Goal: Information Seeking & Learning: Learn about a topic

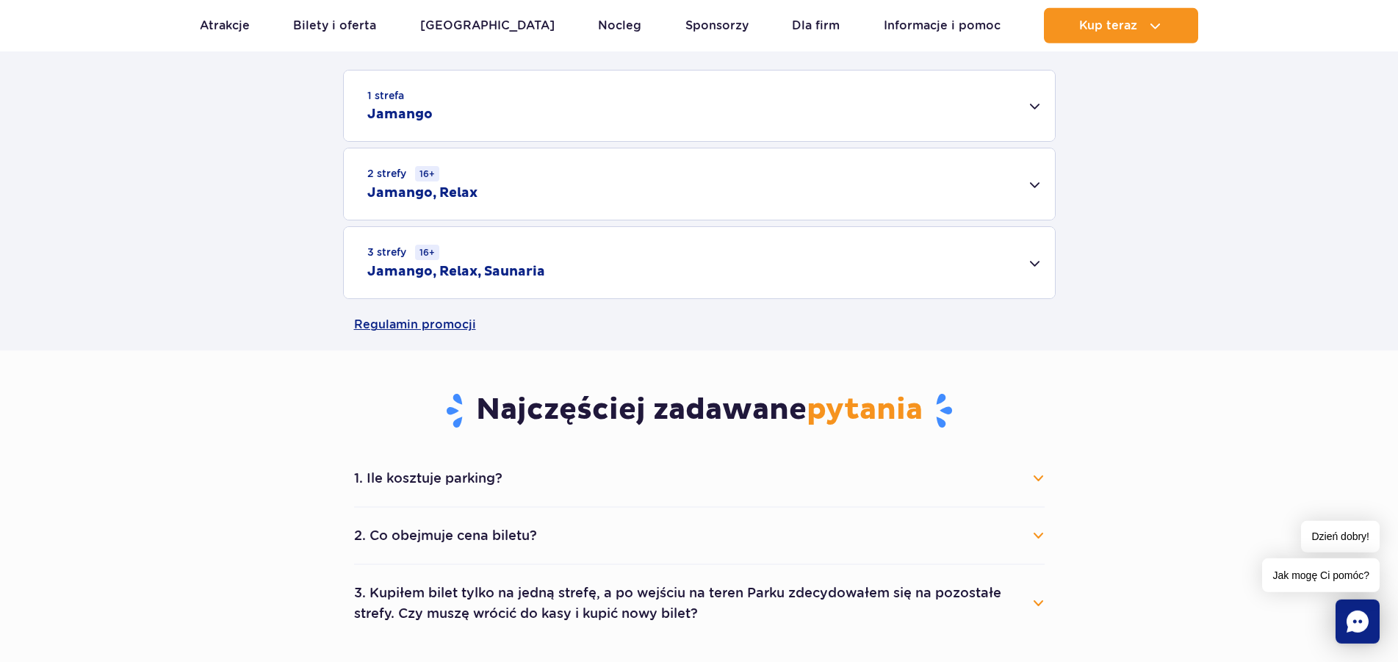
scroll to position [375, 0]
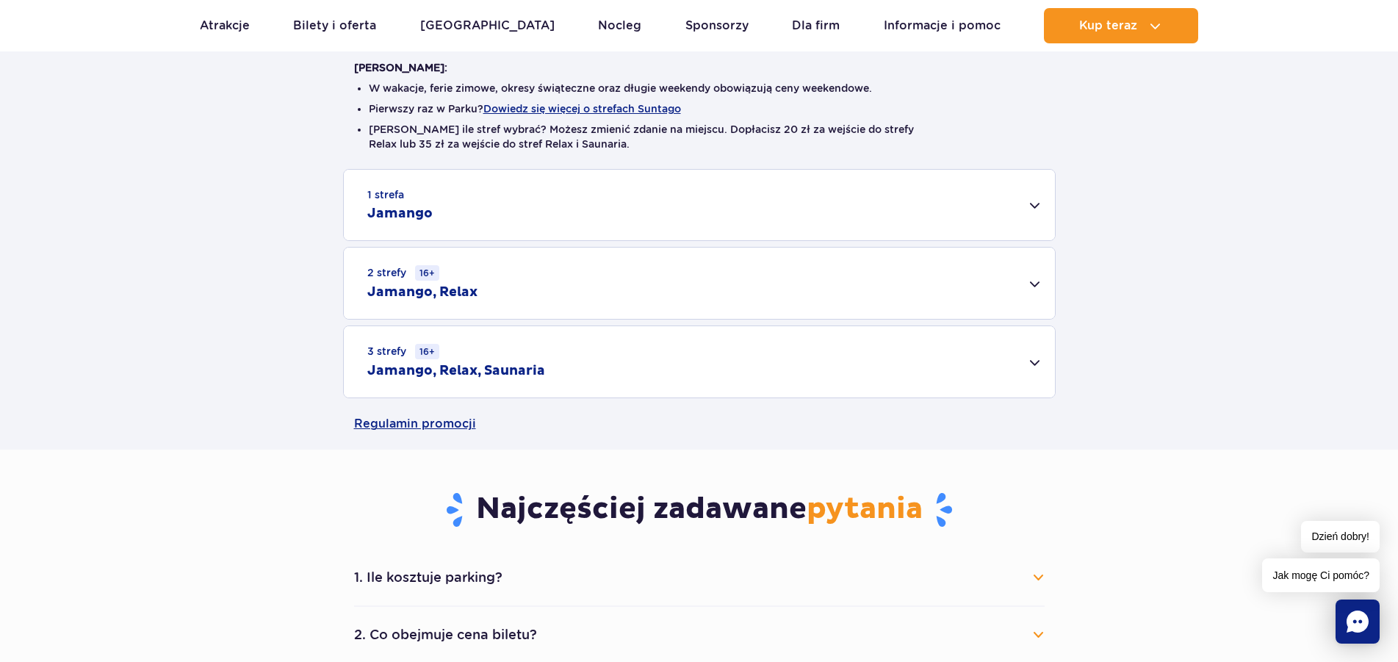
click at [1037, 367] on div "3 strefy 16+ Jamango, Relax, Saunaria" at bounding box center [699, 361] width 711 height 71
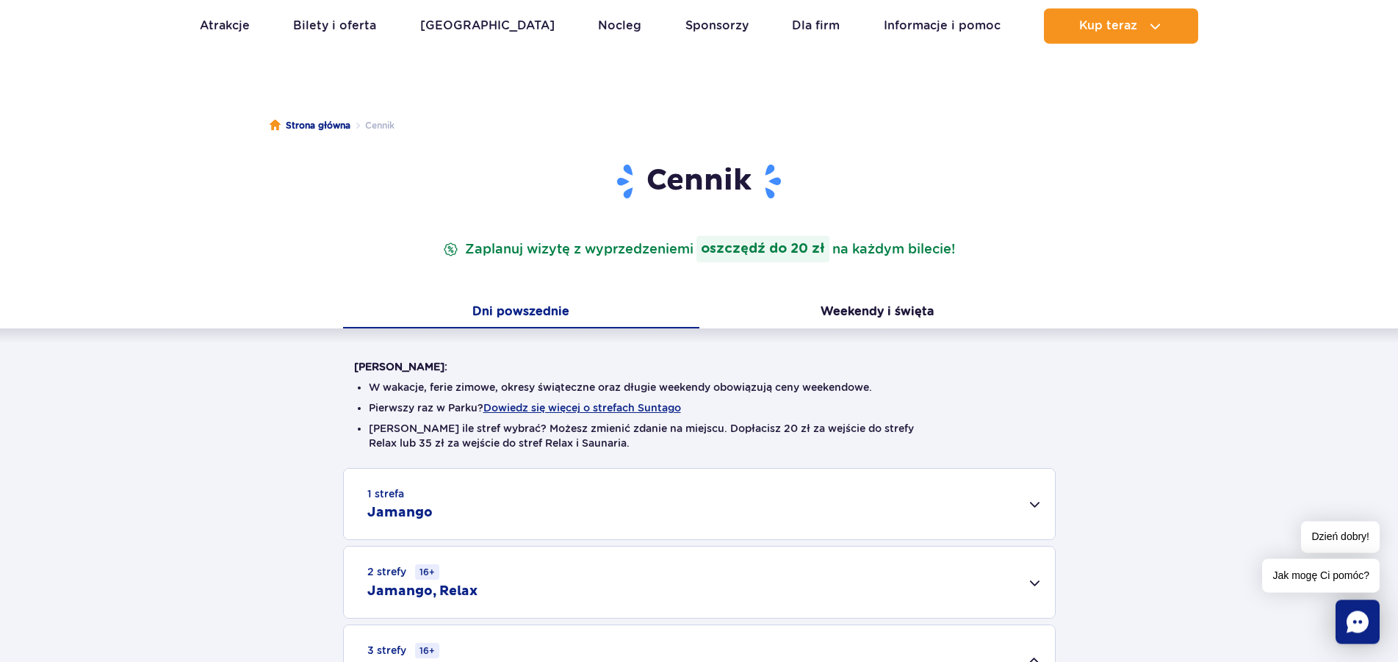
scroll to position [75, 0]
click at [899, 320] on button "Weekendy i święta" at bounding box center [877, 313] width 356 height 31
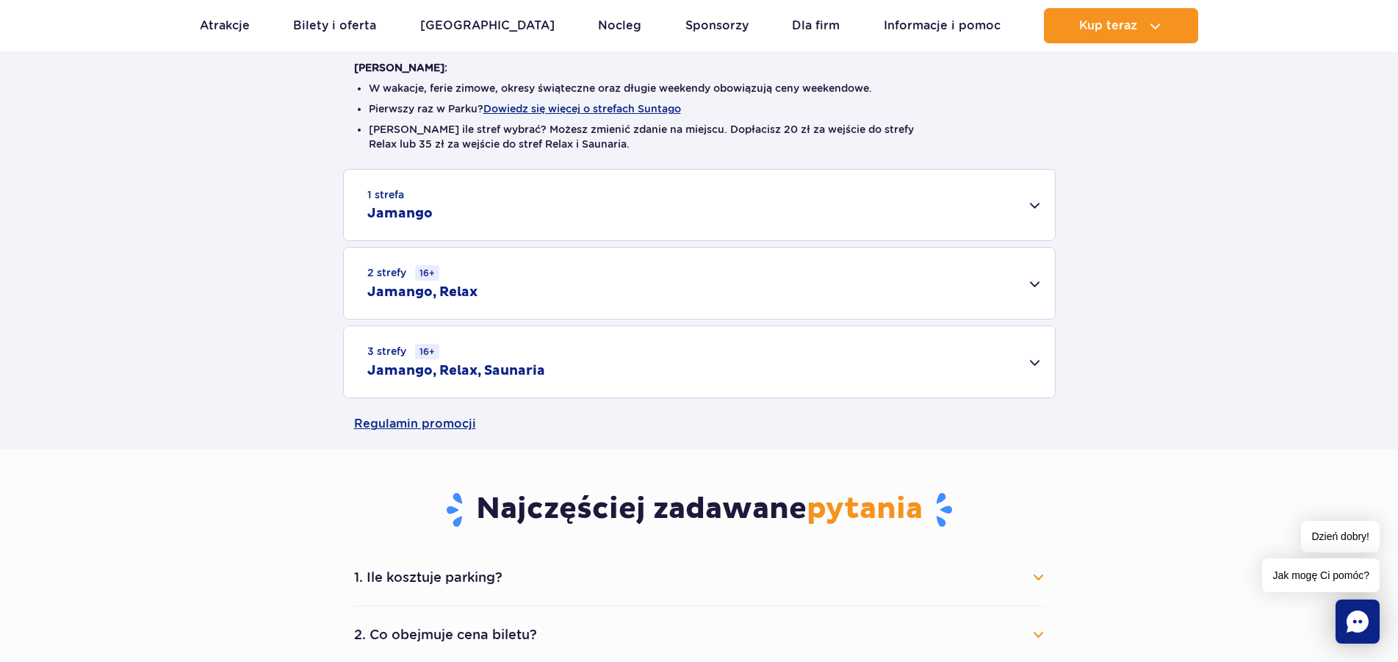
click at [1047, 373] on div "3 strefy 16+ Jamango, Relax, Saunaria" at bounding box center [699, 361] width 711 height 71
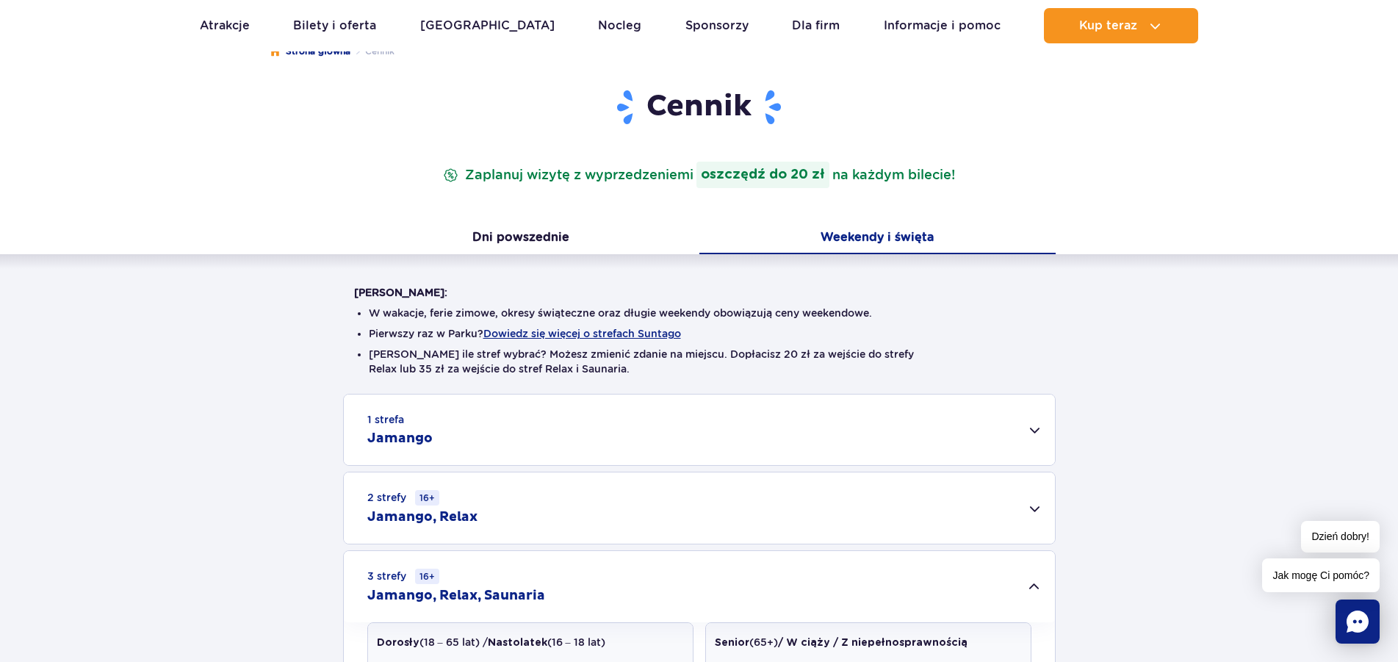
scroll to position [0, 0]
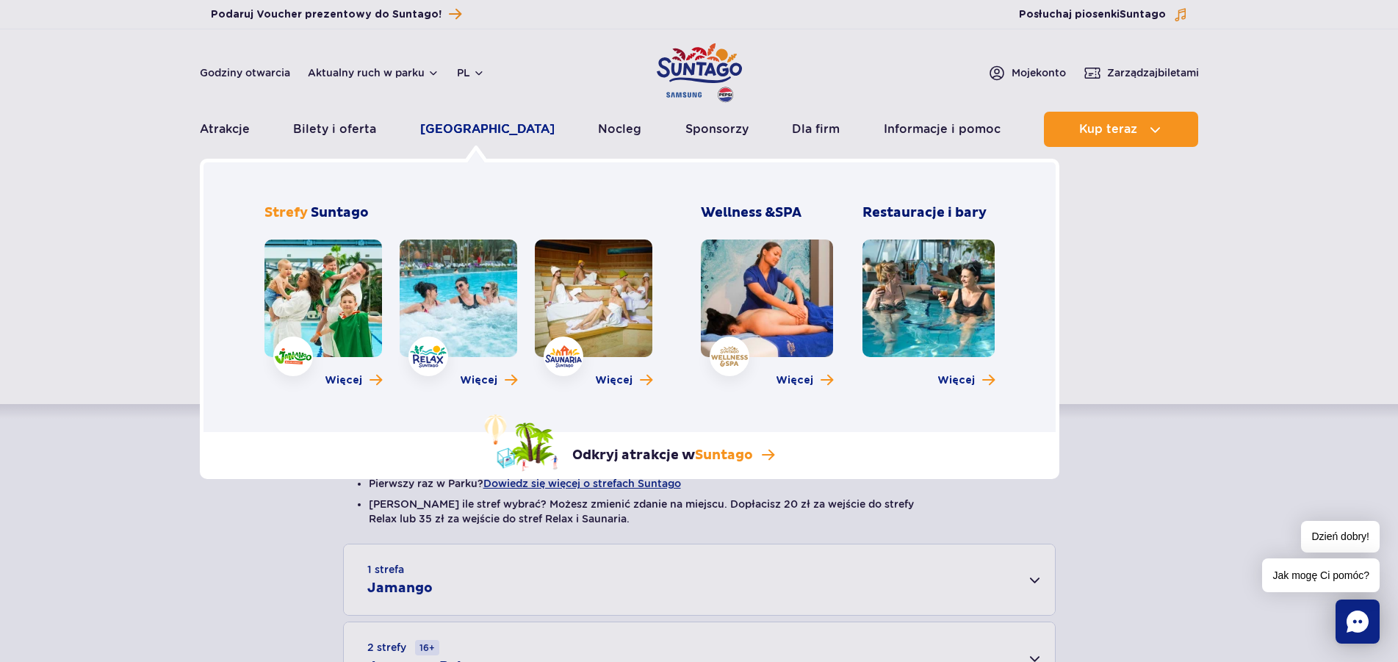
click at [461, 134] on link "[GEOGRAPHIC_DATA]" at bounding box center [487, 129] width 134 height 35
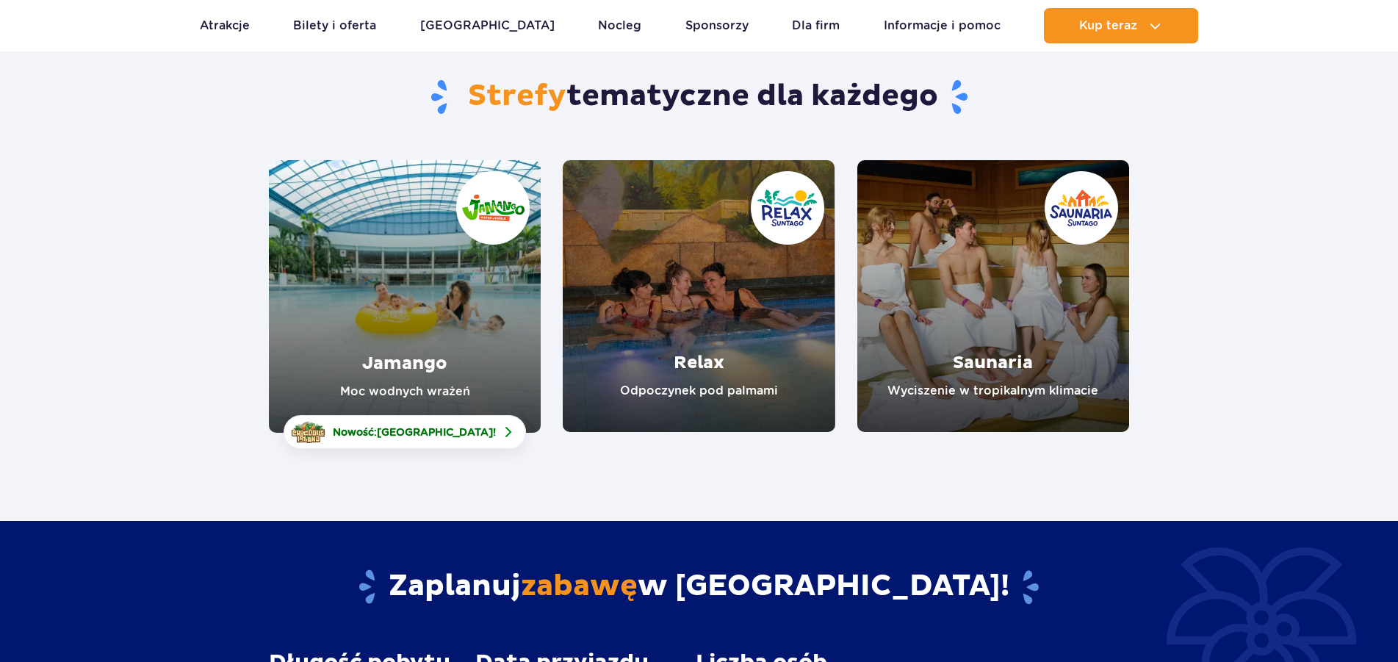
scroll to position [225, 0]
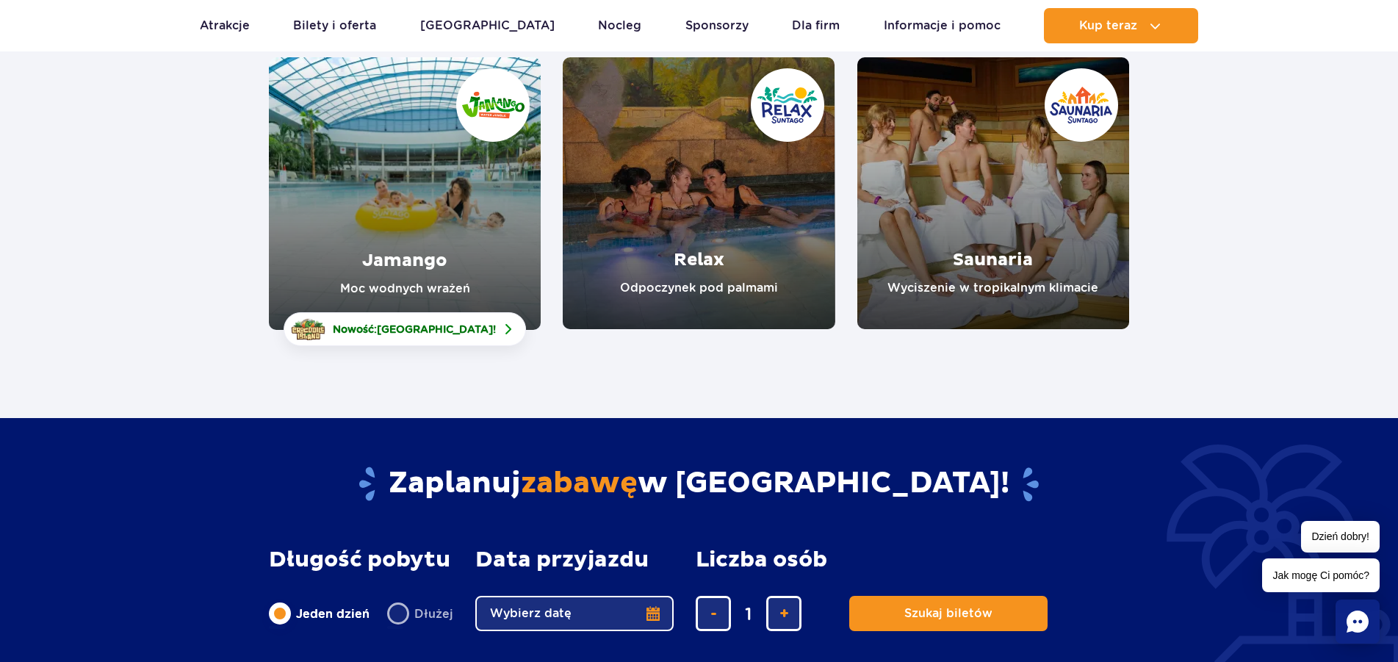
click at [716, 289] on link "Relax" at bounding box center [699, 193] width 272 height 272
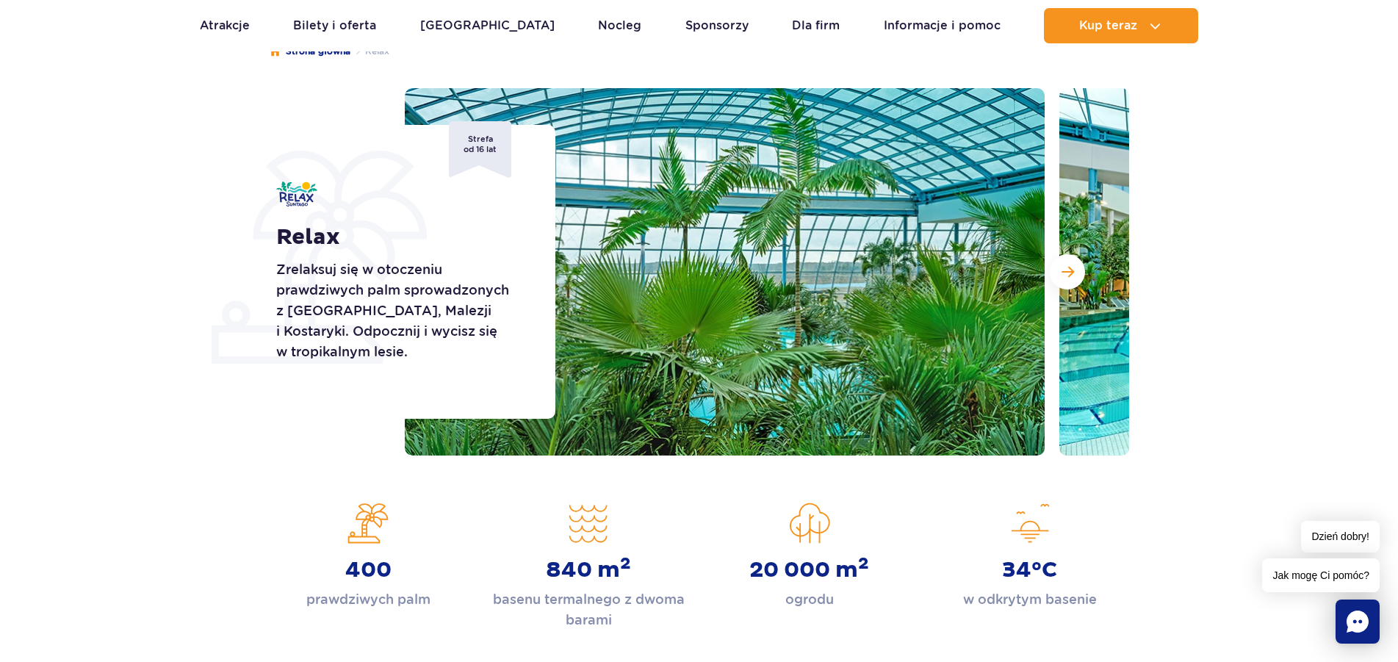
scroll to position [75, 0]
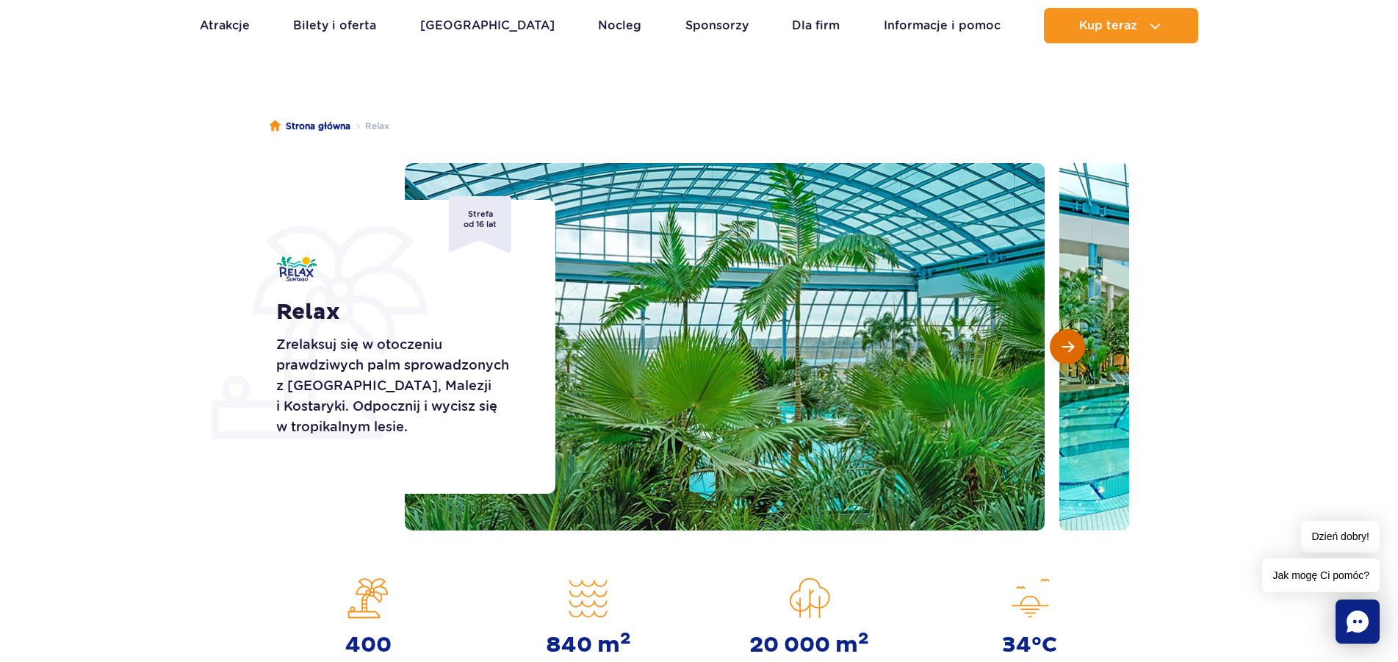
click at [1059, 349] on button "Następny slajd" at bounding box center [1067, 346] width 35 height 35
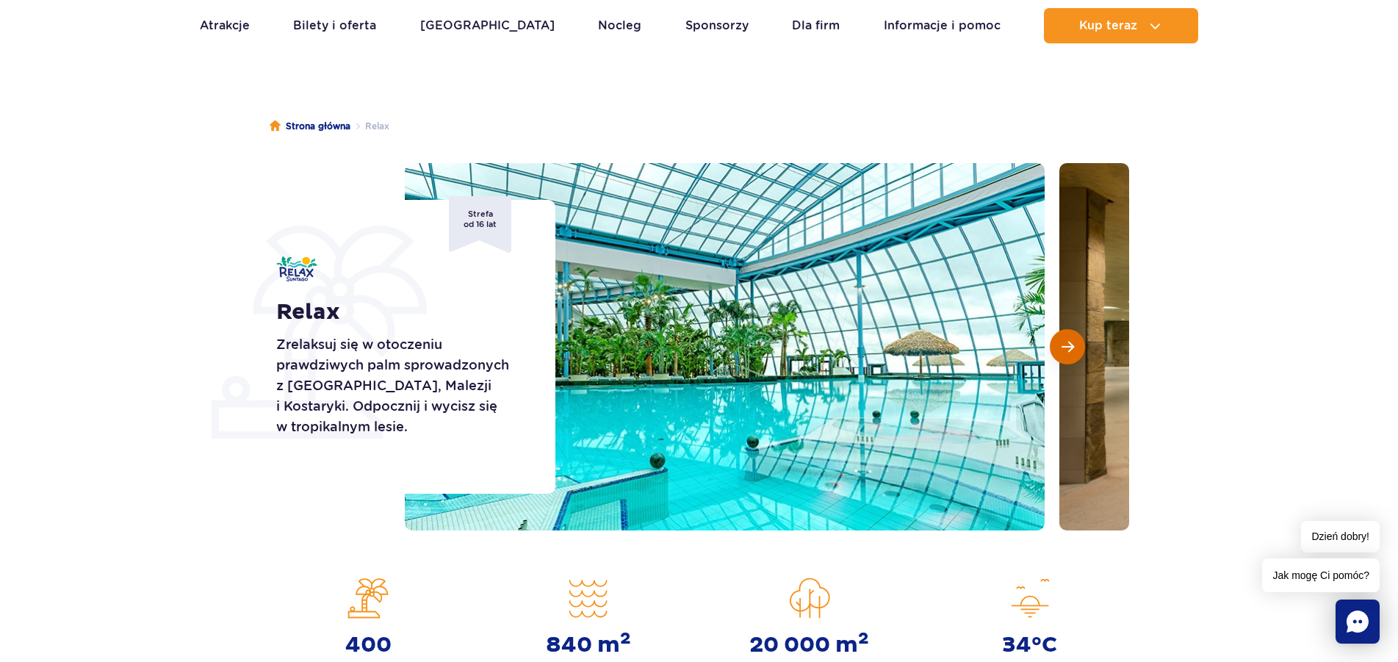
click at [1074, 350] on button "Następny slajd" at bounding box center [1067, 346] width 35 height 35
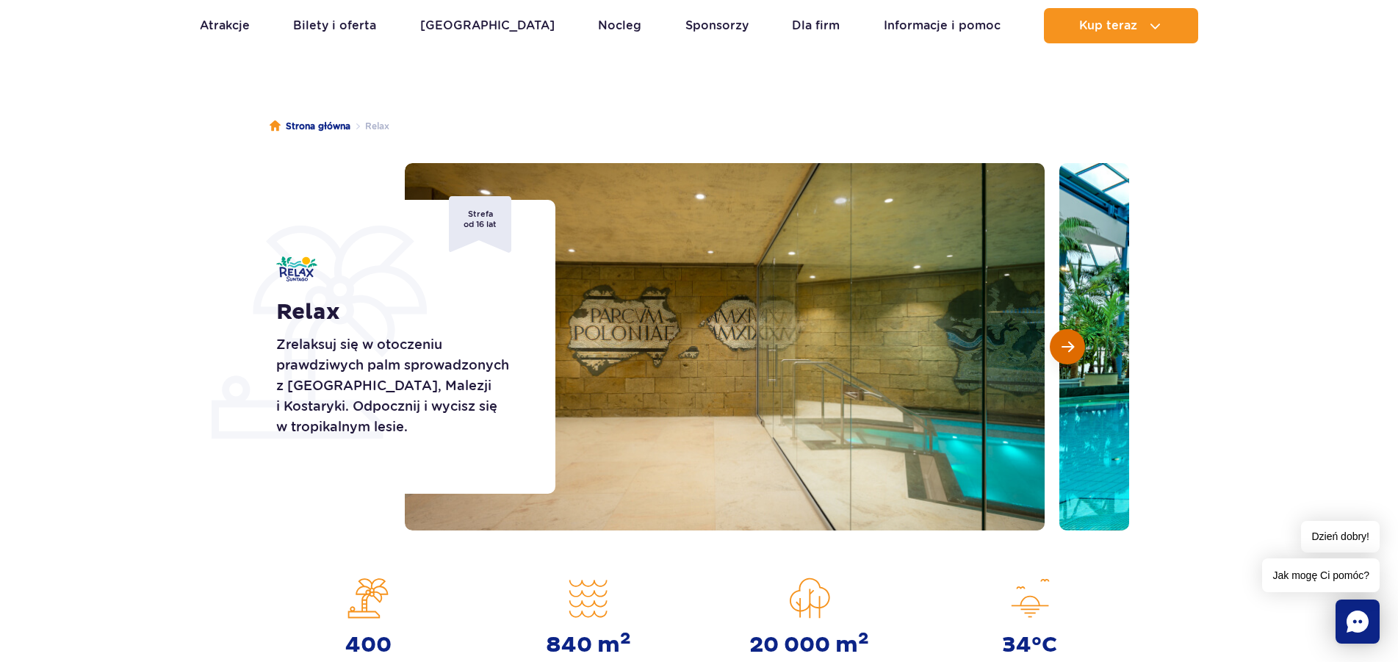
click at [1069, 354] on button "Następny slajd" at bounding box center [1067, 346] width 35 height 35
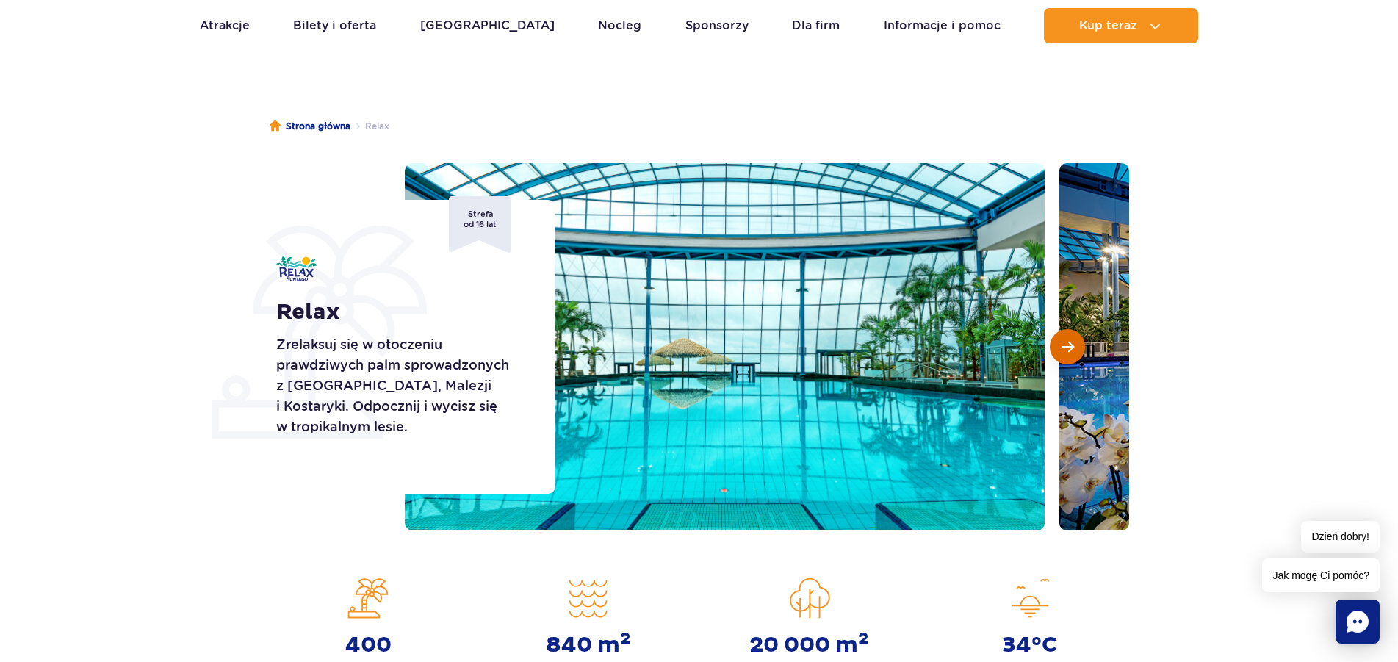
click at [1069, 354] on button "Następny slajd" at bounding box center [1067, 346] width 35 height 35
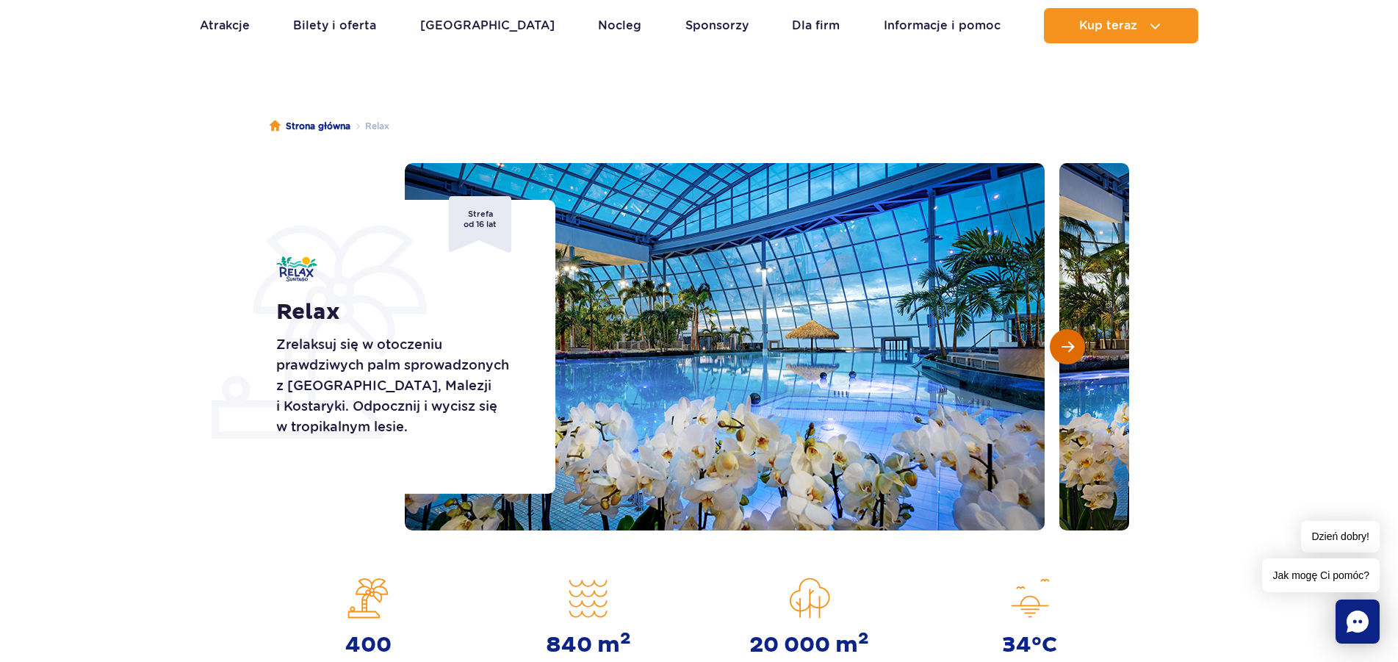
click at [1069, 354] on button "Następny slajd" at bounding box center [1067, 346] width 35 height 35
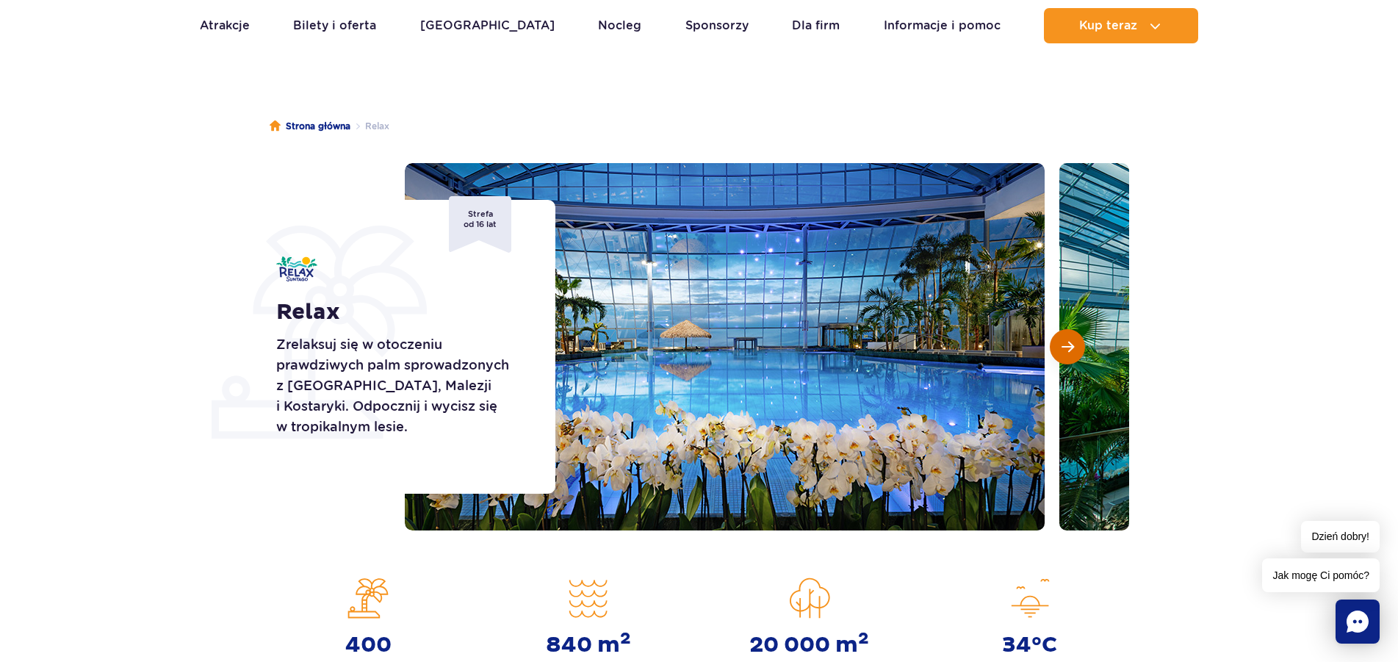
click at [1069, 354] on button "Następny slajd" at bounding box center [1067, 346] width 35 height 35
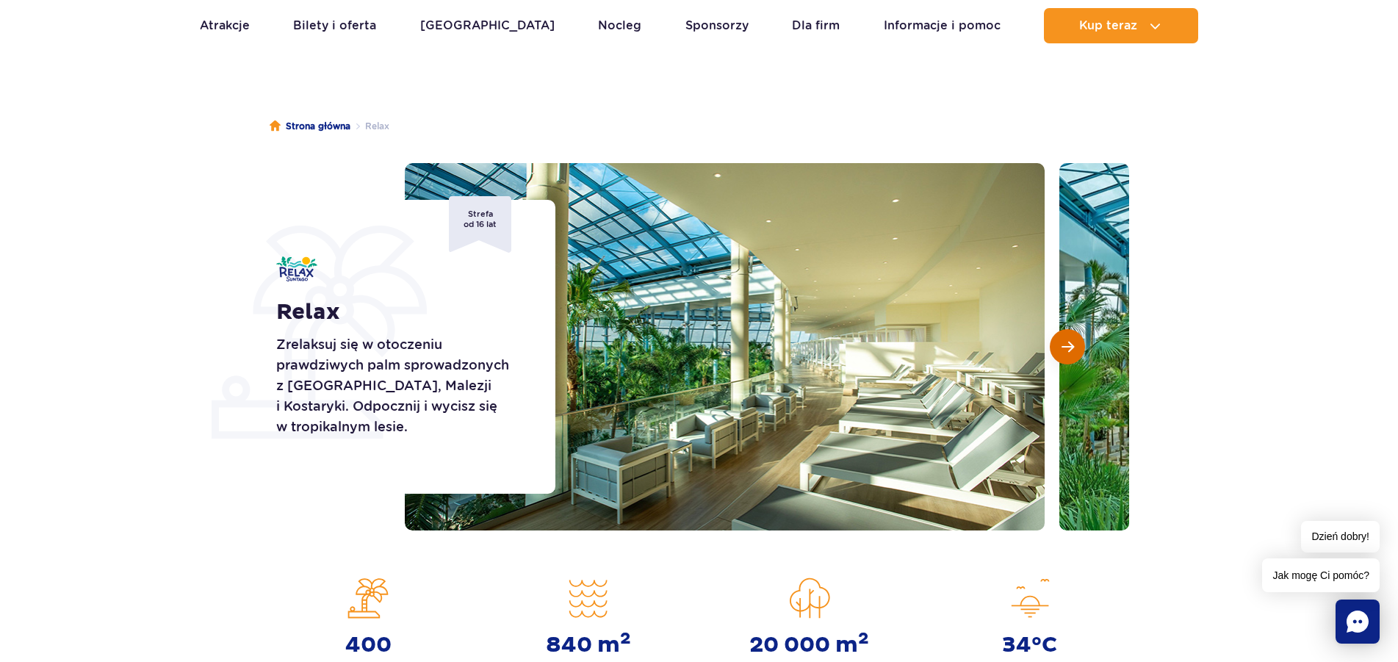
click at [1069, 354] on button "Następny slajd" at bounding box center [1067, 346] width 35 height 35
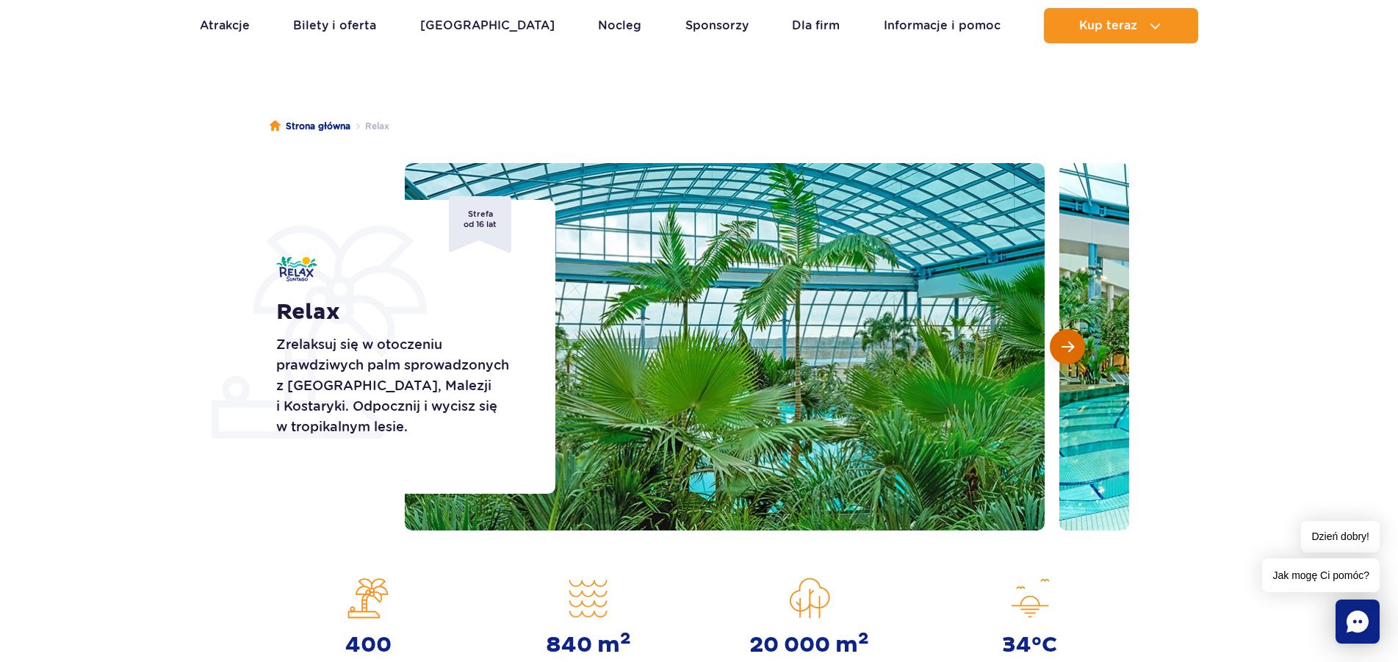
click at [1069, 354] on button "Następny slajd" at bounding box center [1067, 346] width 35 height 35
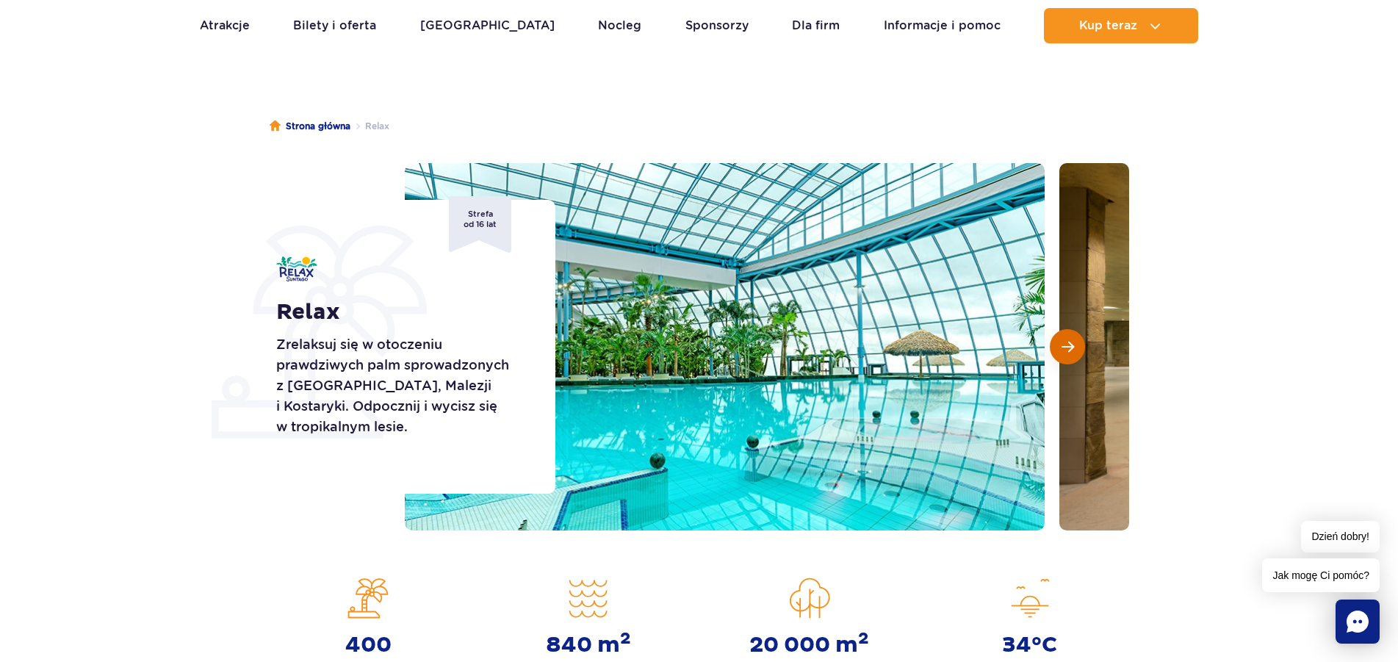
click at [1069, 354] on button "Następny slajd" at bounding box center [1067, 346] width 35 height 35
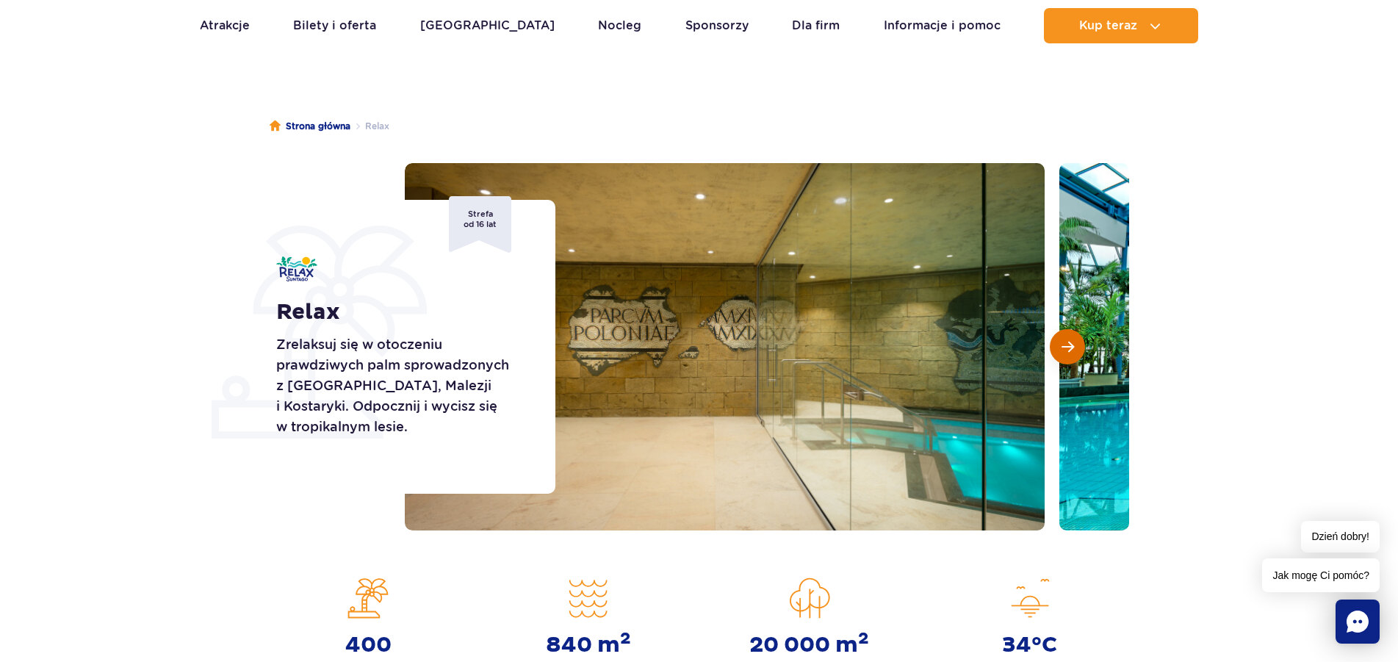
click at [1069, 354] on button "Następny slajd" at bounding box center [1067, 346] width 35 height 35
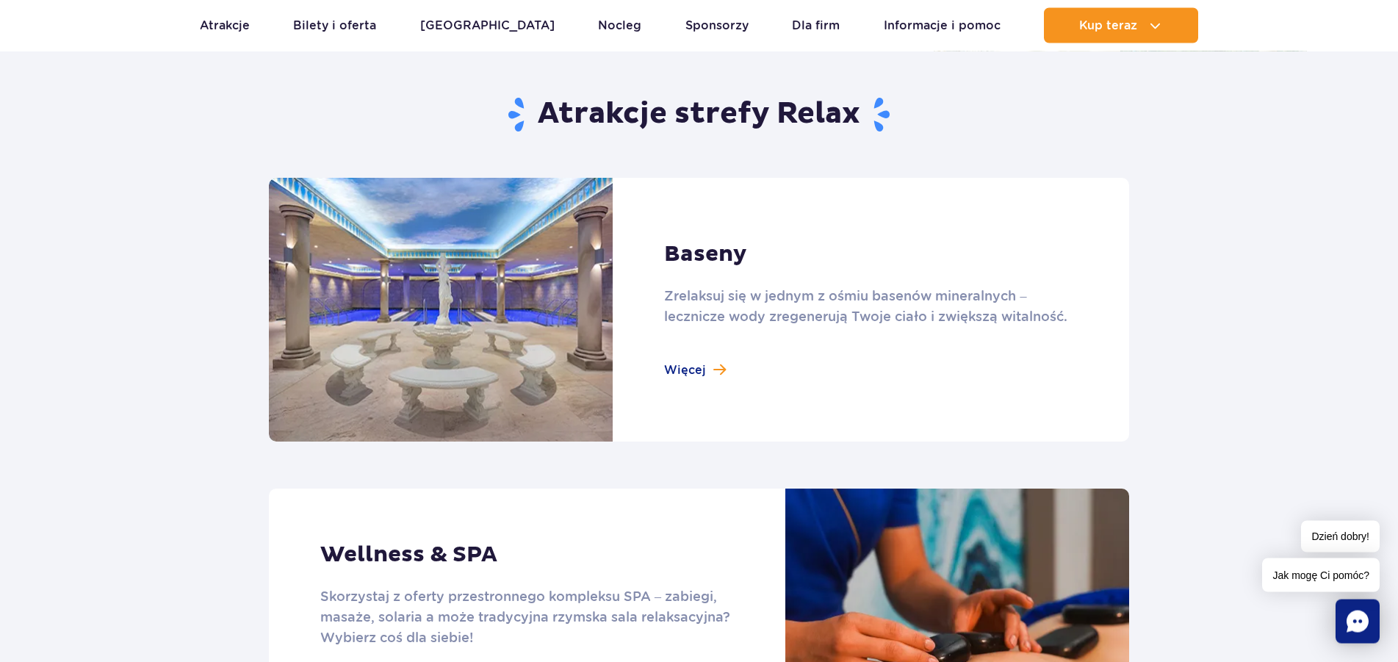
scroll to position [899, 0]
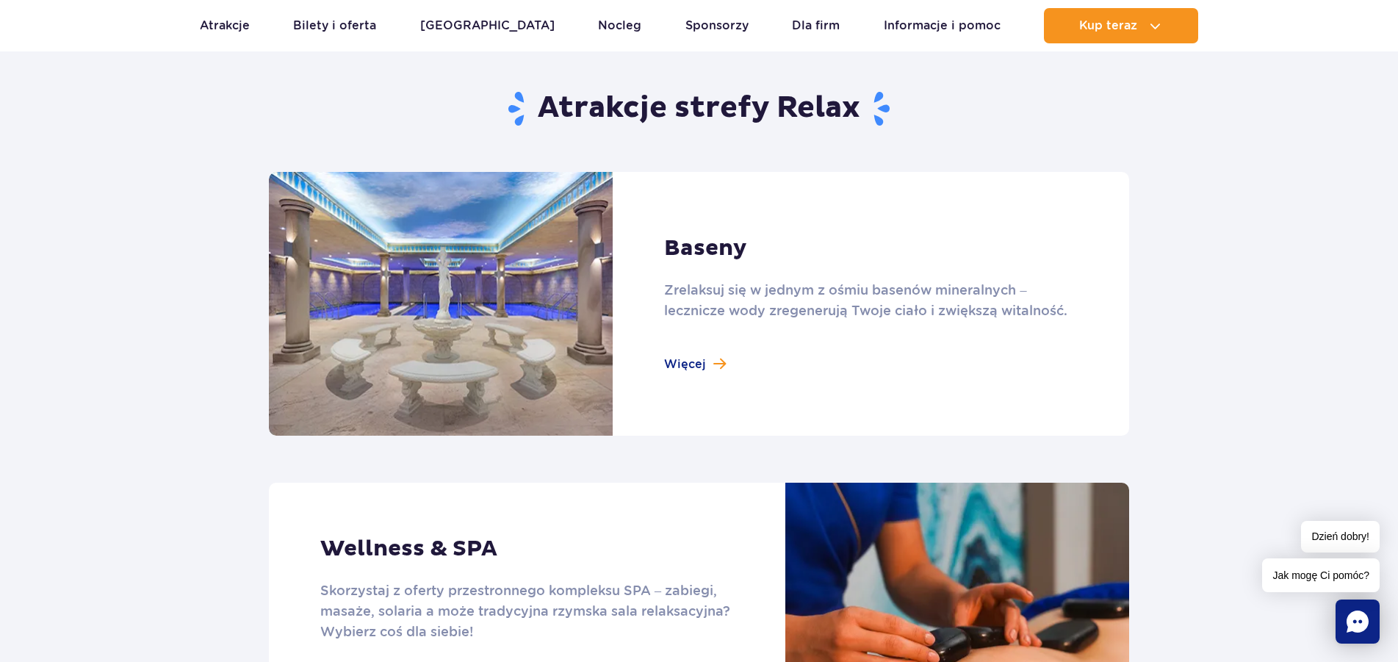
drag, startPoint x: 685, startPoint y: 361, endPoint x: 724, endPoint y: 361, distance: 38.9
click at [684, 361] on link at bounding box center [699, 304] width 860 height 264
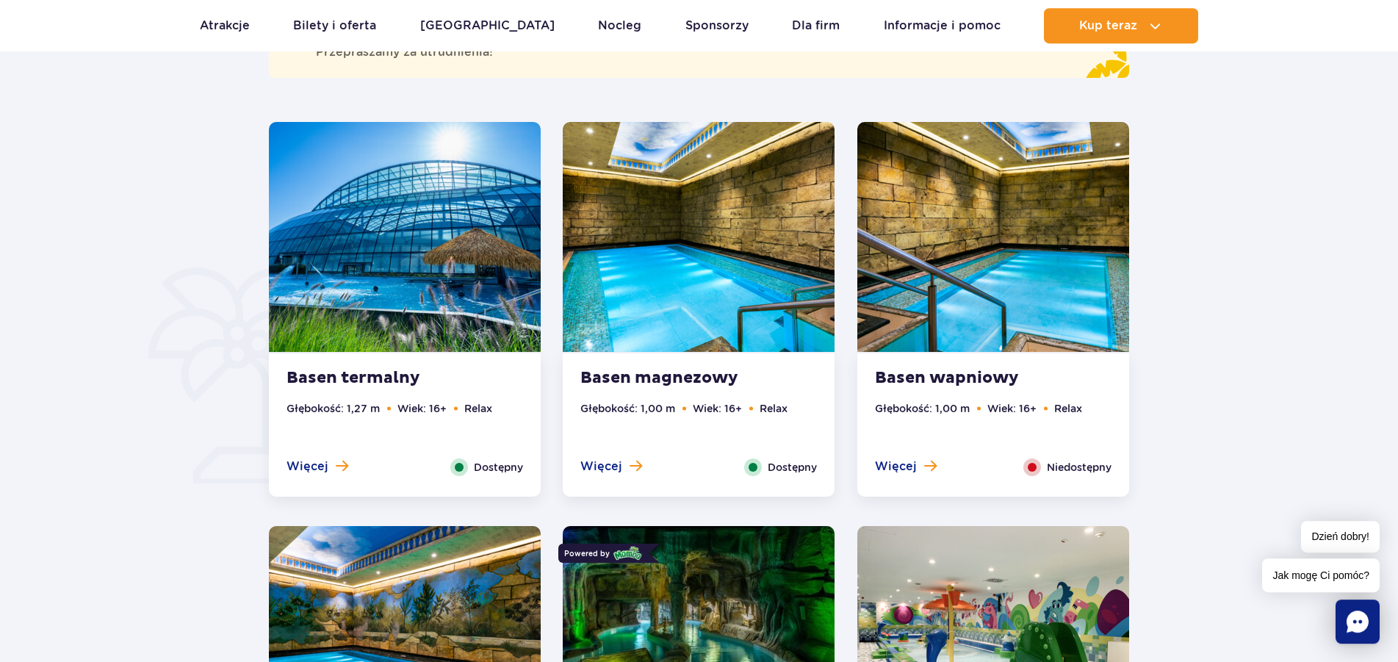
scroll to position [974, 0]
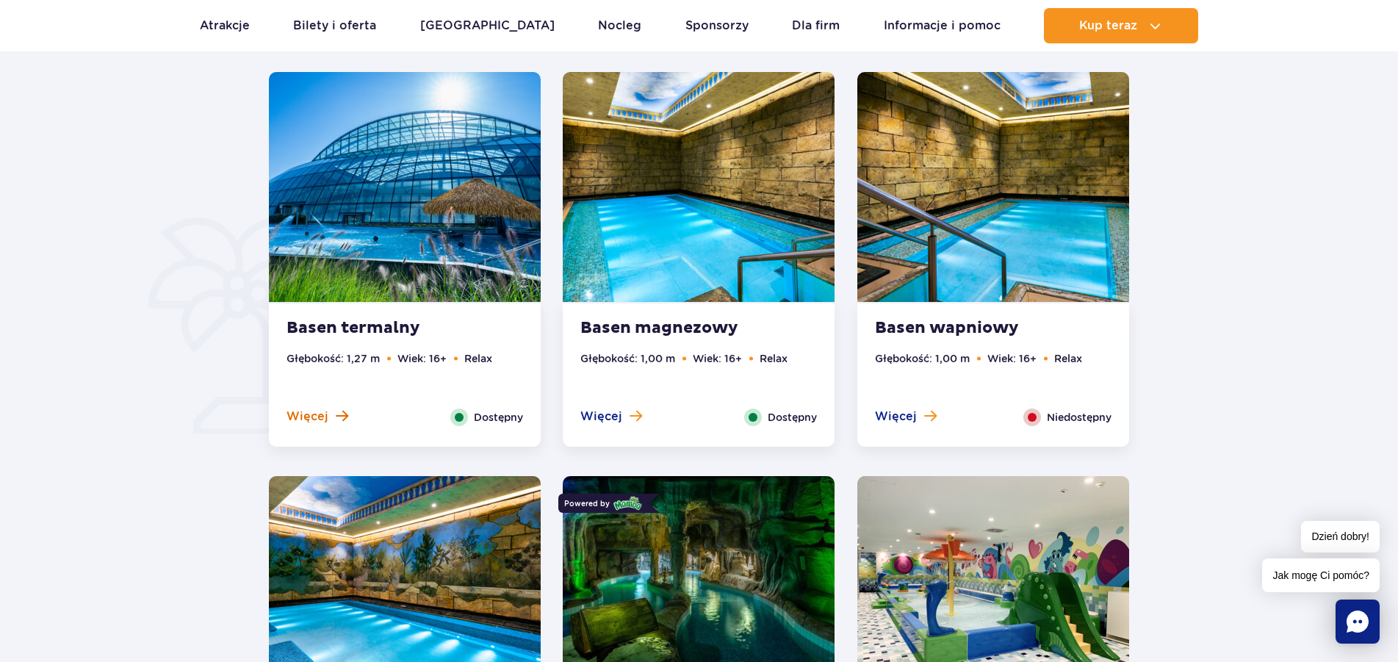
click at [327, 409] on button "Więcej" at bounding box center [318, 417] width 62 height 16
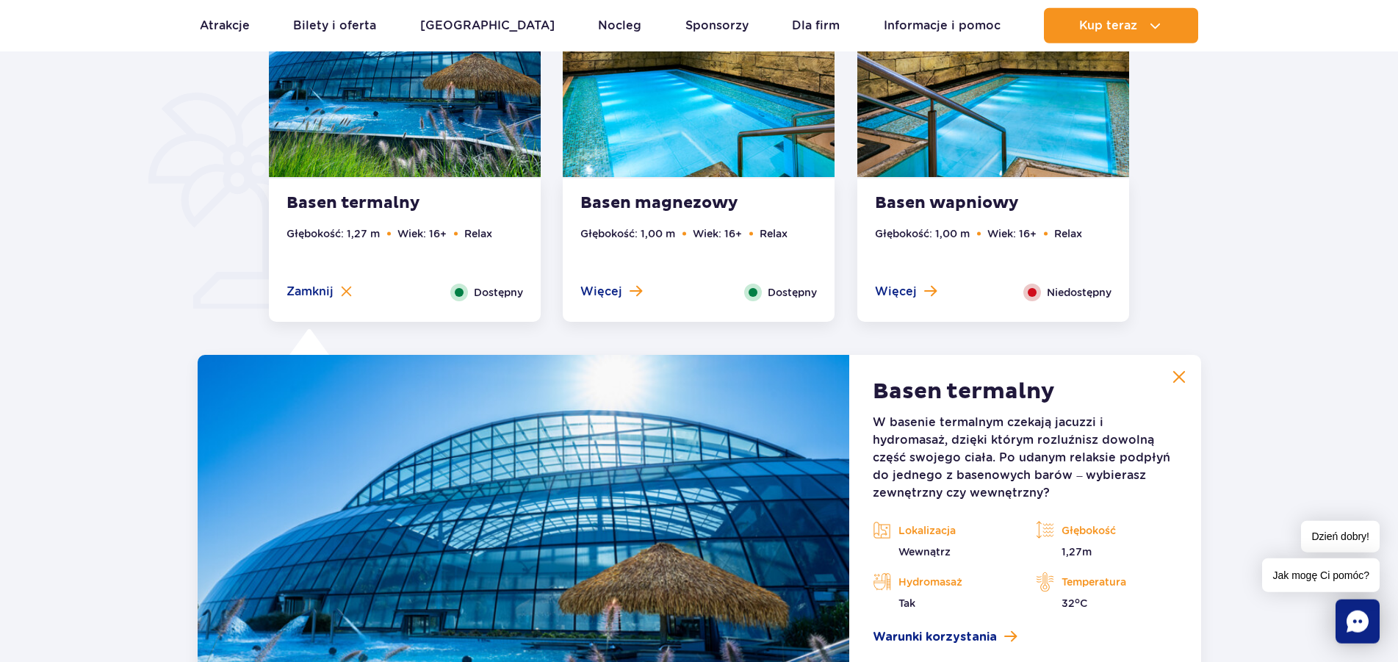
scroll to position [1066, 0]
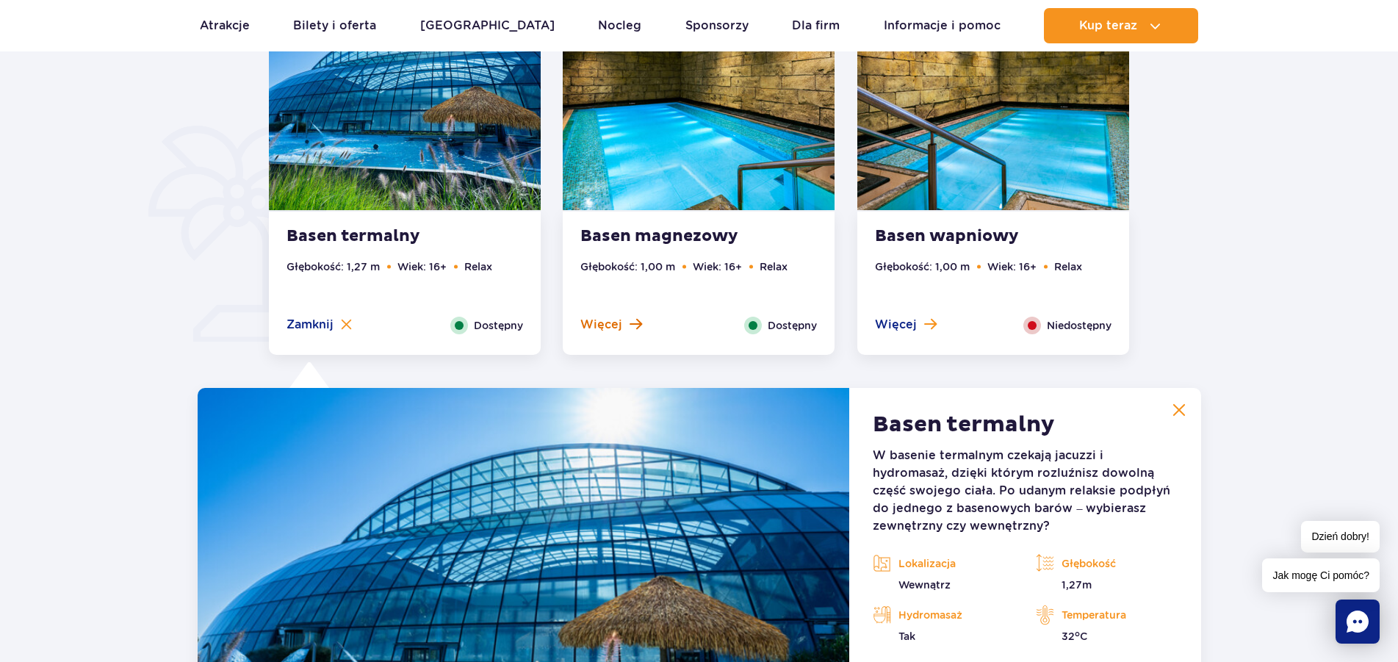
click at [600, 331] on span "Więcej" at bounding box center [601, 325] width 42 height 16
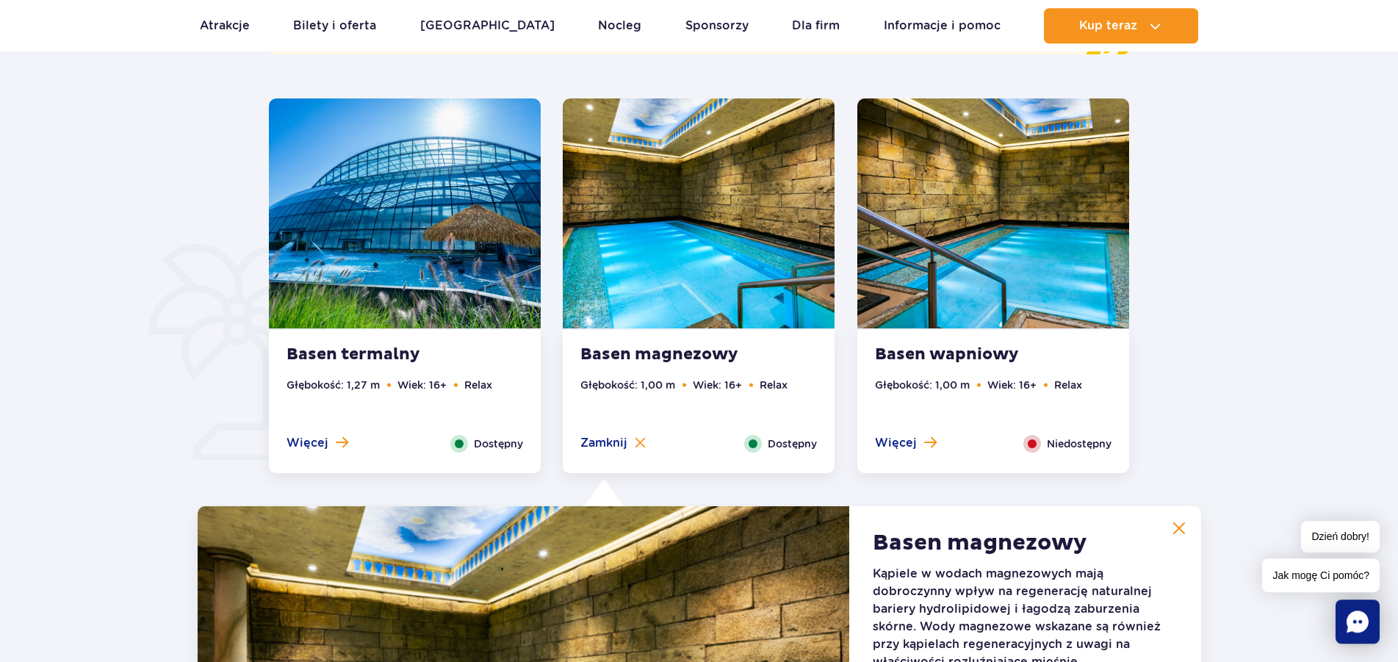
scroll to position [916, 0]
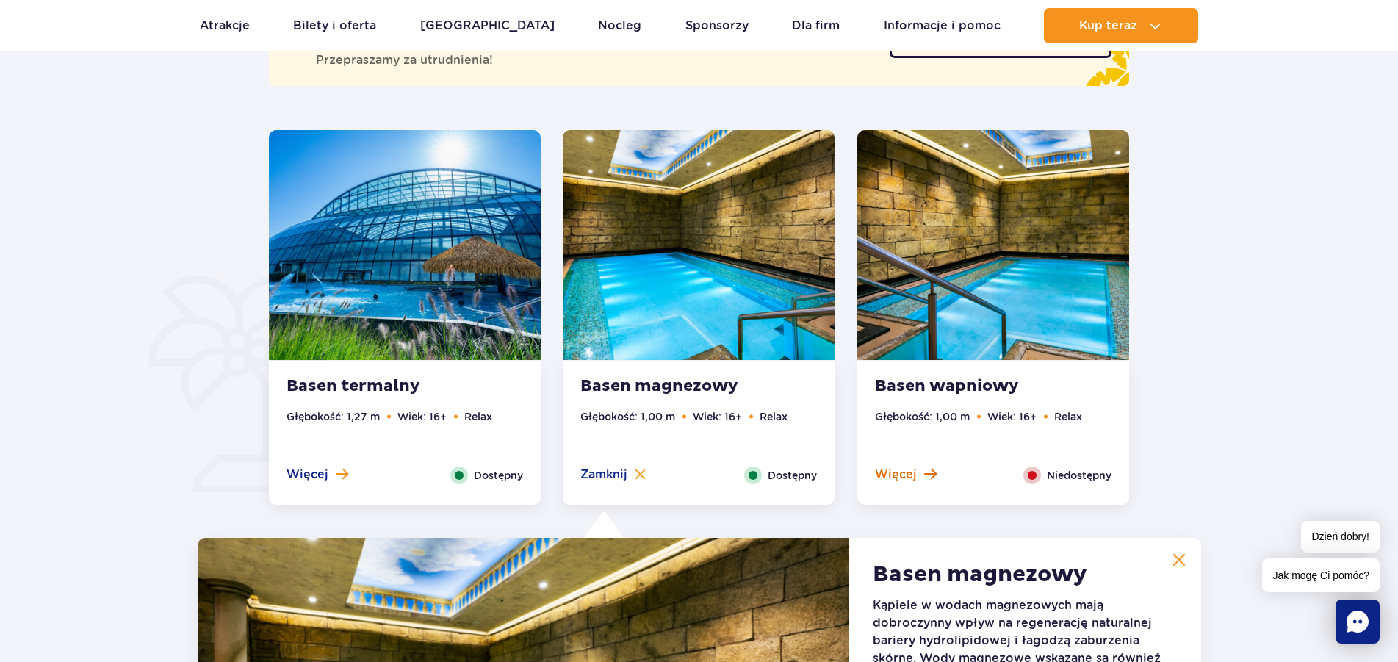
drag, startPoint x: 895, startPoint y: 473, endPoint x: 1001, endPoint y: 467, distance: 106.7
click at [896, 473] on span "Więcej" at bounding box center [896, 475] width 42 height 16
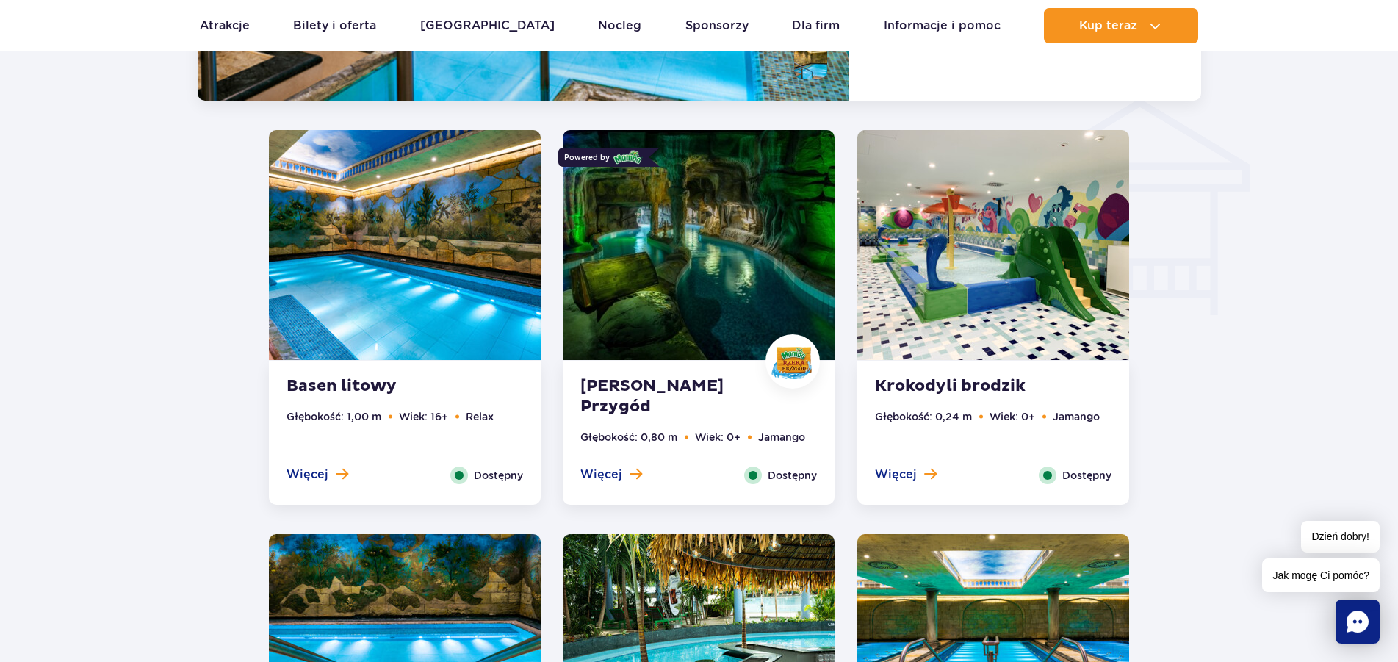
scroll to position [1815, 0]
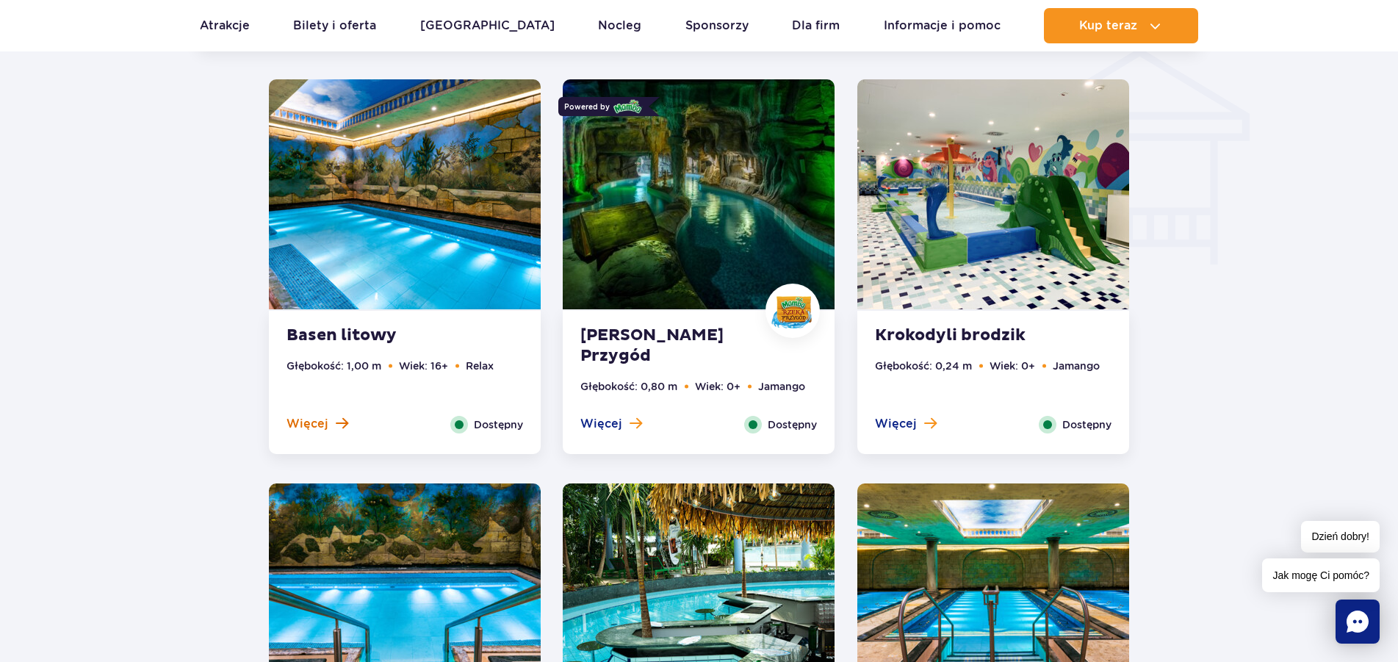
click at [317, 428] on span "Więcej" at bounding box center [308, 424] width 42 height 16
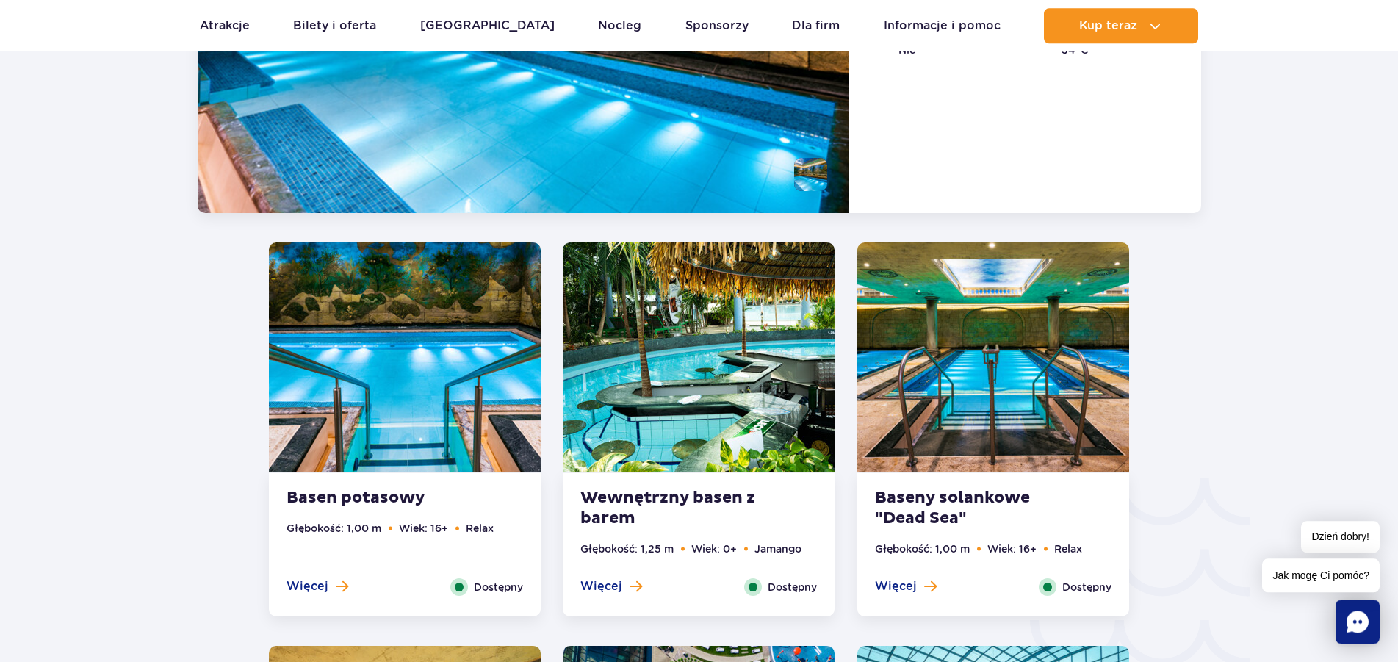
scroll to position [2070, 0]
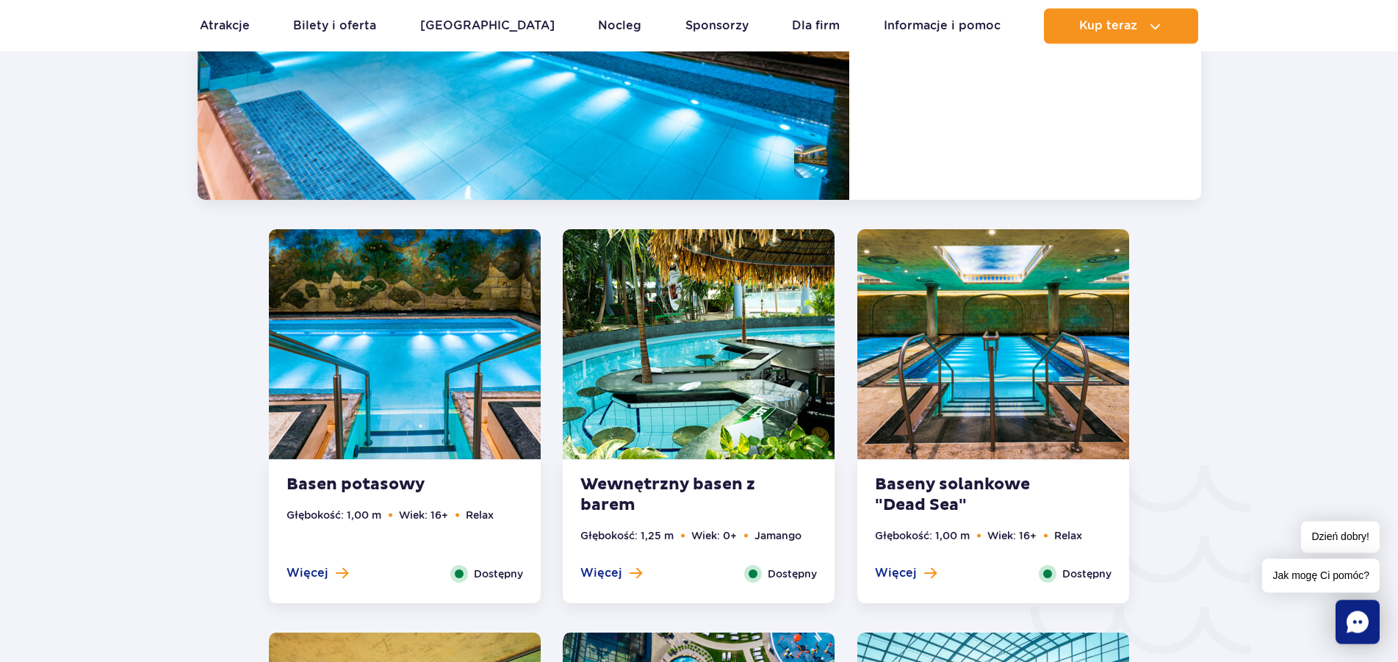
drag, startPoint x: 600, startPoint y: 571, endPoint x: 615, endPoint y: 571, distance: 15.4
click at [600, 571] on span "Więcej" at bounding box center [601, 573] width 42 height 16
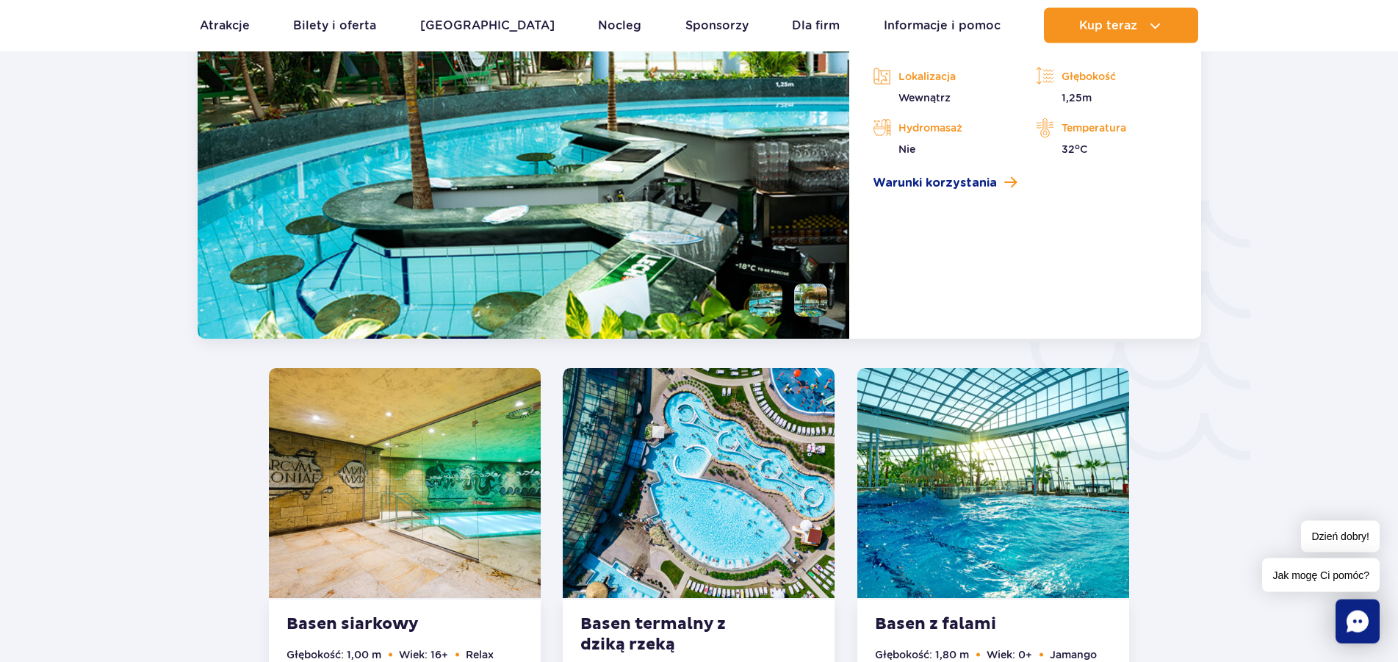
scroll to position [2473, 0]
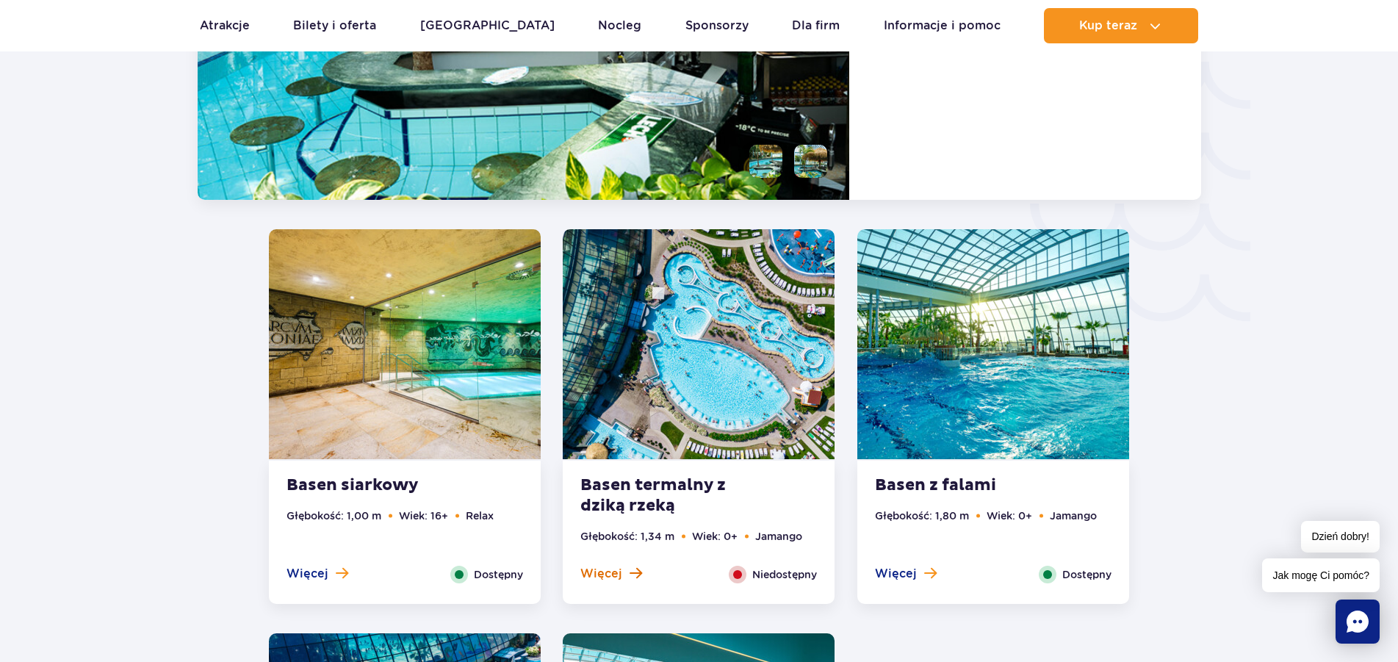
click at [601, 568] on span "Więcej" at bounding box center [601, 574] width 42 height 16
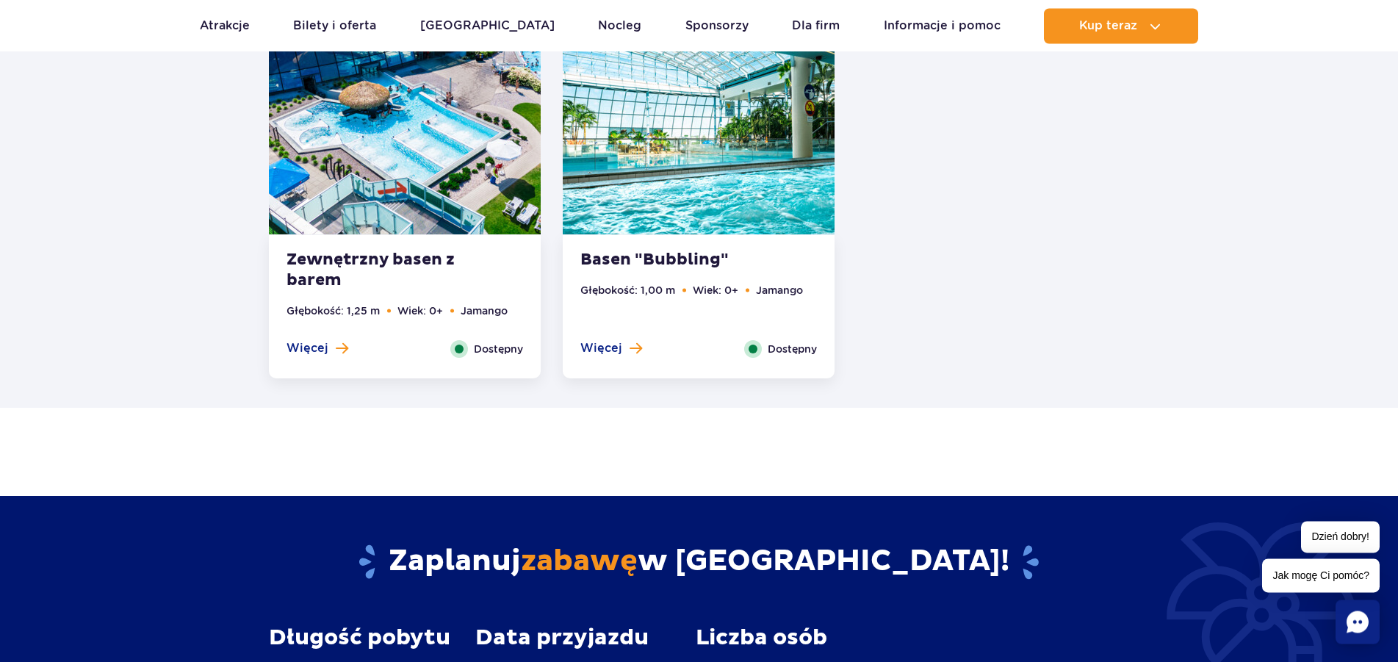
scroll to position [2952, 0]
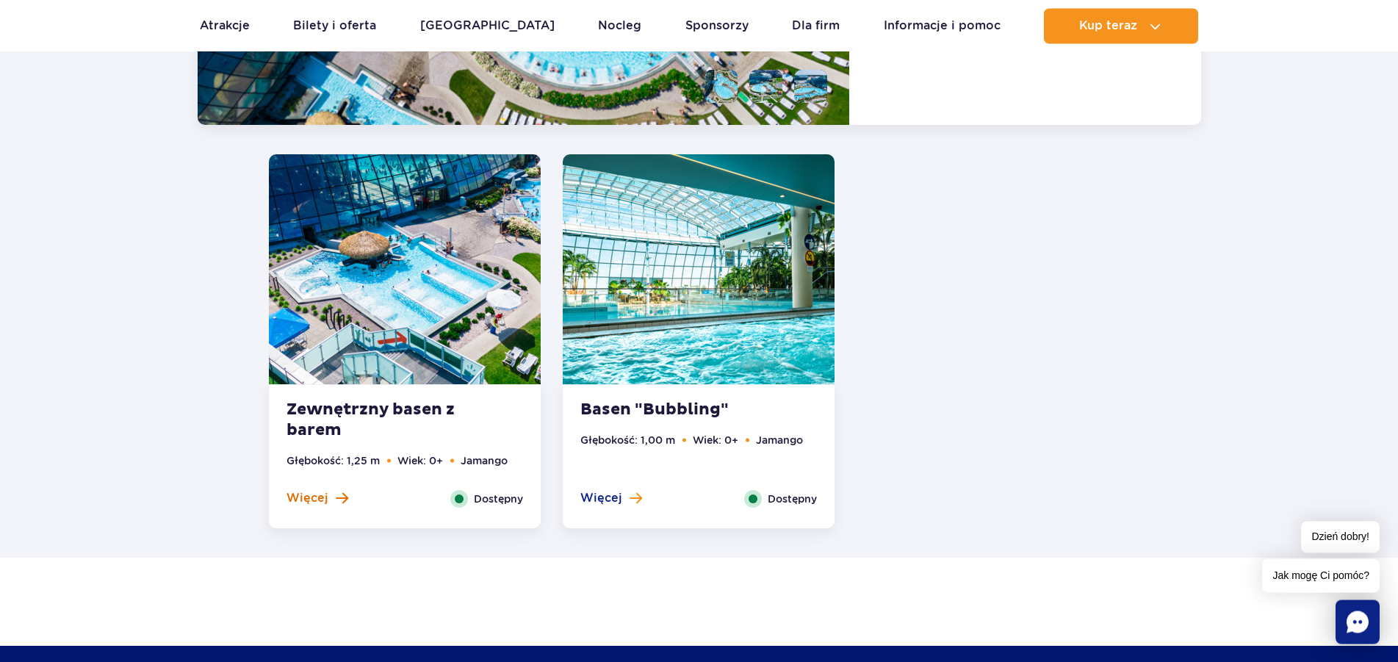
click at [317, 505] on span "Więcej" at bounding box center [308, 498] width 42 height 16
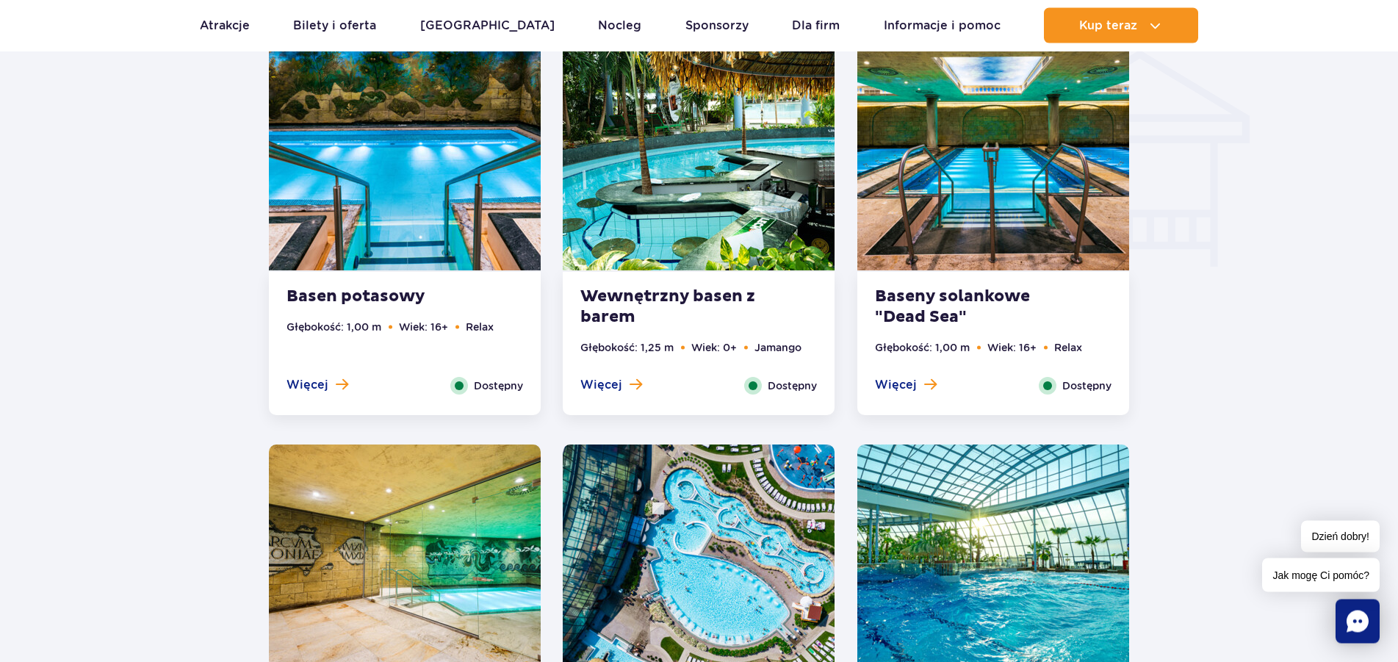
scroll to position [1782, 0]
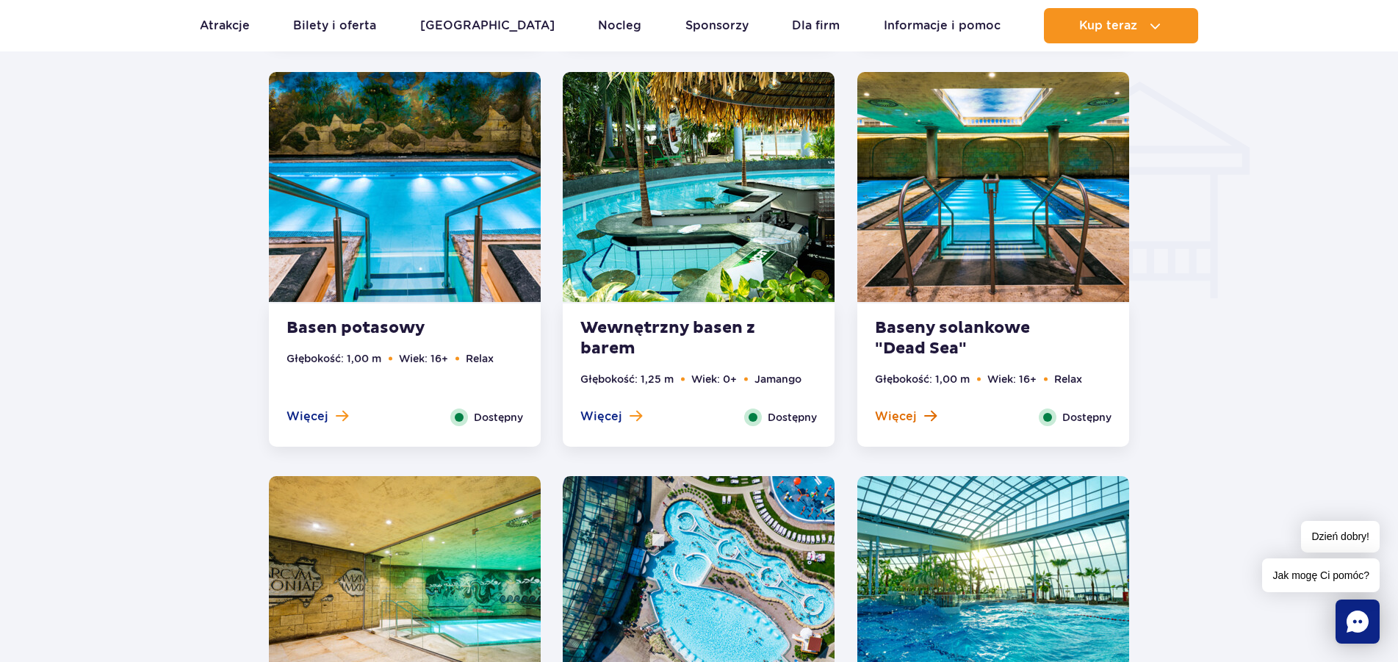
click at [900, 421] on span "Więcej" at bounding box center [896, 417] width 42 height 16
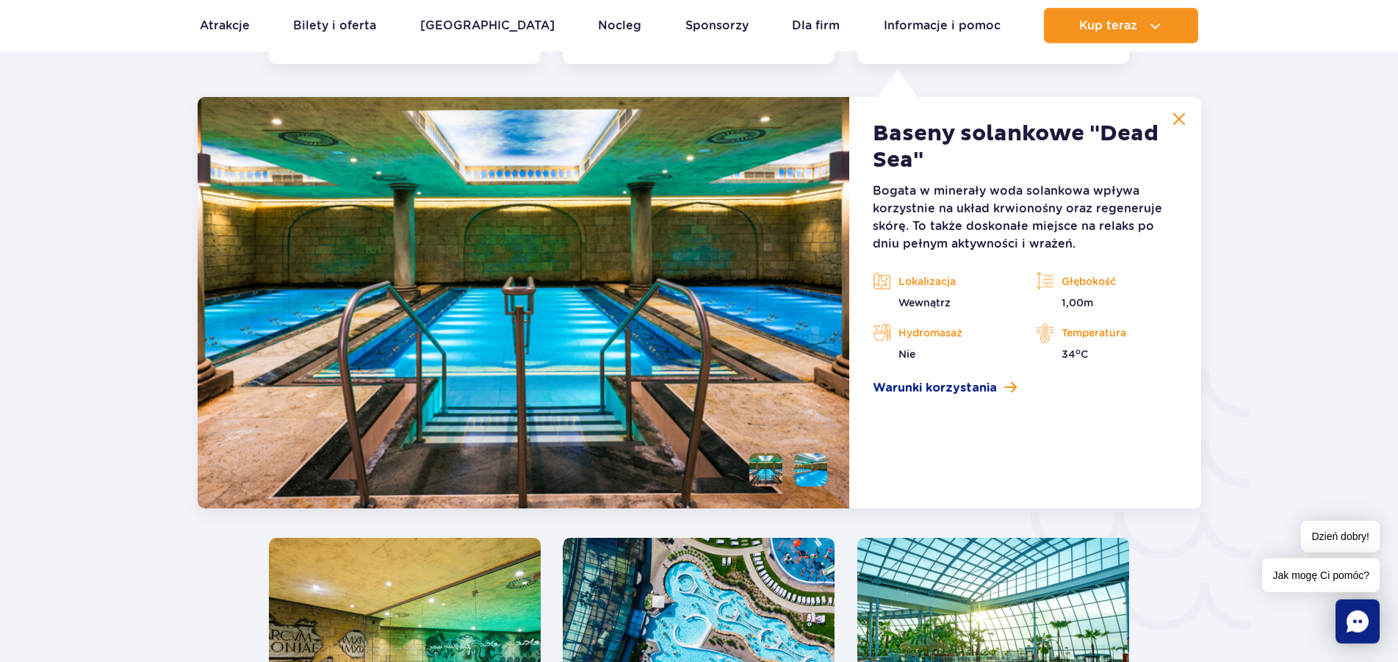
scroll to position [2173, 0]
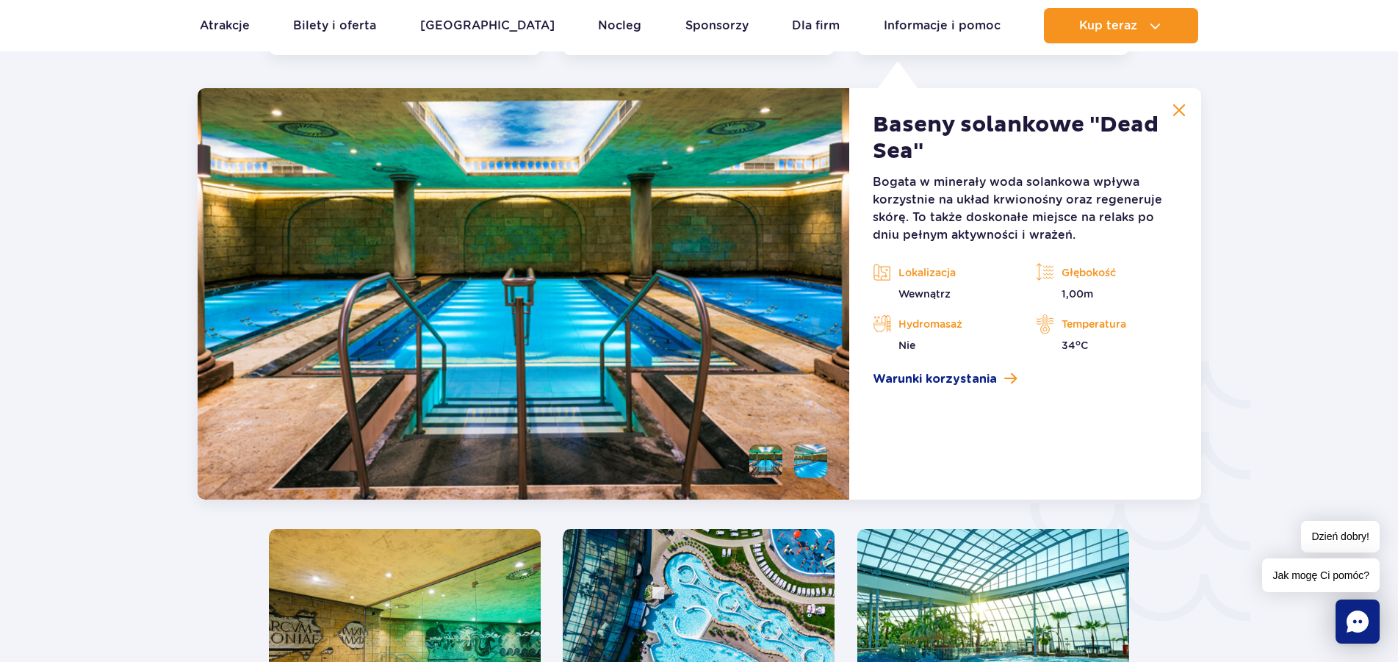
click at [763, 453] on li at bounding box center [765, 461] width 33 height 33
click at [804, 464] on li at bounding box center [810, 461] width 33 height 33
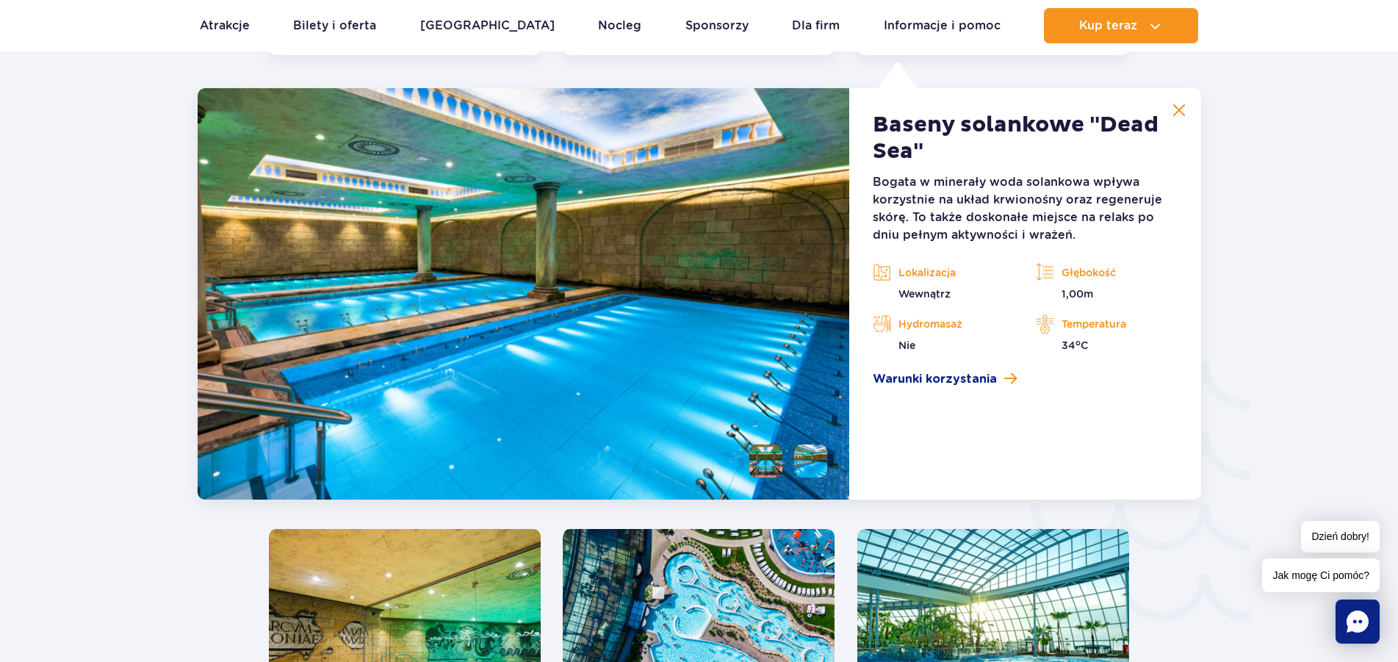
click at [772, 463] on li at bounding box center [765, 461] width 33 height 33
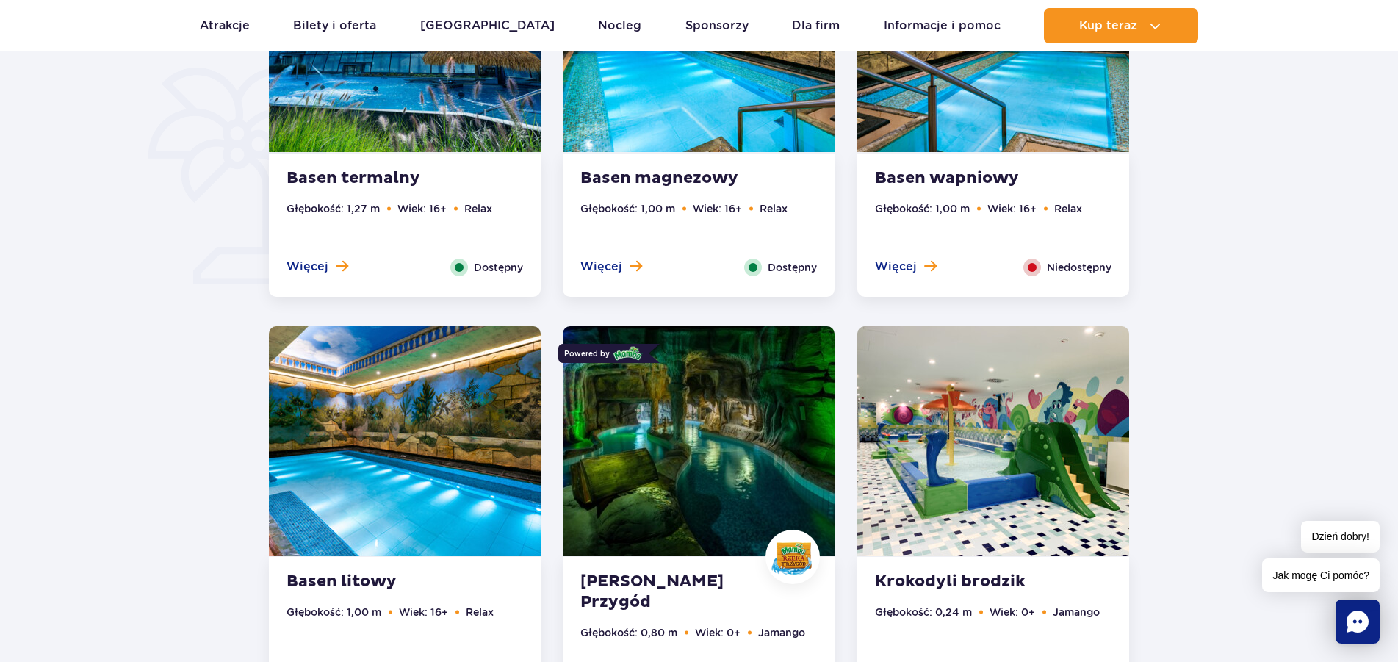
scroll to position [1274, 0]
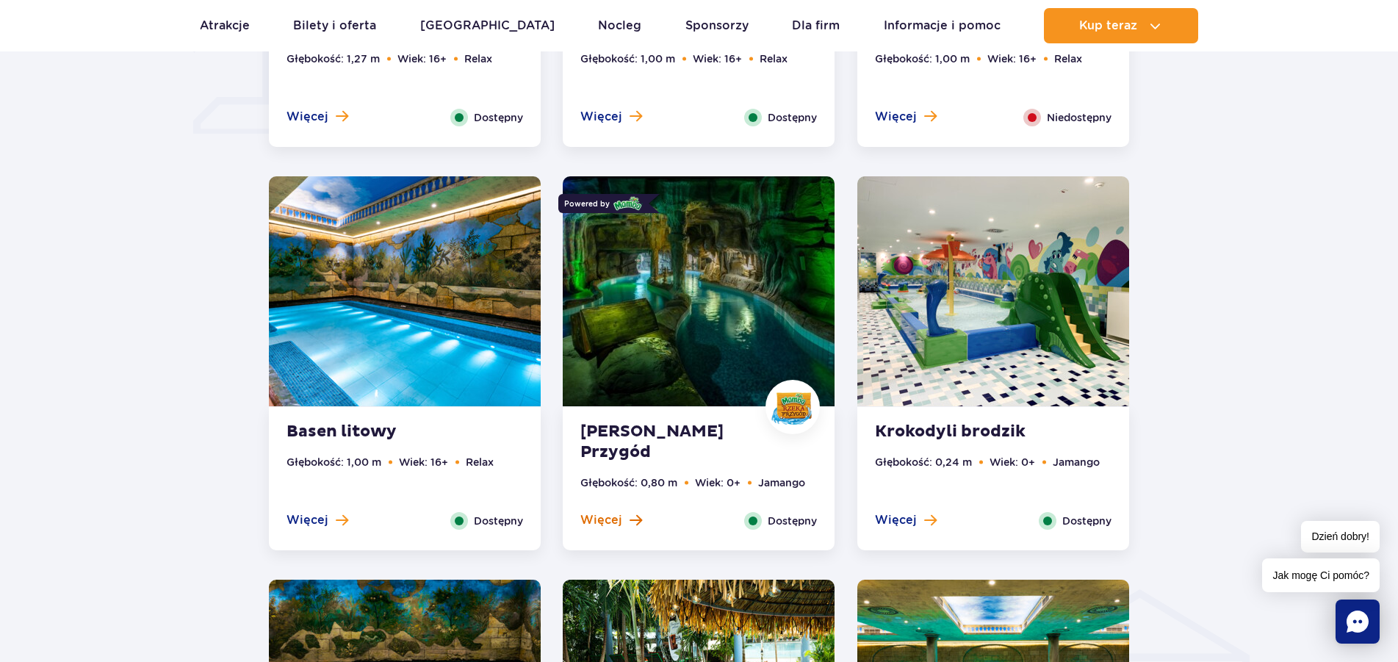
click at [599, 517] on span "Więcej" at bounding box center [601, 520] width 42 height 16
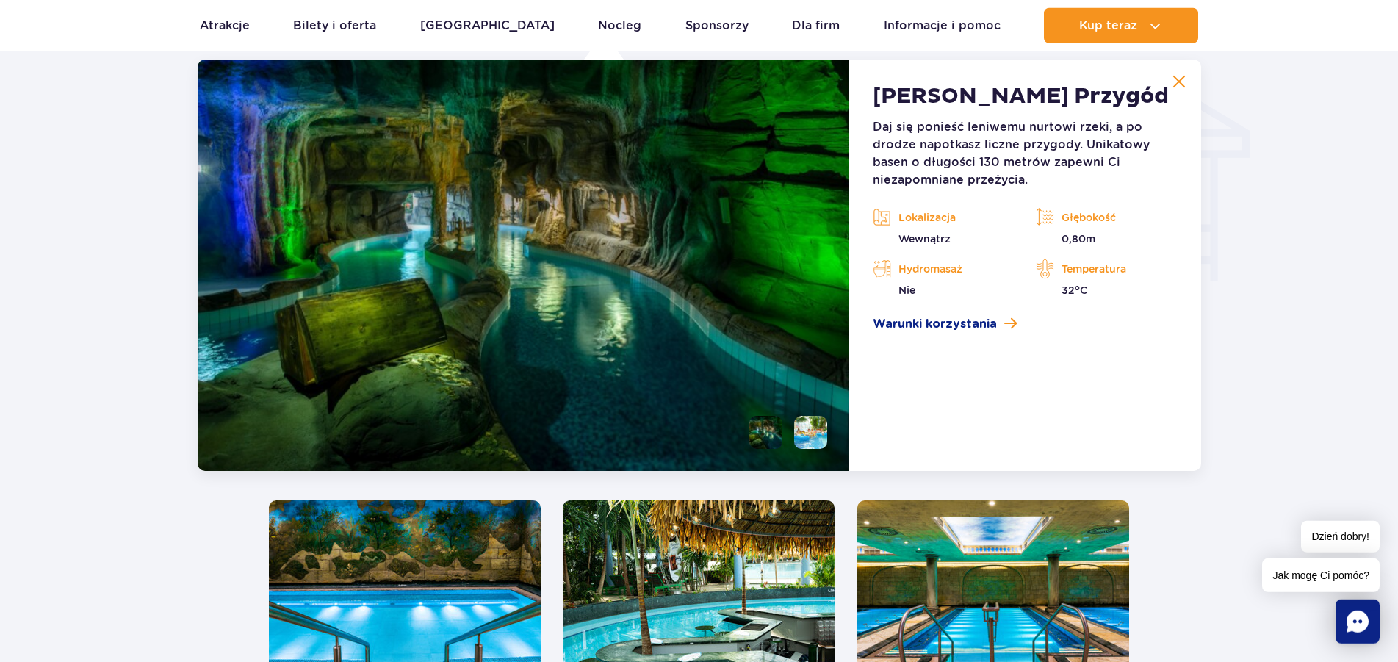
scroll to position [1770, 0]
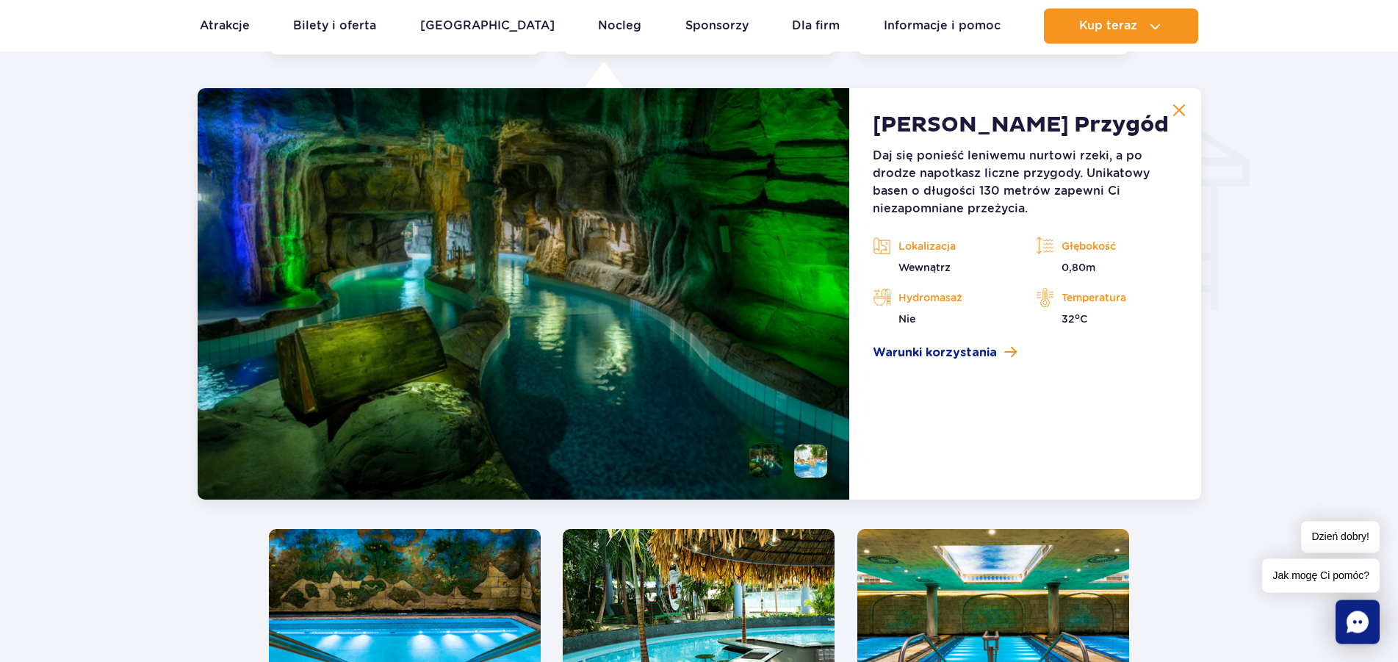
click at [805, 464] on li at bounding box center [810, 461] width 33 height 33
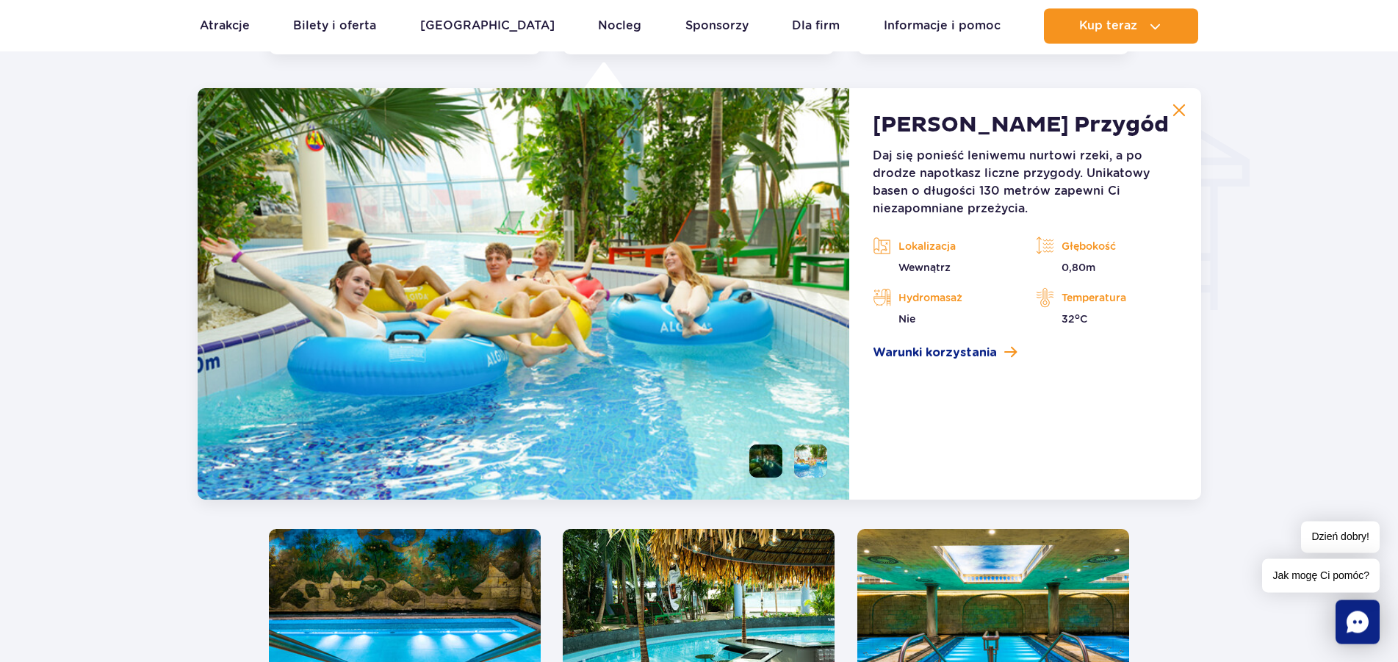
click at [771, 461] on li at bounding box center [765, 461] width 33 height 33
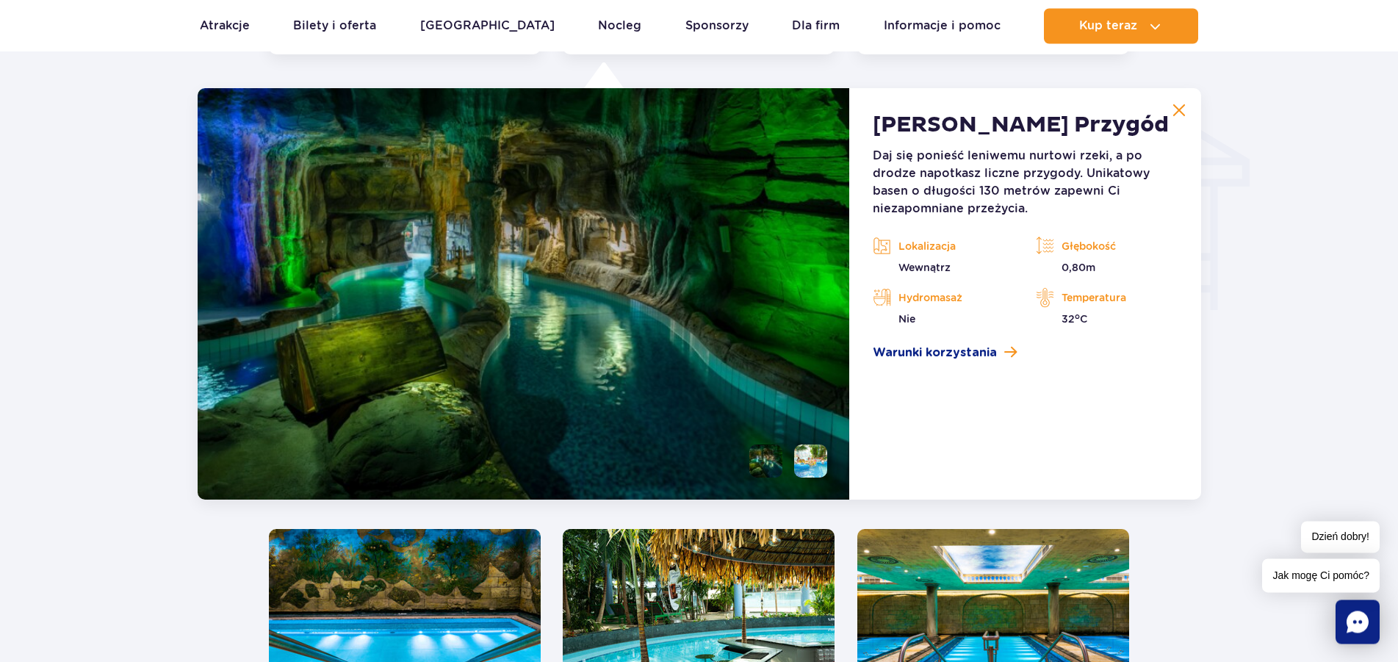
click at [812, 461] on li at bounding box center [810, 461] width 33 height 33
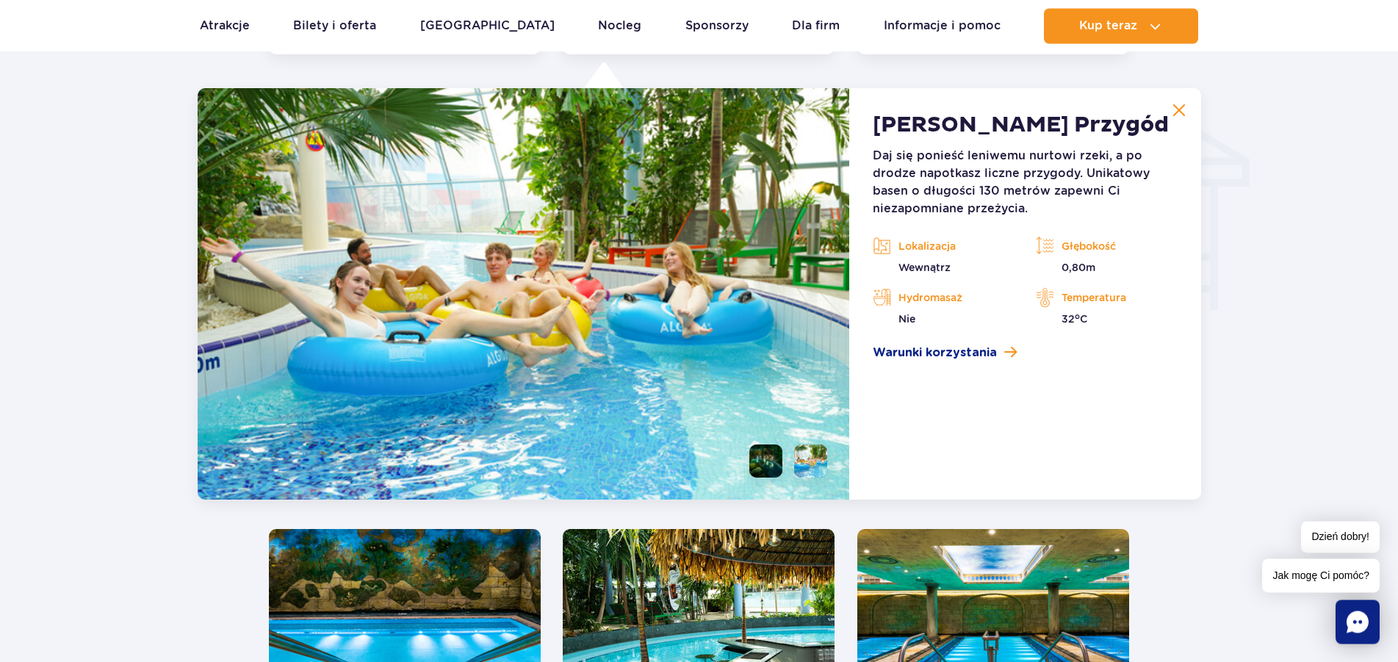
click at [766, 464] on li at bounding box center [765, 461] width 33 height 33
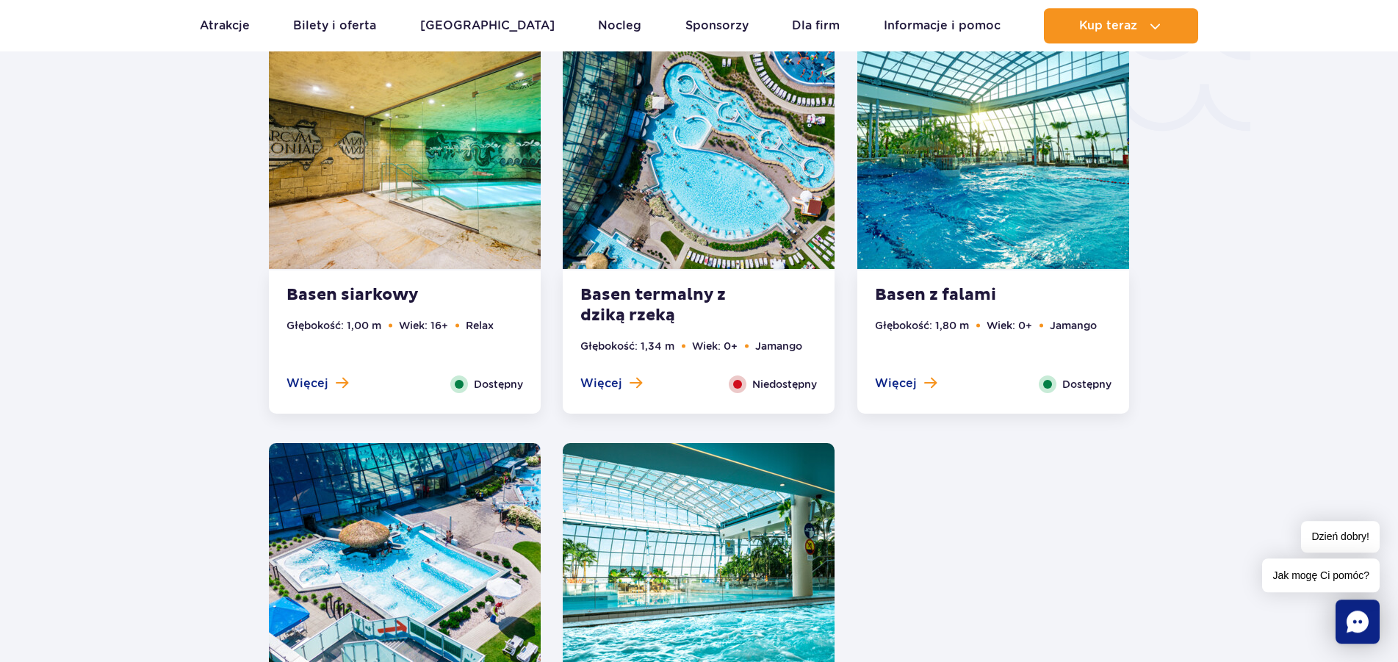
scroll to position [2669, 0]
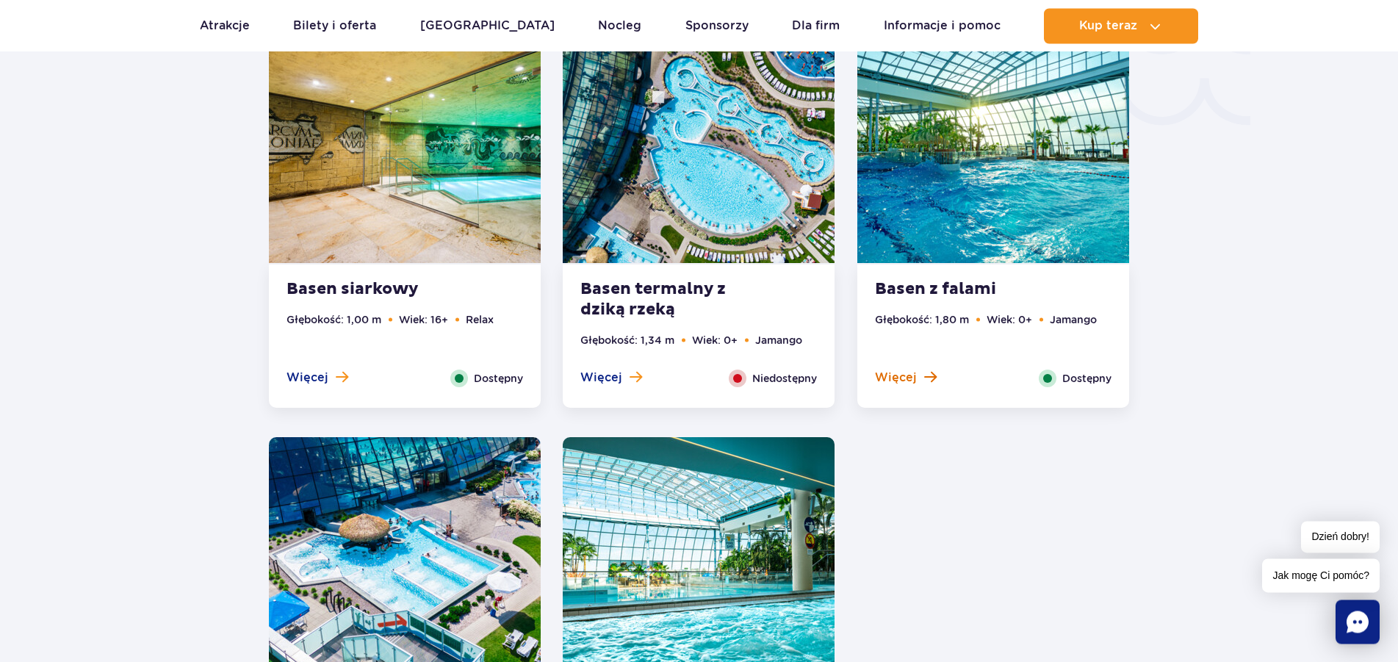
click at [893, 374] on span "Więcej" at bounding box center [896, 378] width 42 height 16
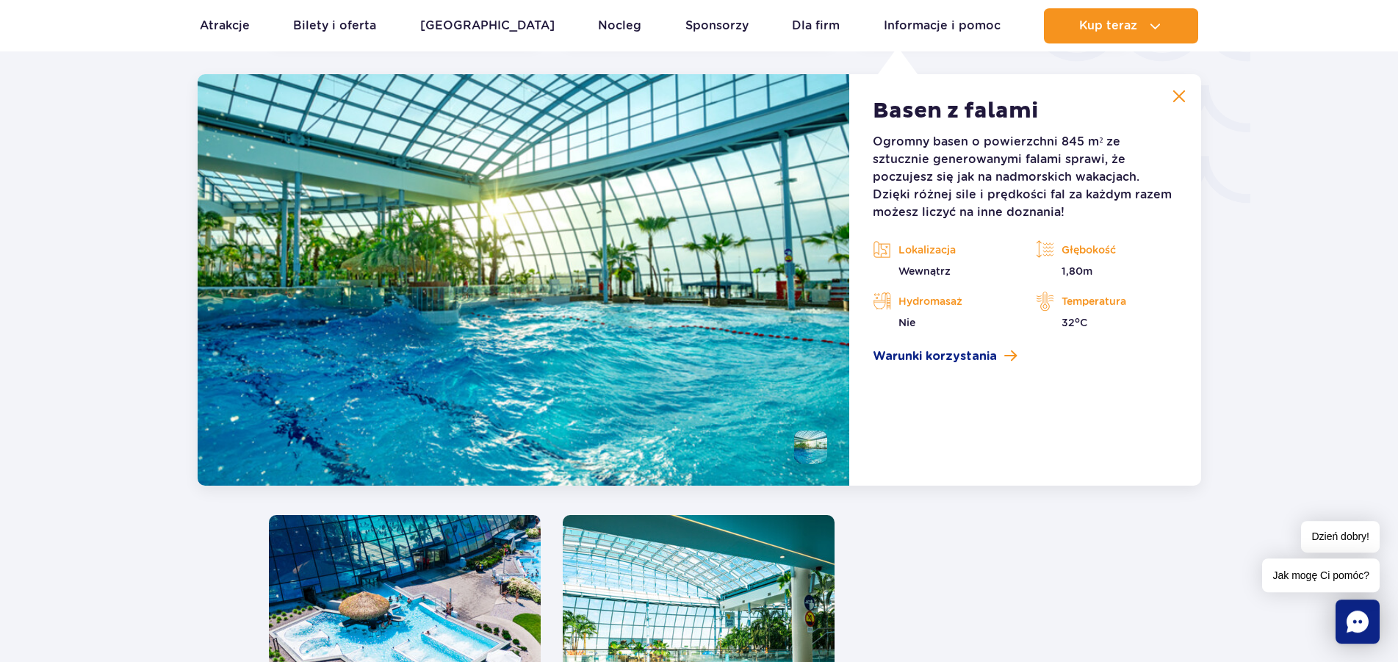
scroll to position [2577, 0]
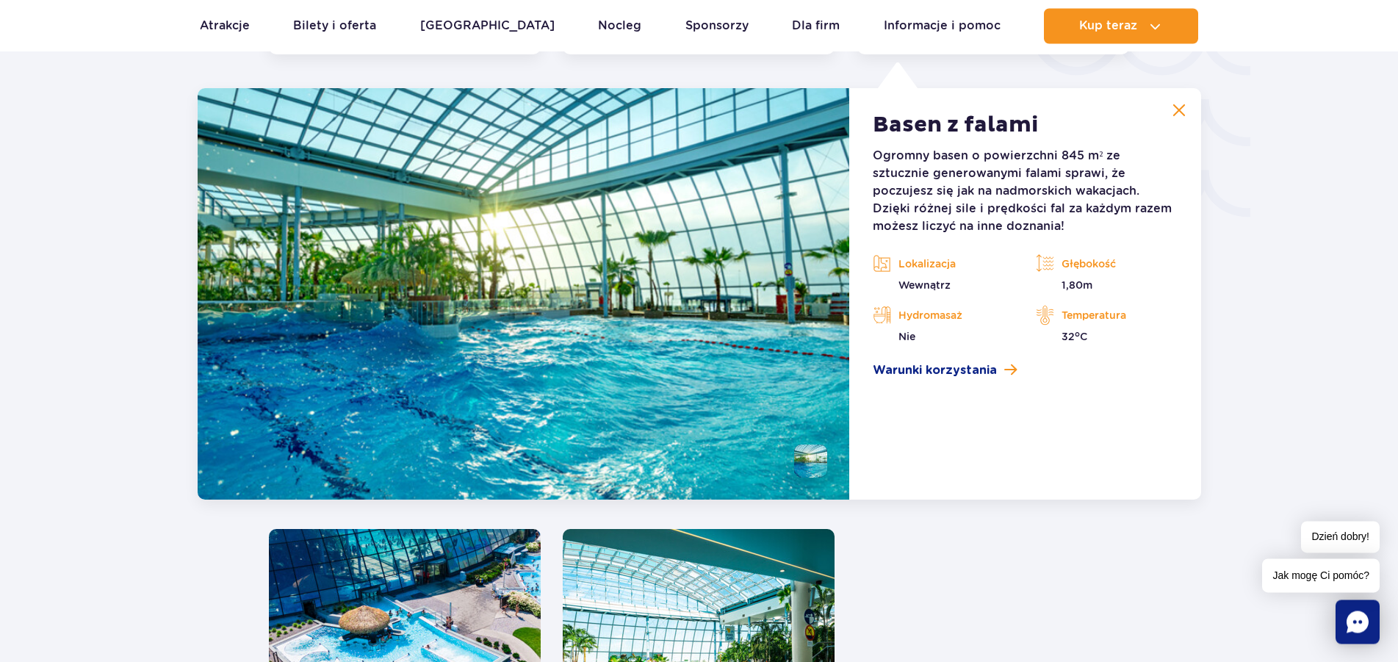
click at [813, 464] on li at bounding box center [810, 461] width 33 height 33
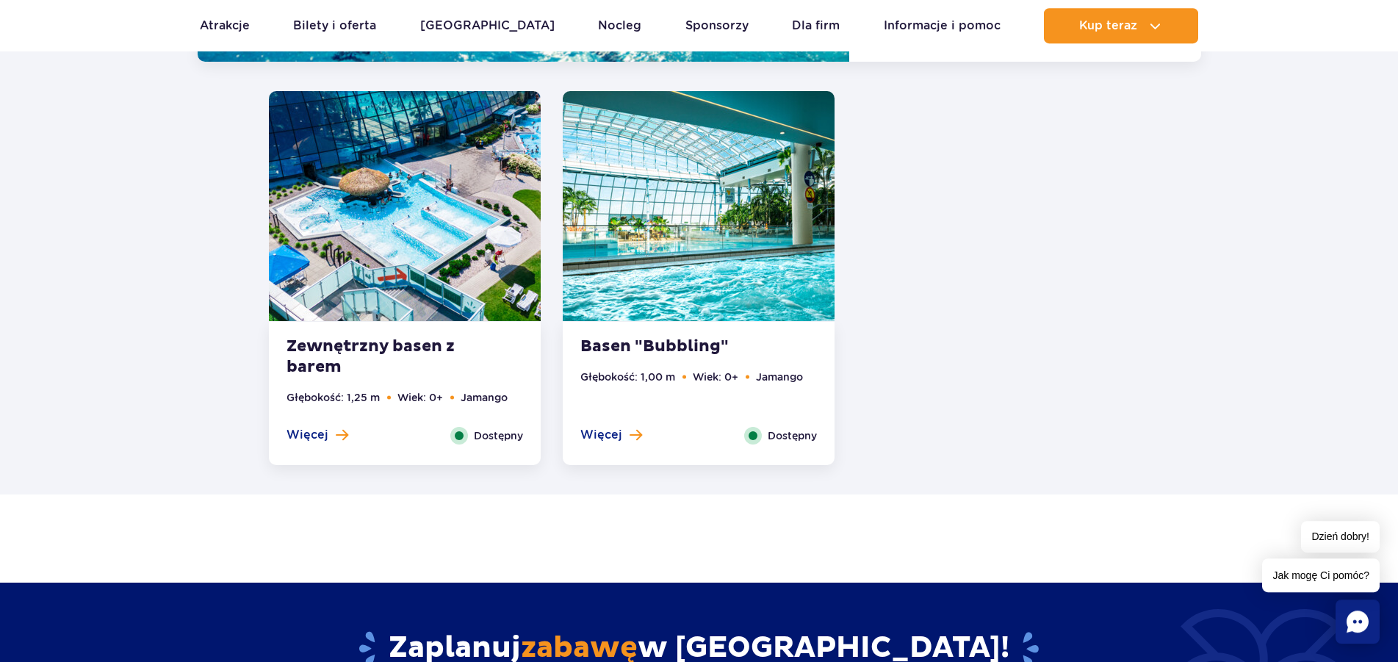
scroll to position [3027, 0]
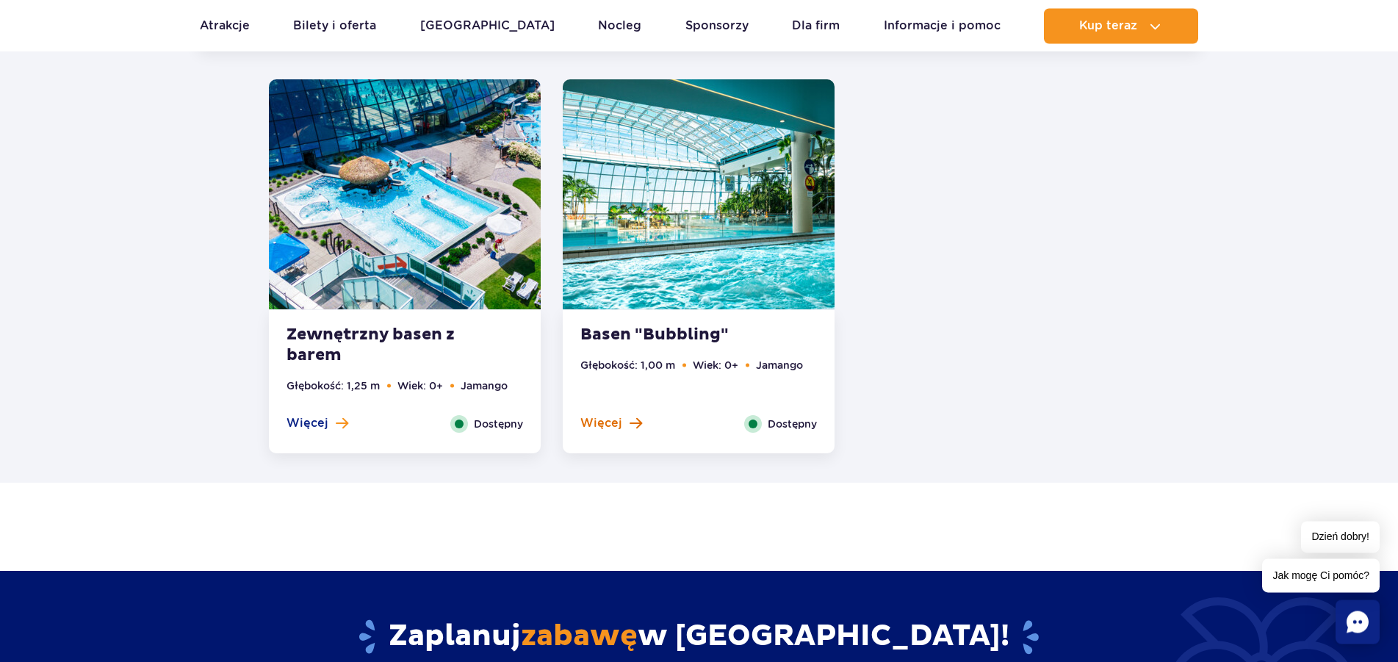
click at [597, 417] on span "Więcej" at bounding box center [601, 423] width 42 height 16
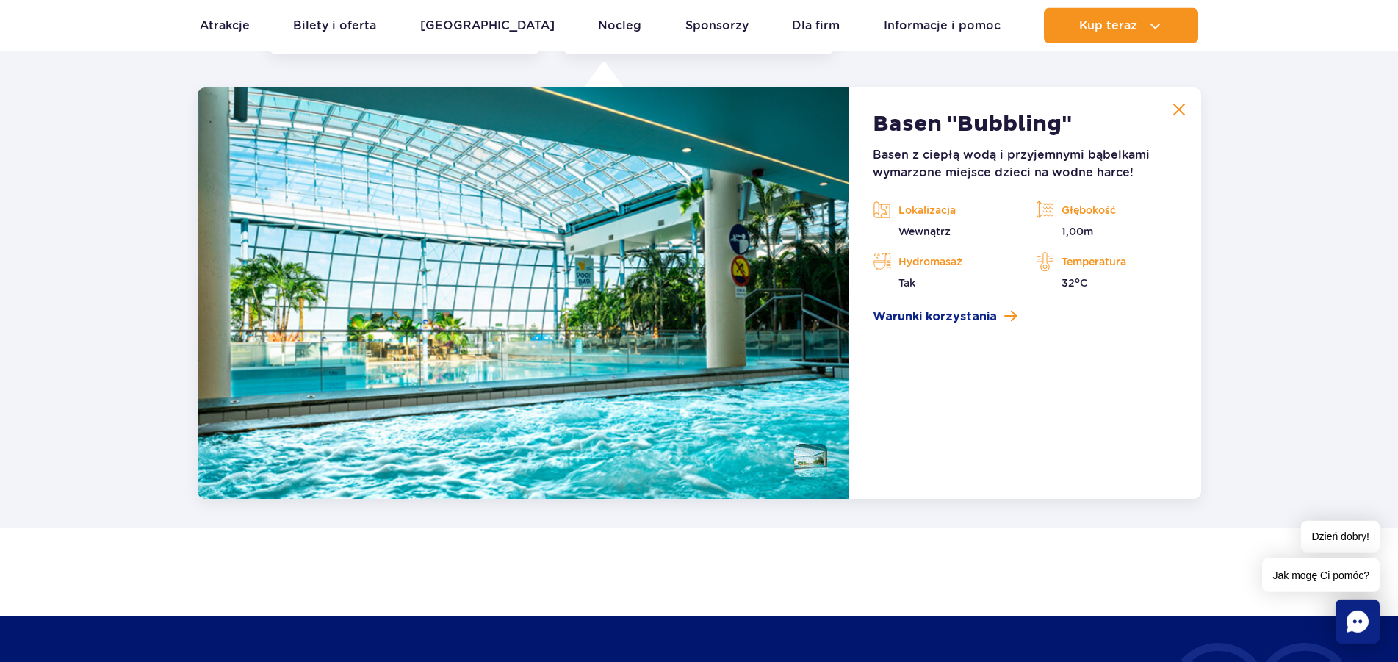
scroll to position [2981, 0]
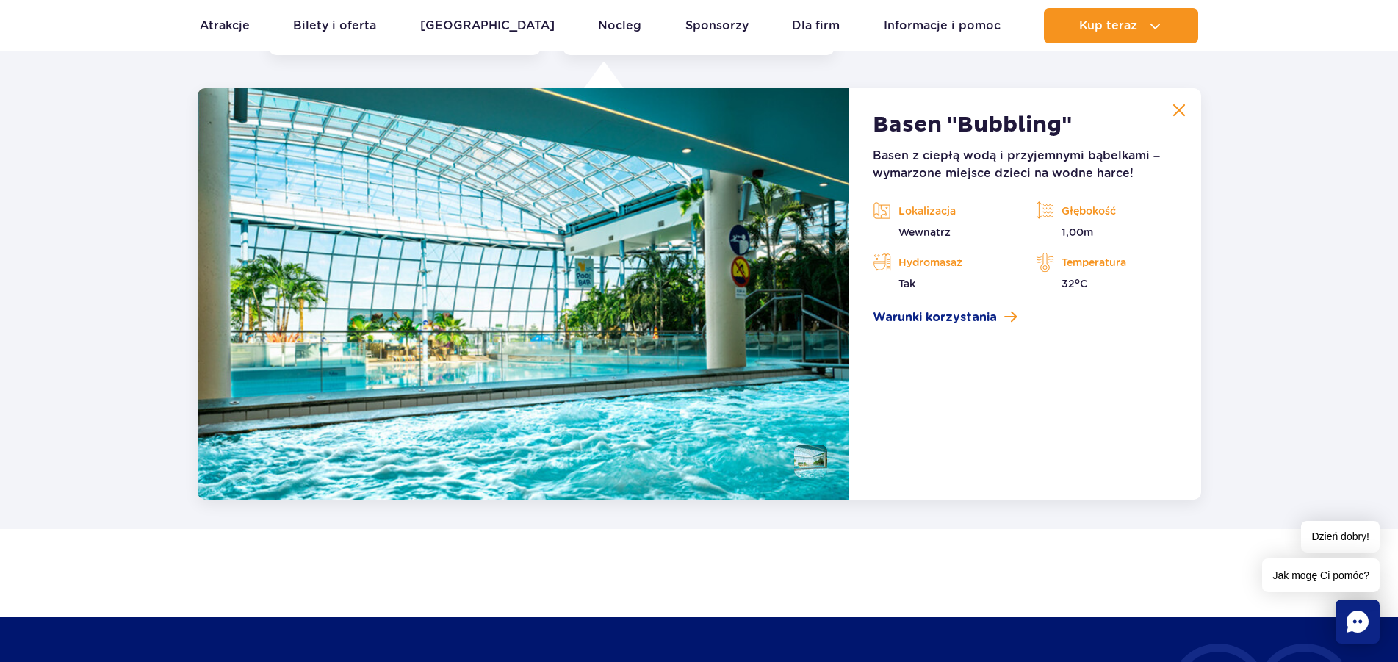
click at [800, 455] on li at bounding box center [810, 461] width 33 height 33
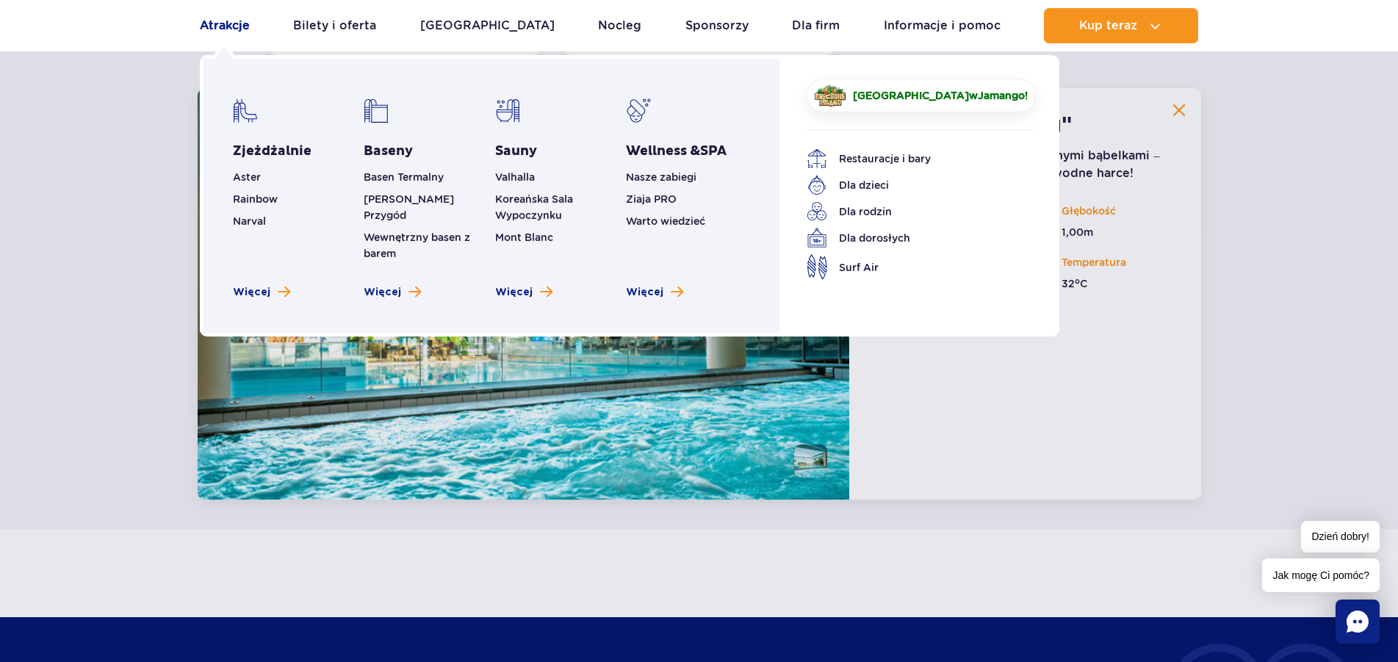
click at [212, 23] on link "Atrakcje" at bounding box center [225, 25] width 50 height 35
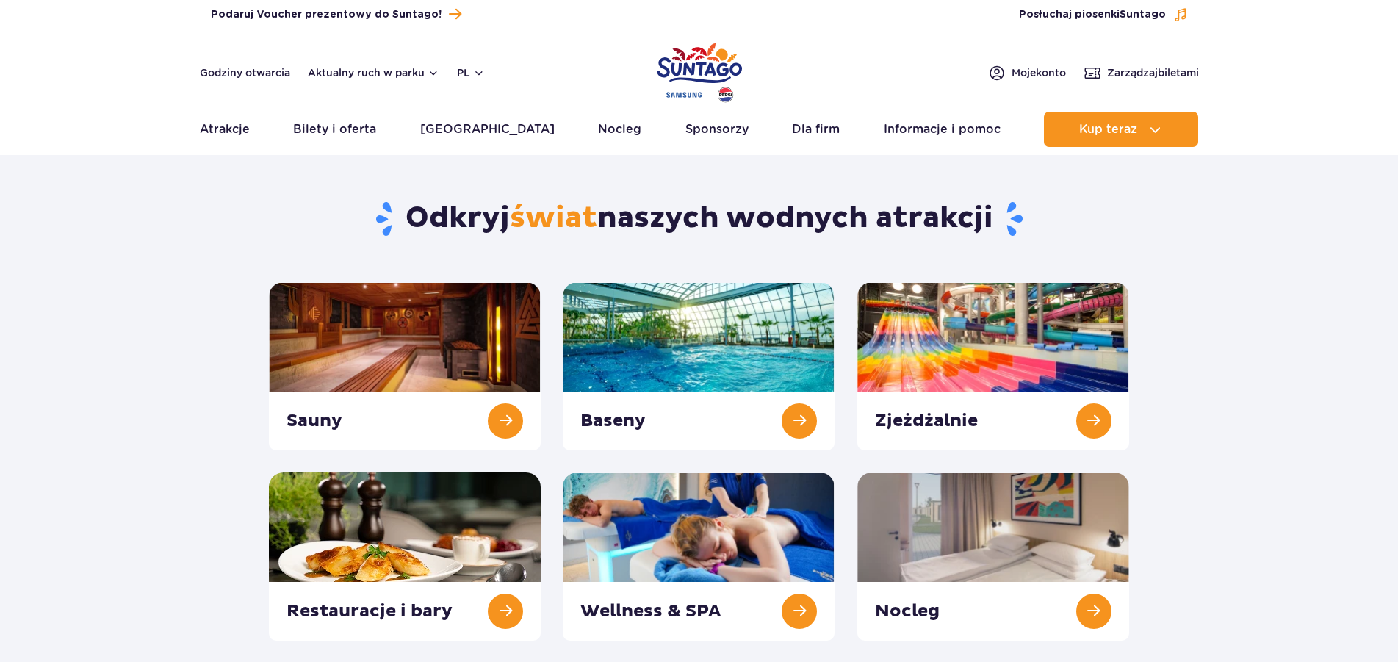
scroll to position [150, 0]
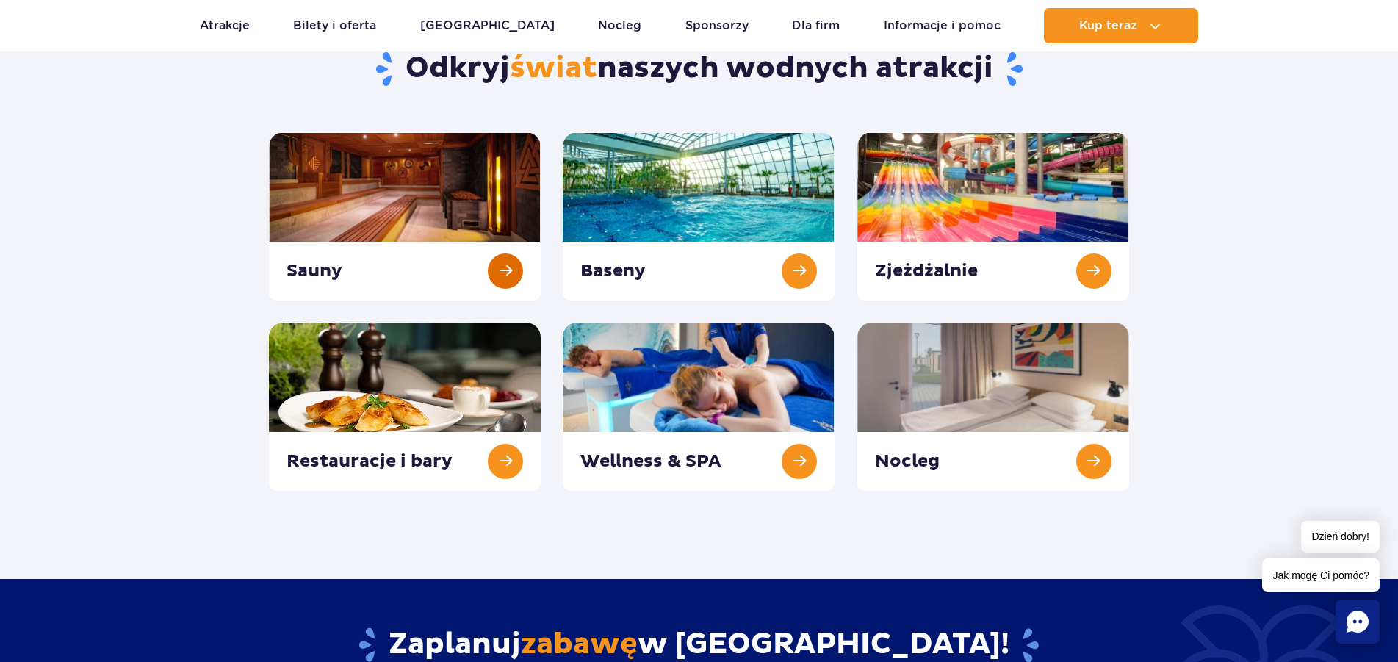
drag, startPoint x: 295, startPoint y: 276, endPoint x: 376, endPoint y: 270, distance: 81.1
click at [295, 275] on link at bounding box center [405, 216] width 272 height 168
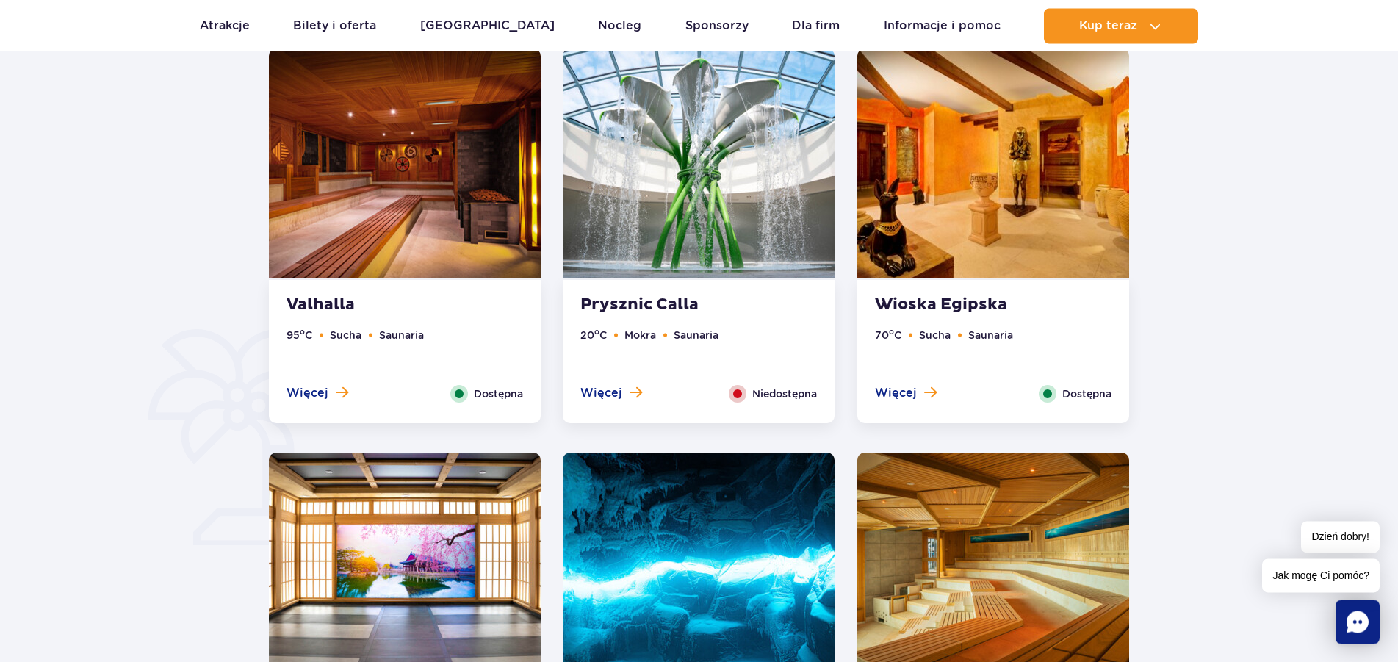
scroll to position [899, 0]
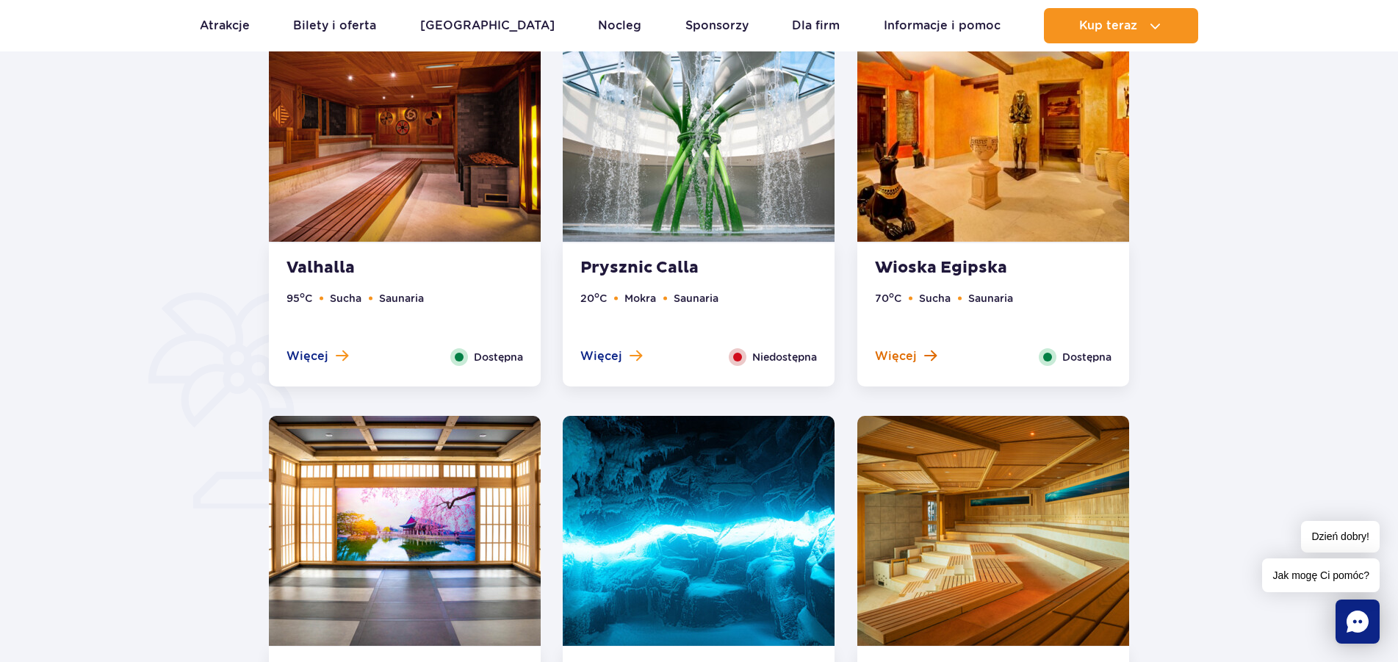
click at [917, 357] on button "Więcej" at bounding box center [906, 356] width 62 height 16
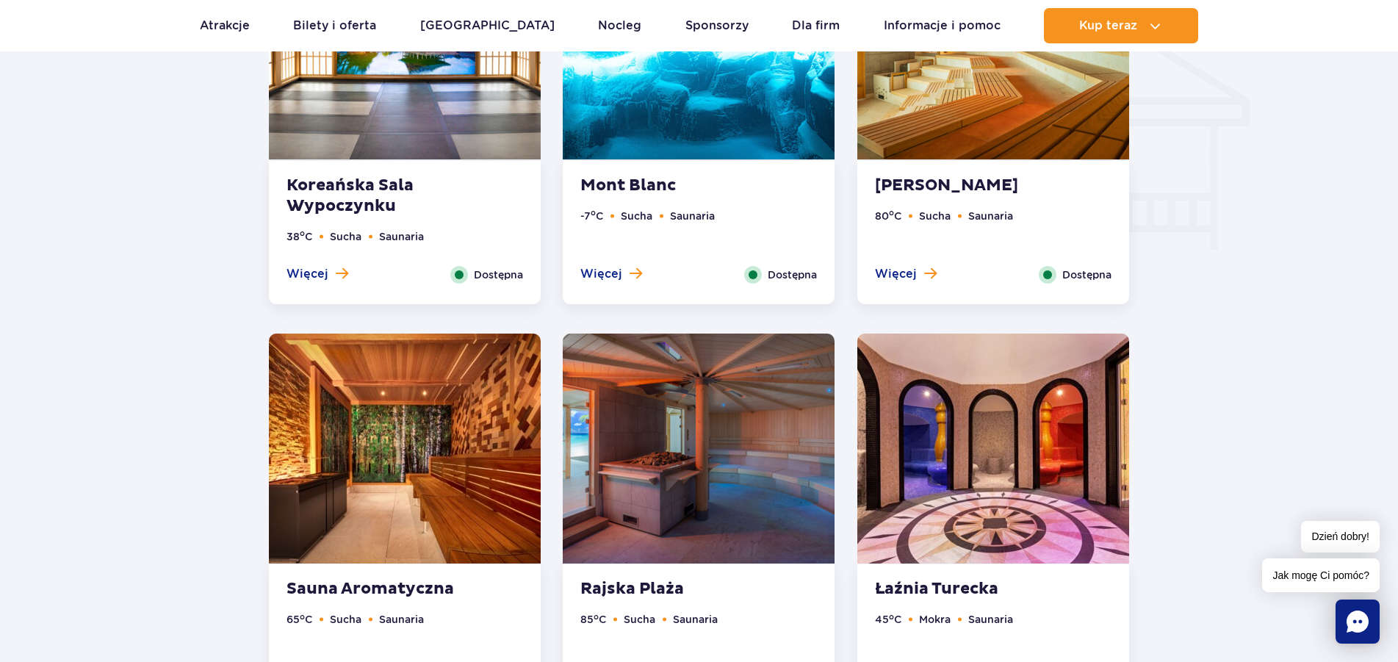
scroll to position [1980, 0]
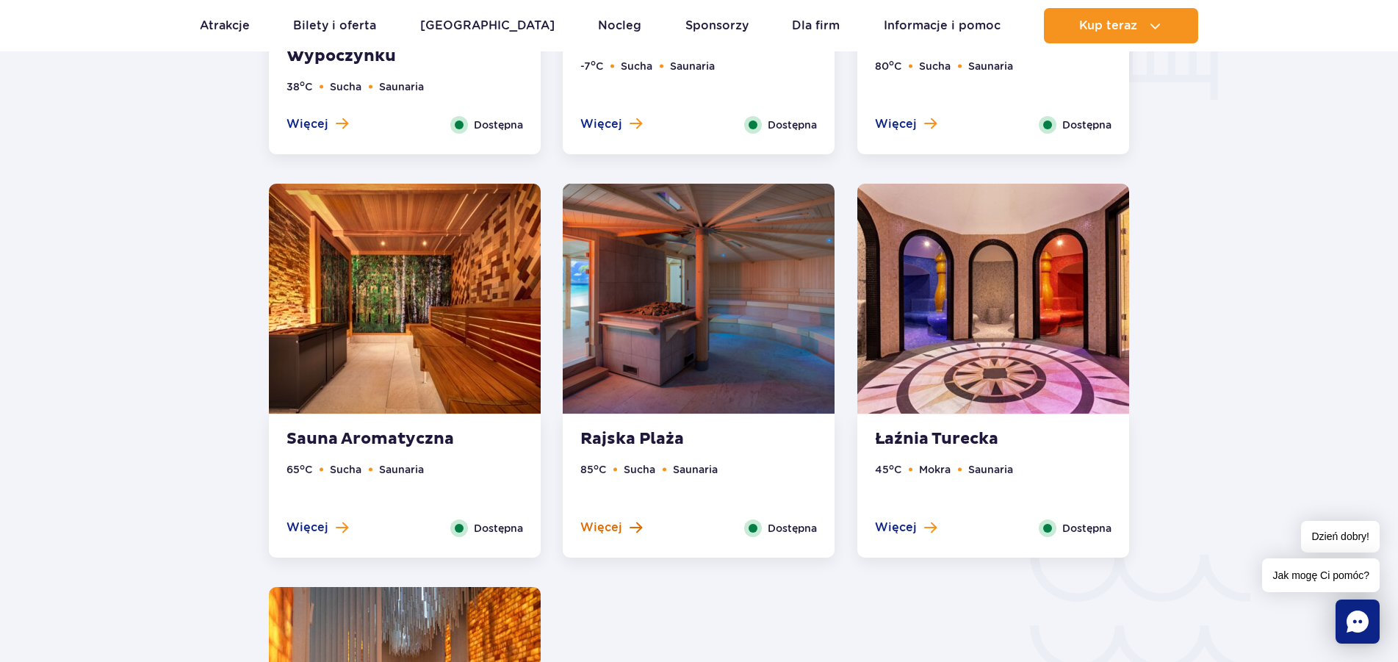
click at [587, 530] on span "Więcej" at bounding box center [601, 527] width 42 height 16
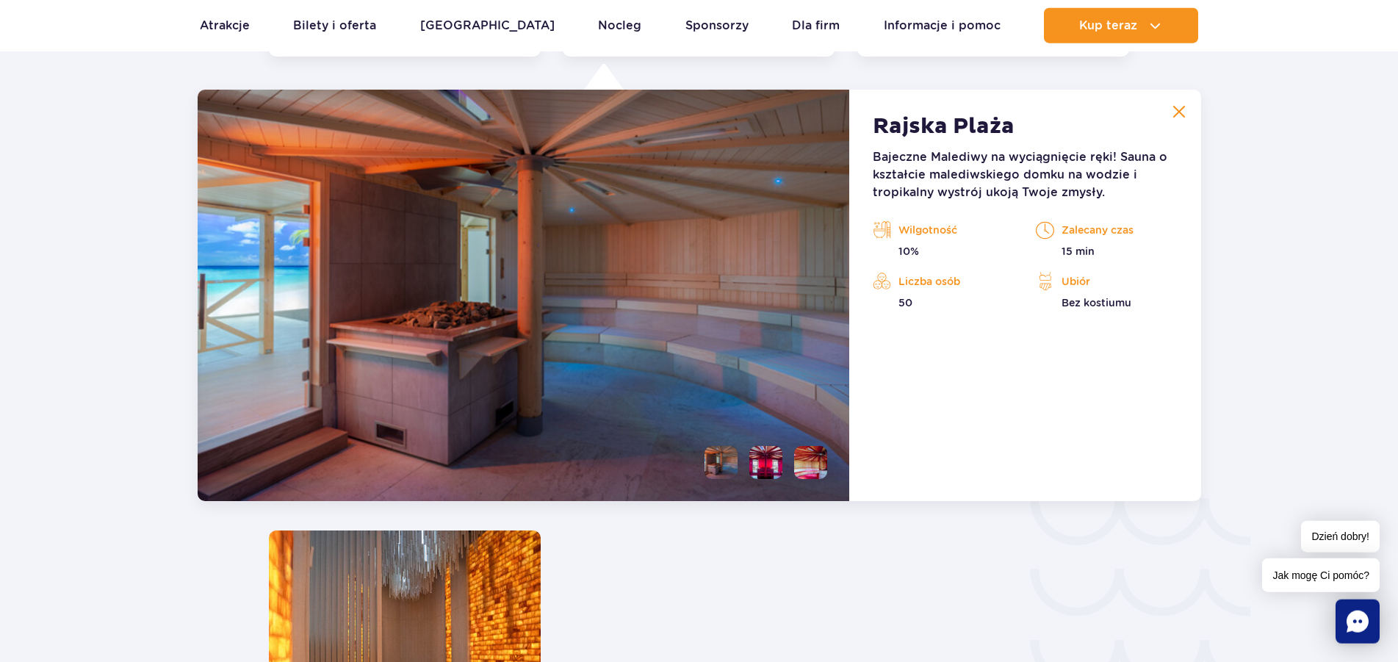
scroll to position [2038, 0]
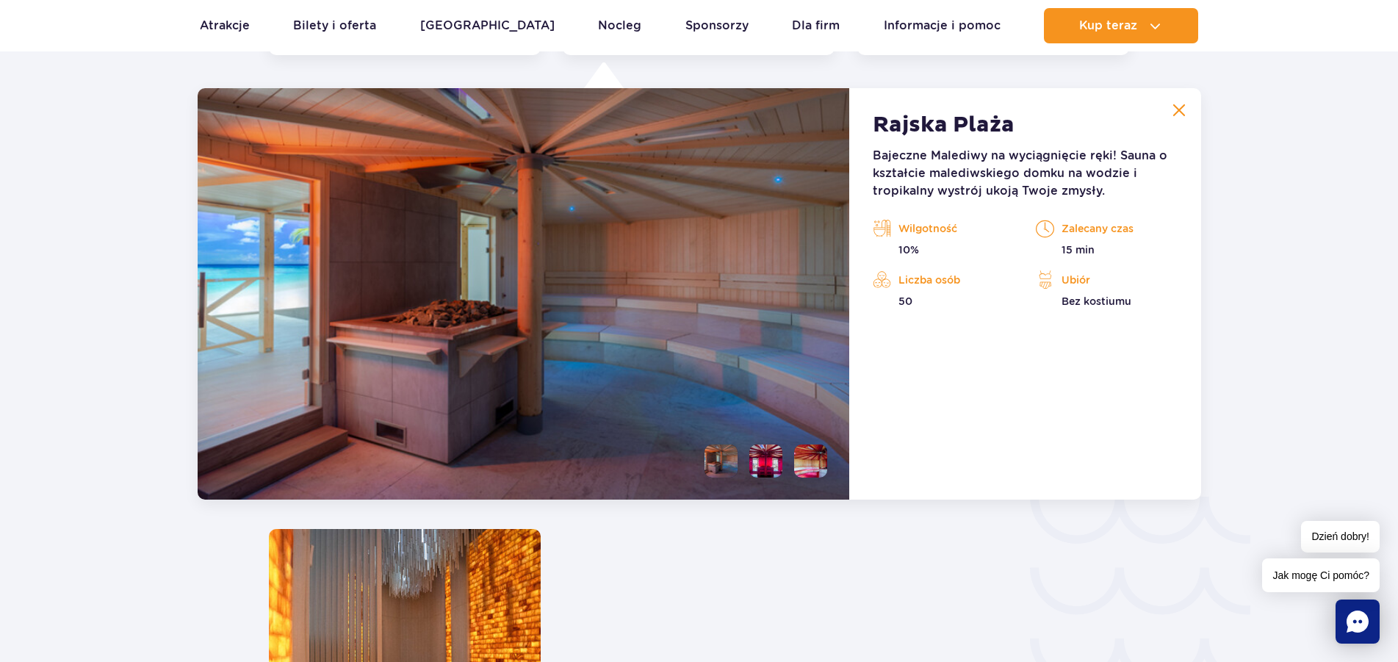
click at [766, 467] on li at bounding box center [765, 461] width 33 height 33
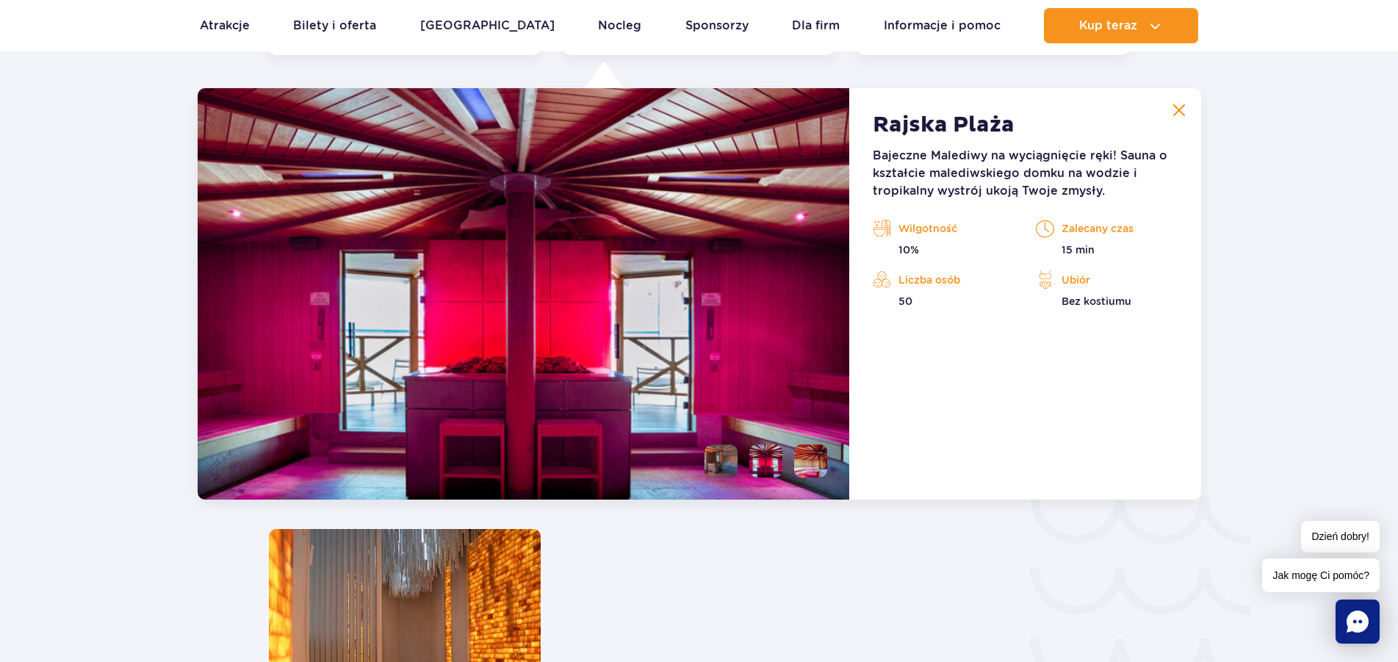
click at [817, 461] on li at bounding box center [810, 461] width 33 height 33
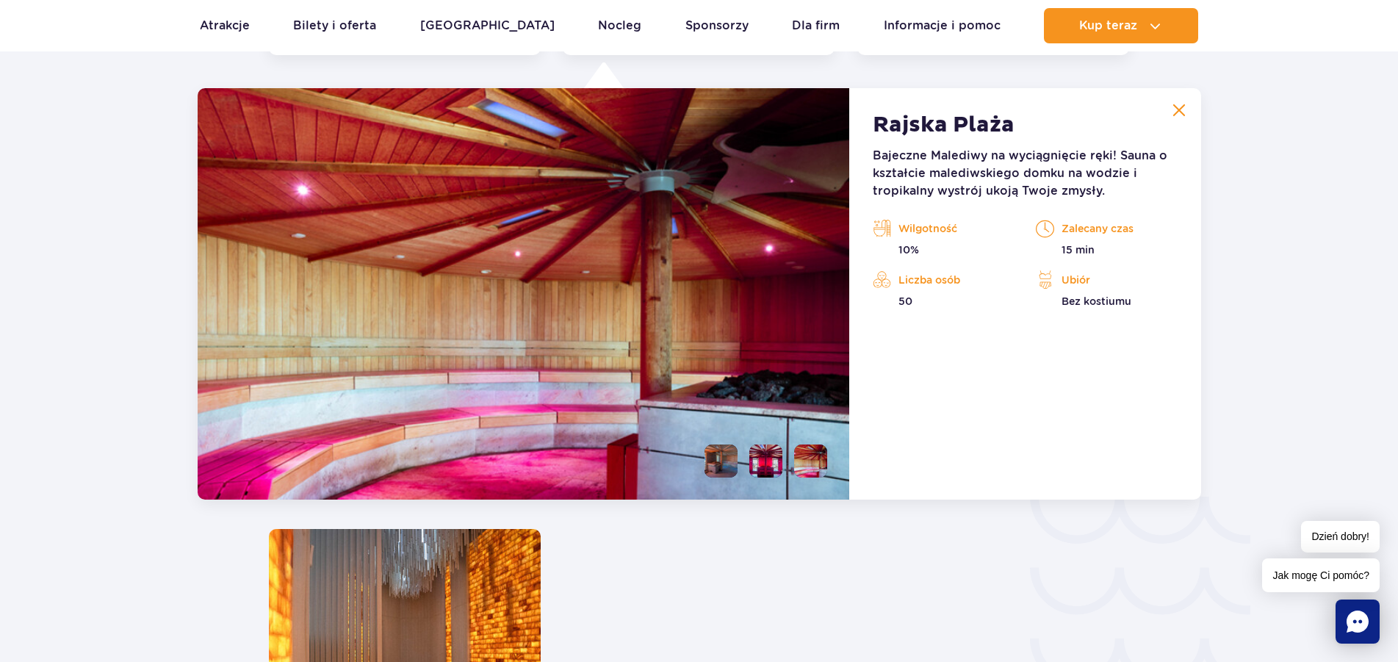
click at [718, 457] on li at bounding box center [721, 461] width 33 height 33
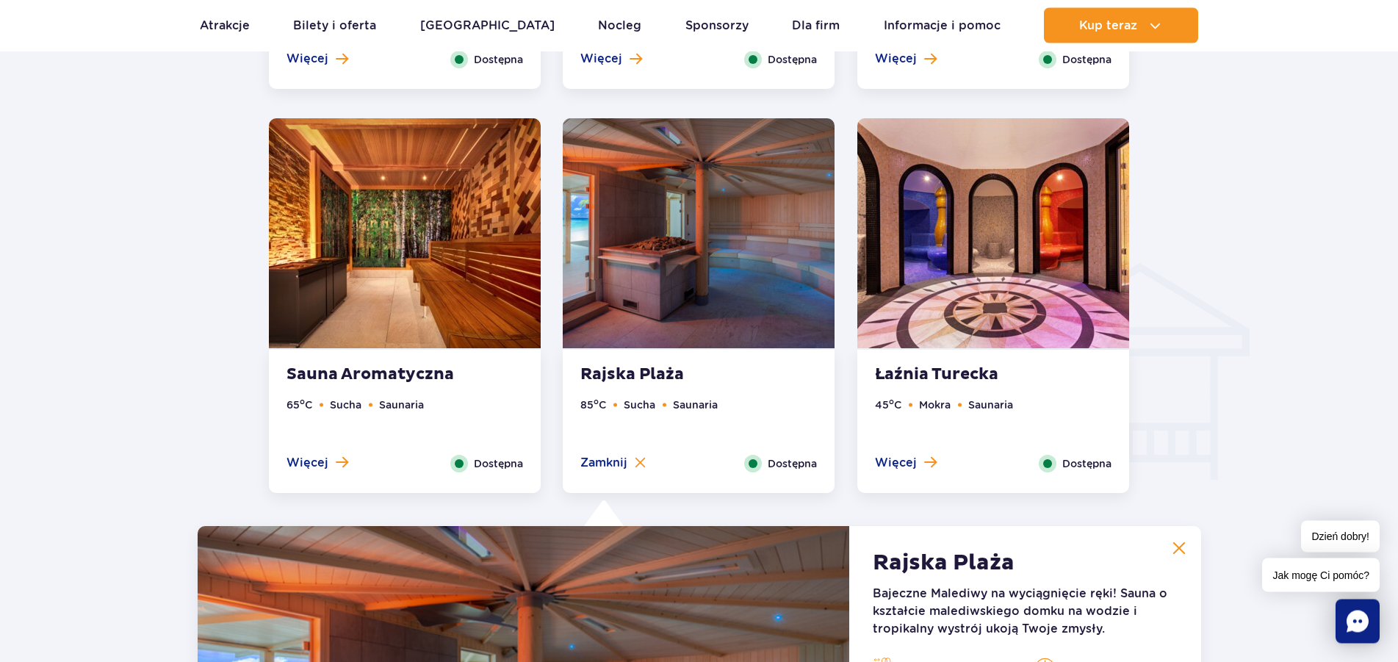
scroll to position [1588, 0]
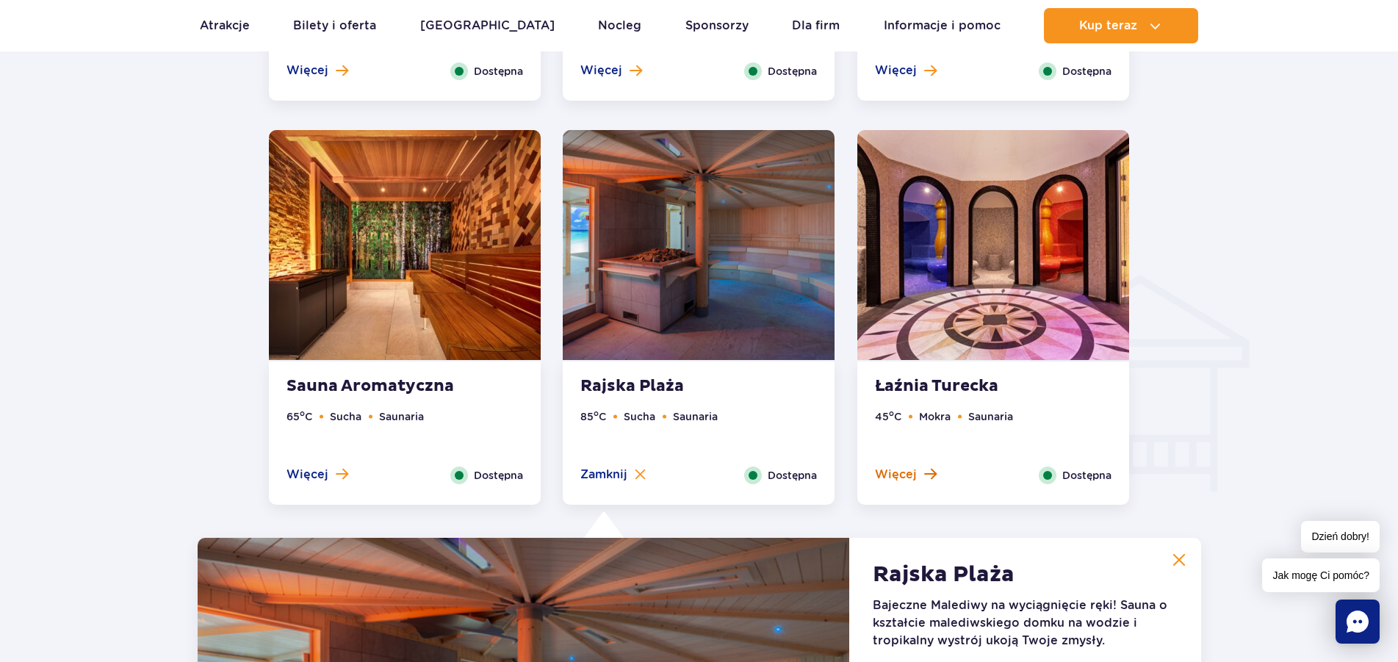
click at [890, 476] on span "Więcej" at bounding box center [896, 475] width 42 height 16
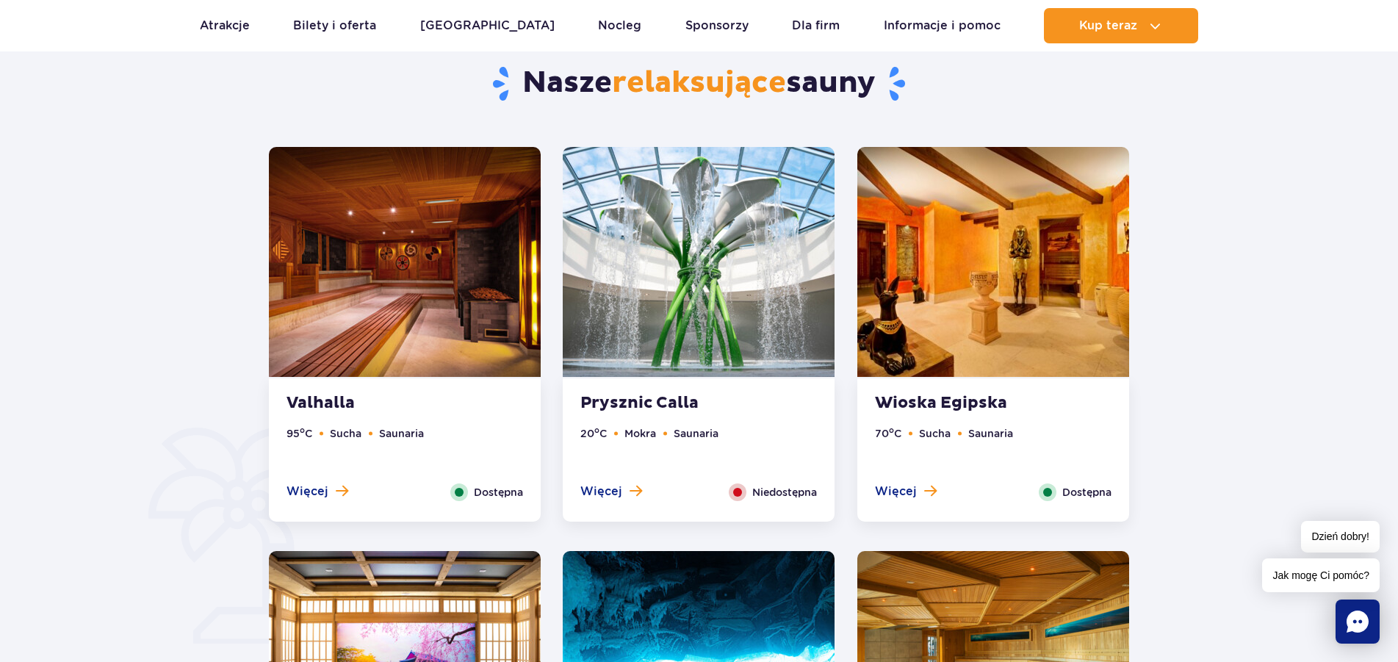
scroll to position [839, 0]
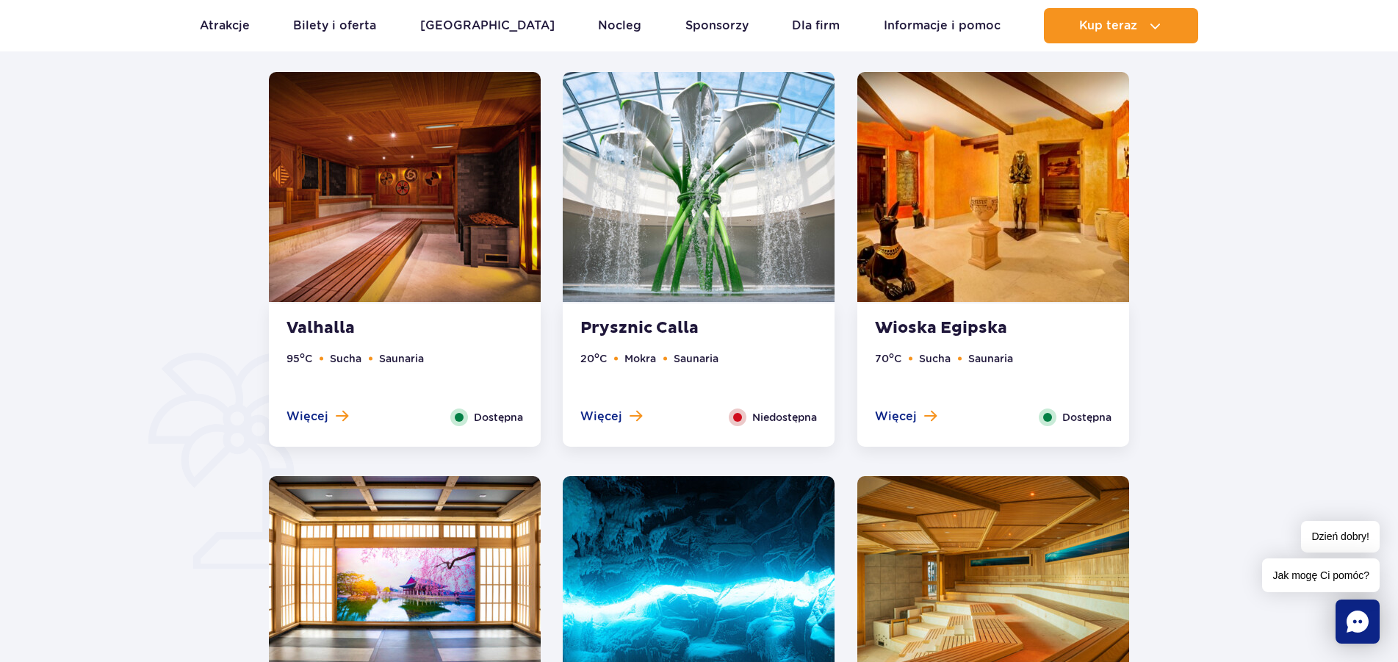
click at [313, 406] on ul "95 o C Sucha Saunaria" at bounding box center [405, 379] width 237 height 58
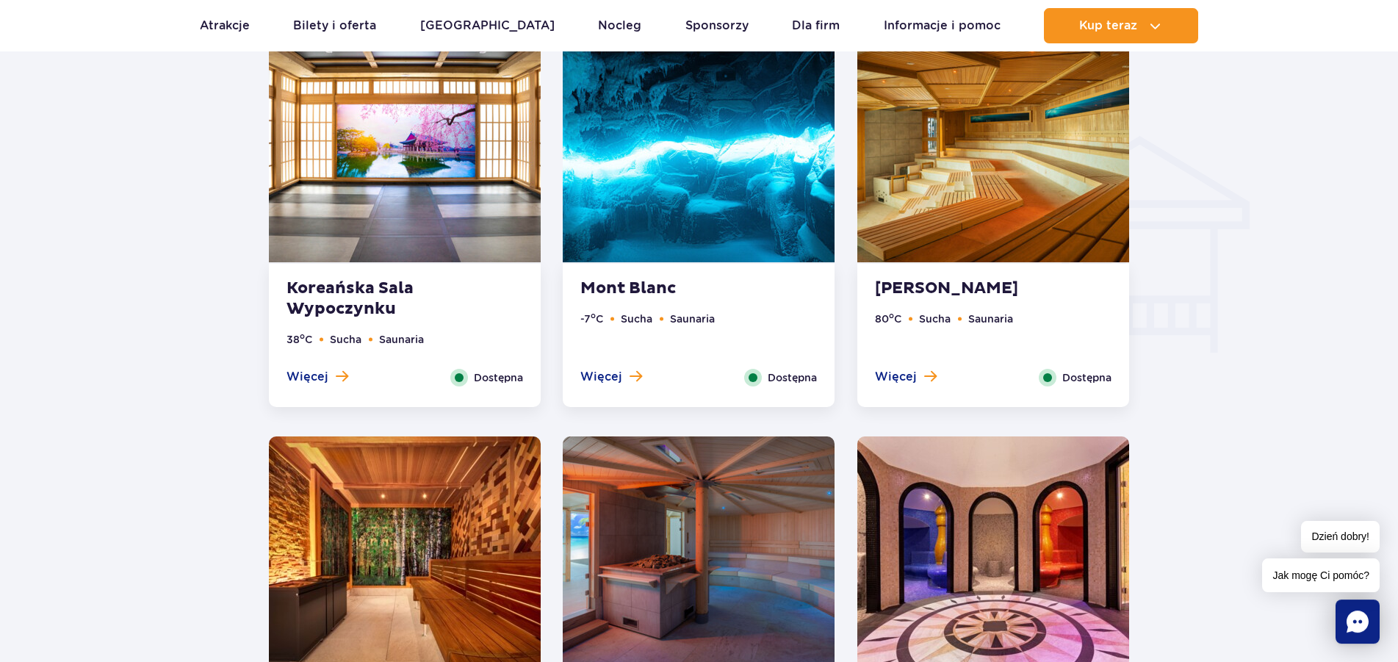
scroll to position [1755, 0]
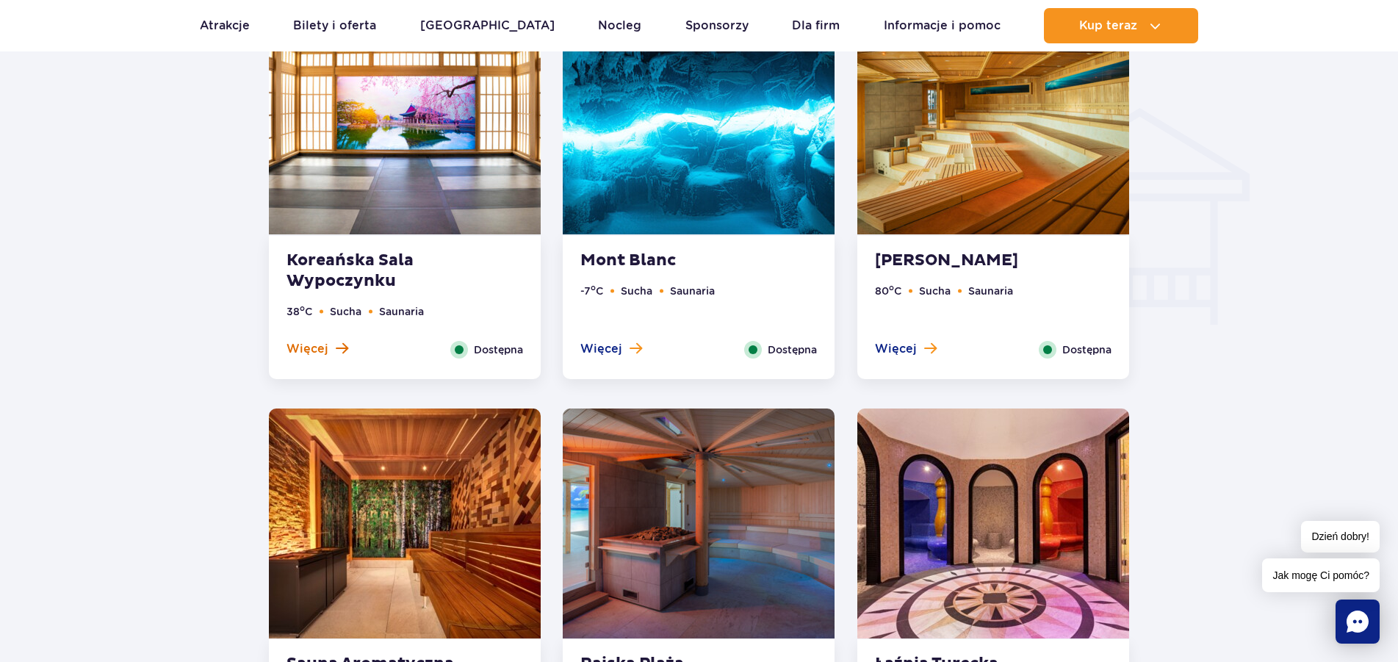
click at [318, 349] on span "Więcej" at bounding box center [308, 349] width 42 height 16
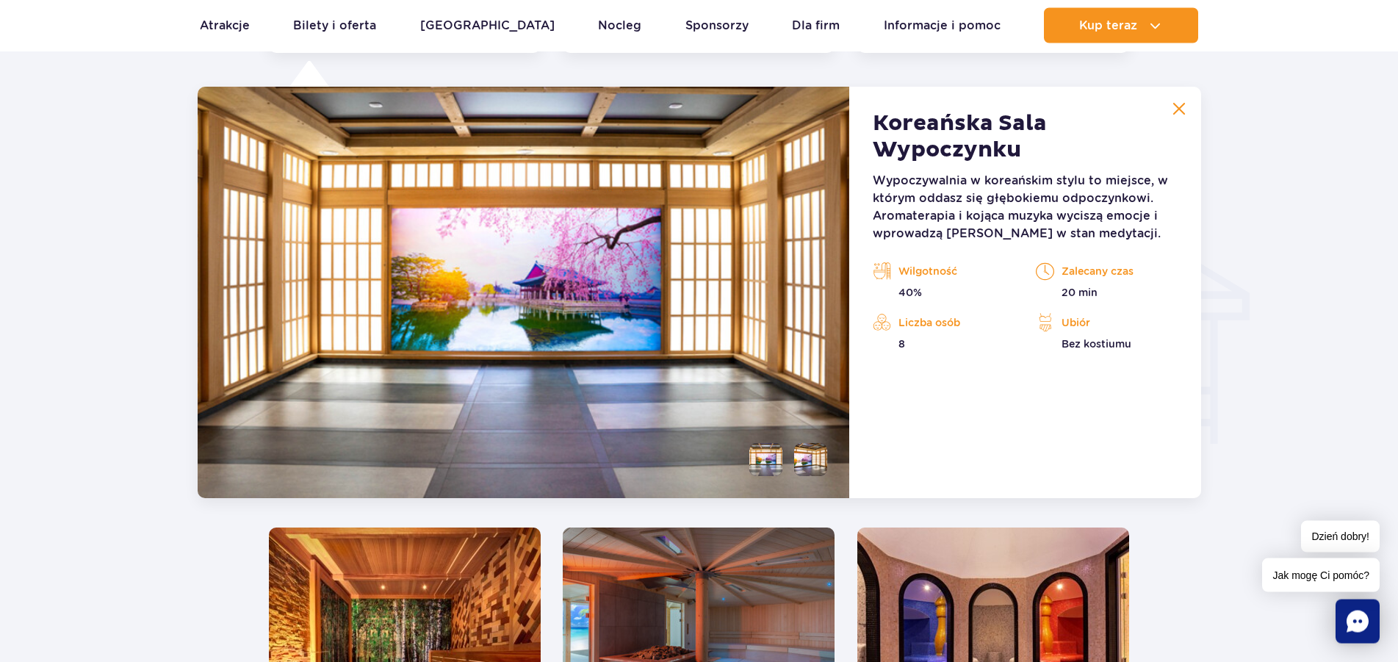
scroll to position [1635, 0]
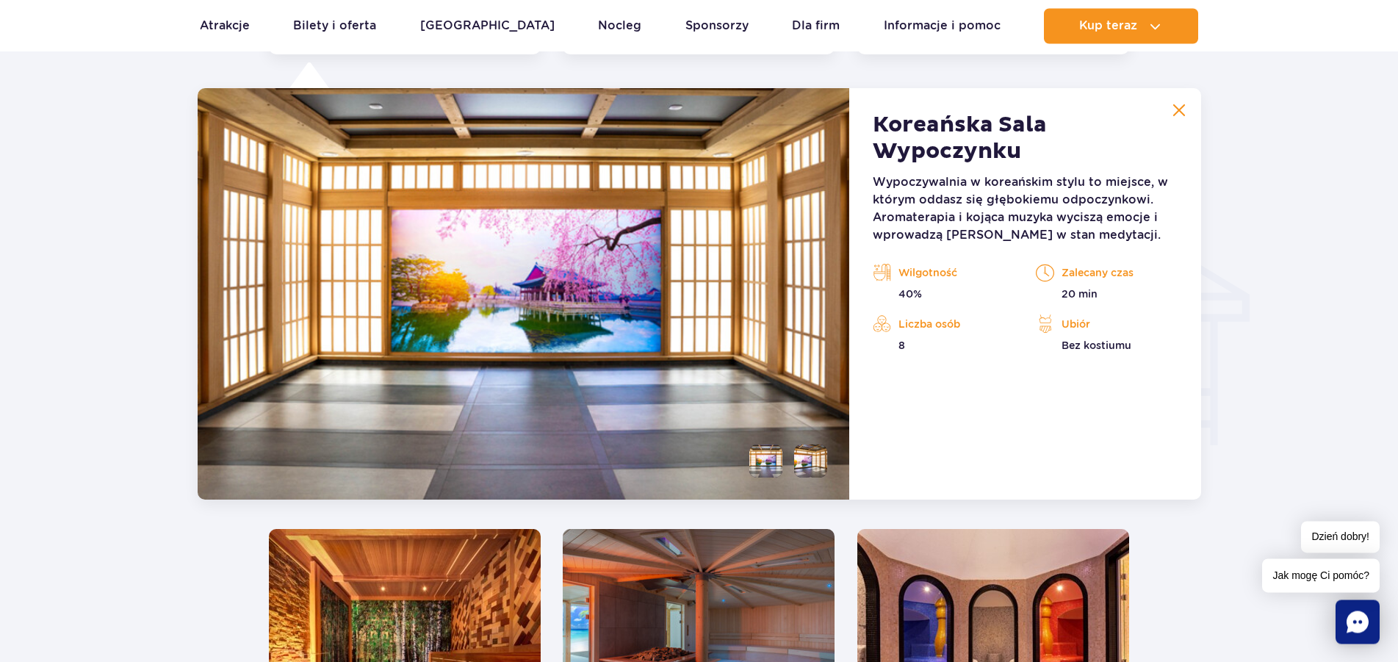
click at [807, 463] on li at bounding box center [810, 461] width 33 height 33
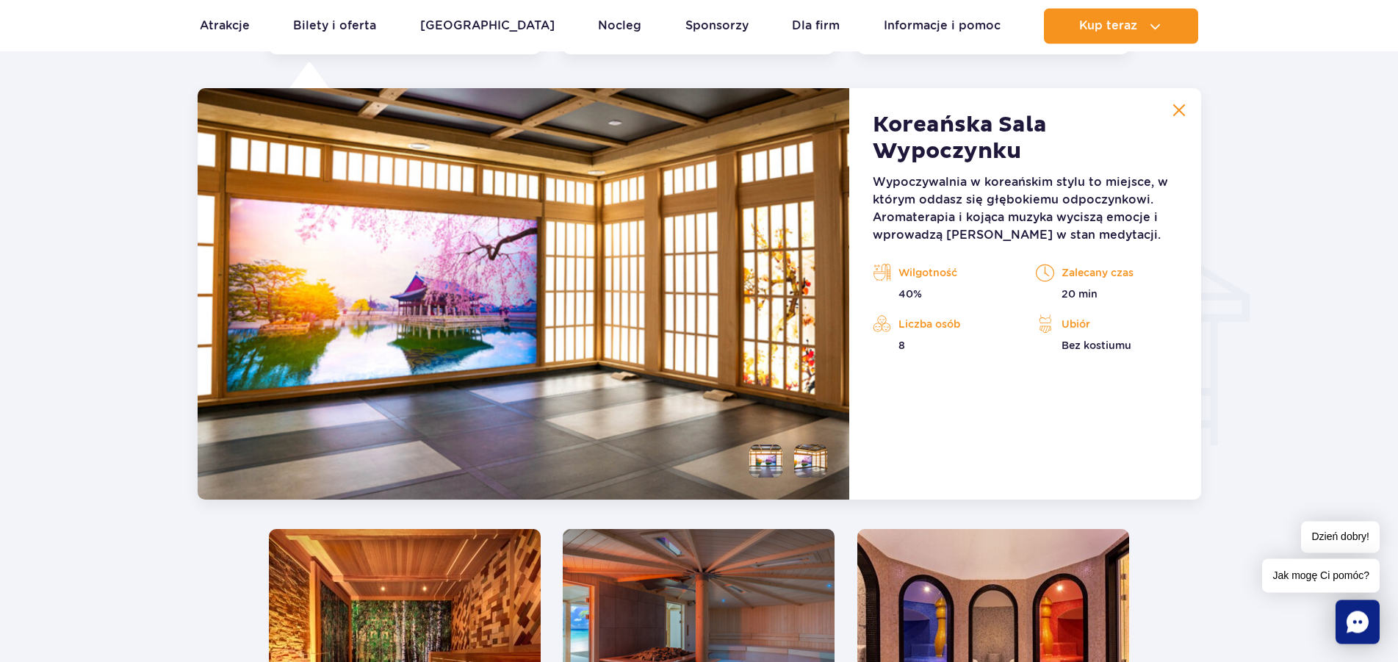
click at [757, 462] on li at bounding box center [765, 461] width 33 height 33
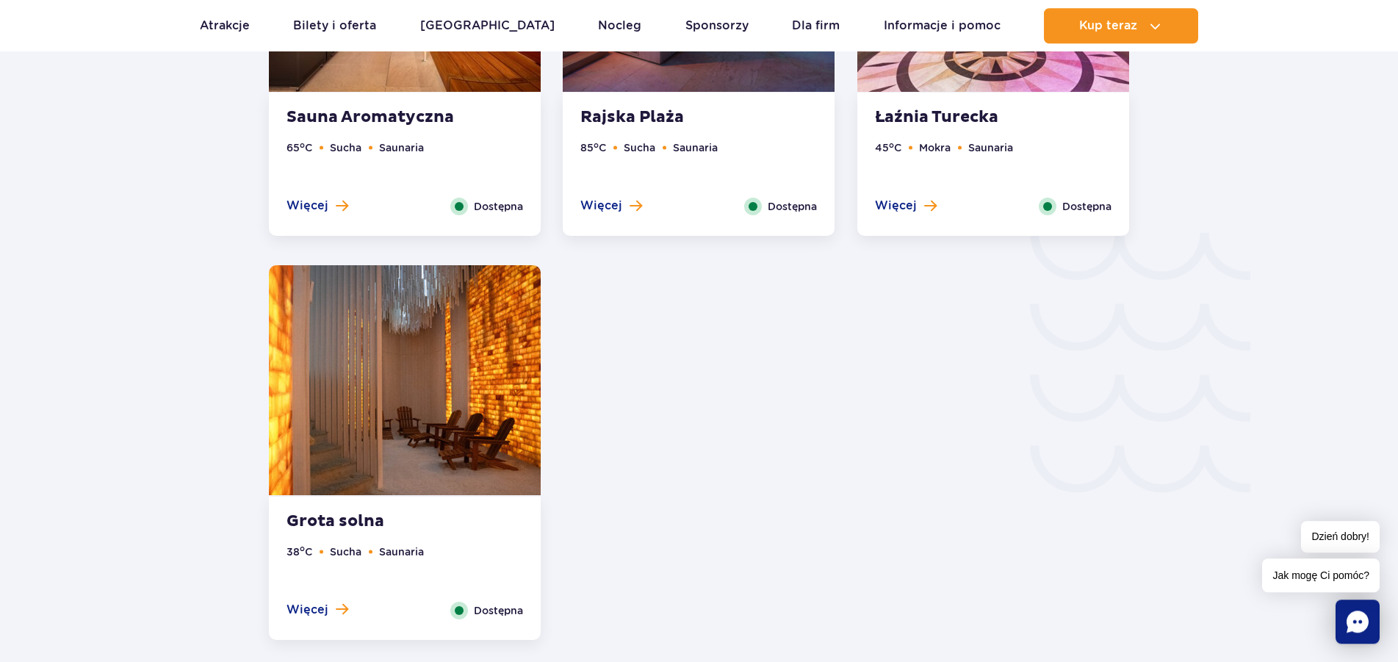
scroll to position [2384, 0]
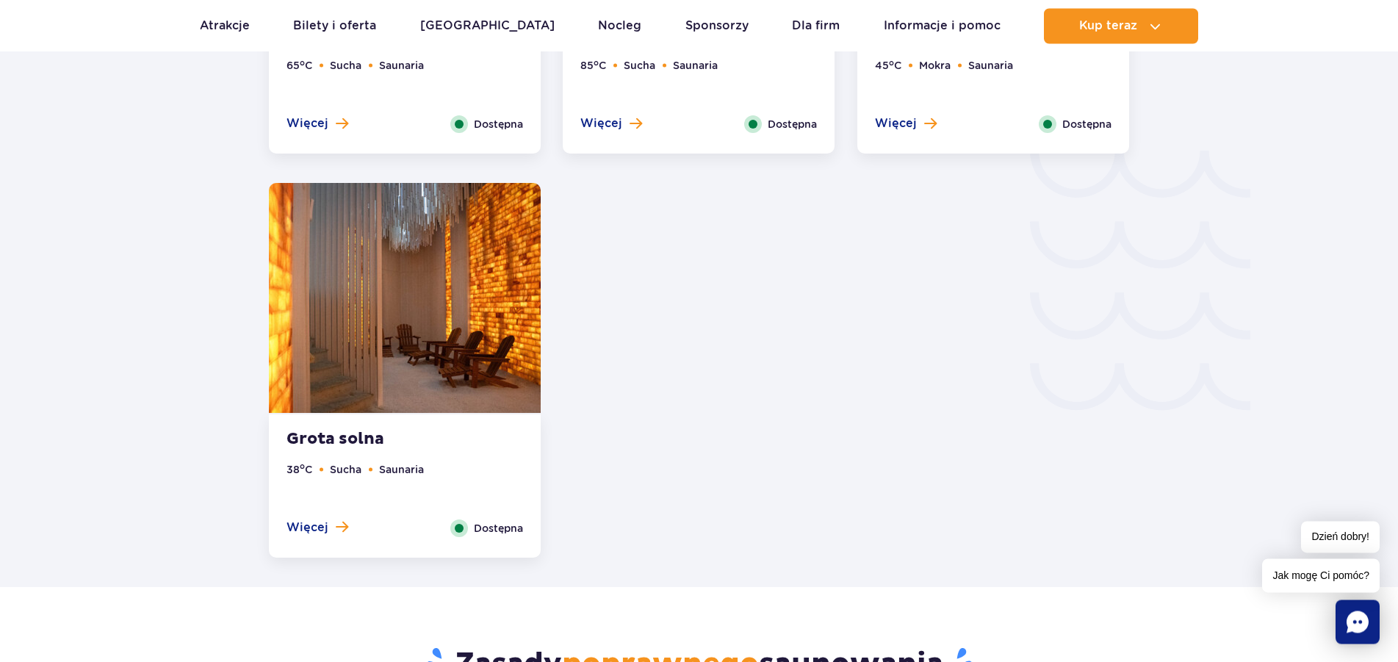
drag, startPoint x: 289, startPoint y: 530, endPoint x: 296, endPoint y: 530, distance: 7.4
click at [290, 530] on span "Więcej" at bounding box center [308, 527] width 42 height 16
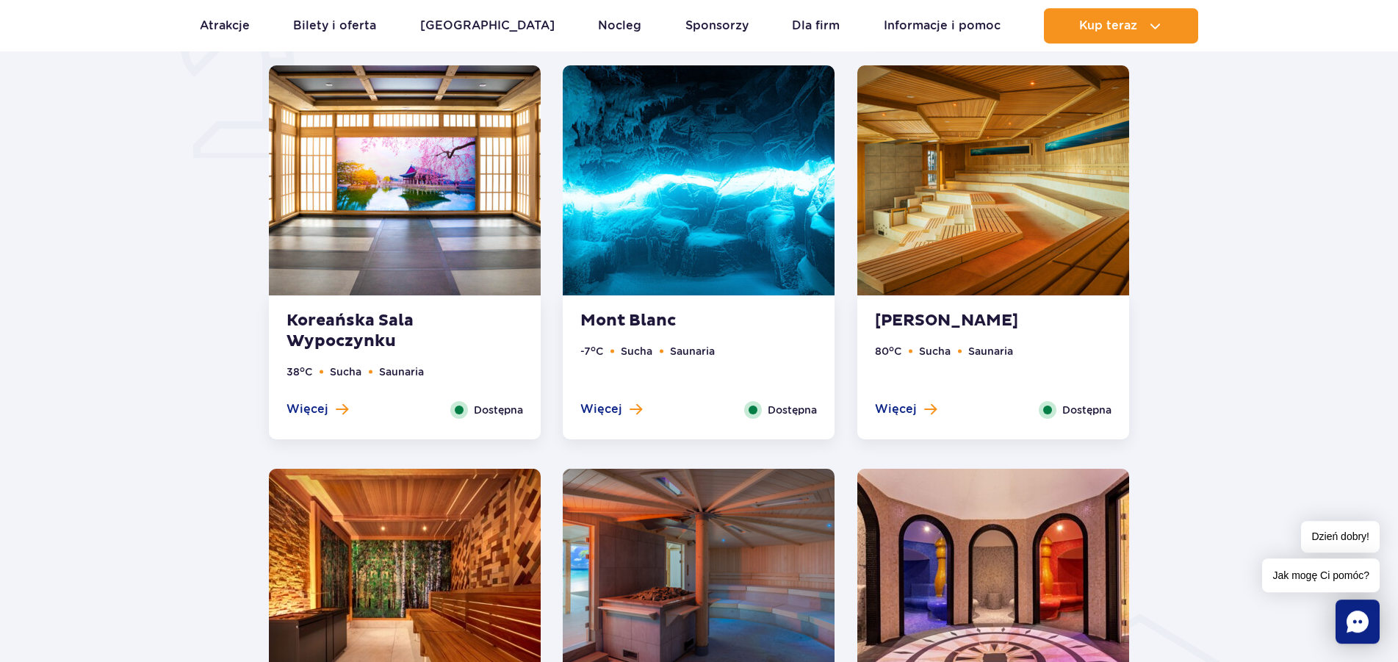
scroll to position [1168, 0]
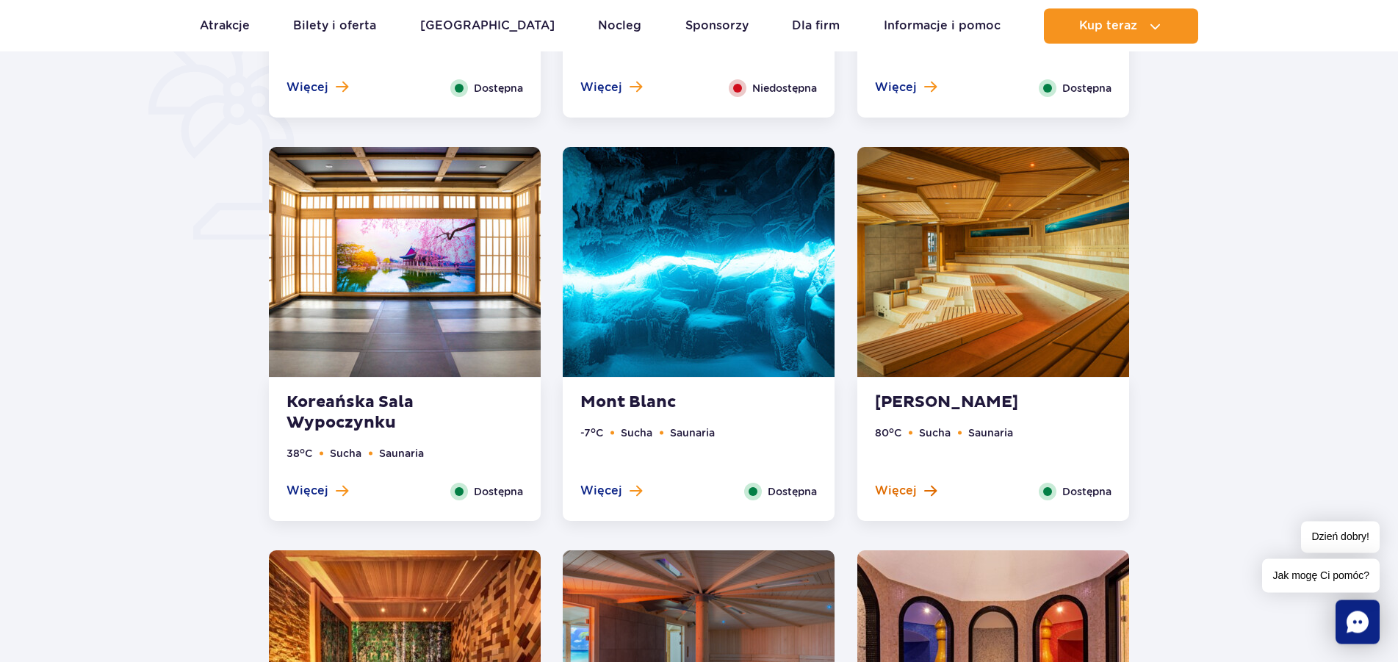
click at [899, 490] on span "Więcej" at bounding box center [896, 491] width 42 height 16
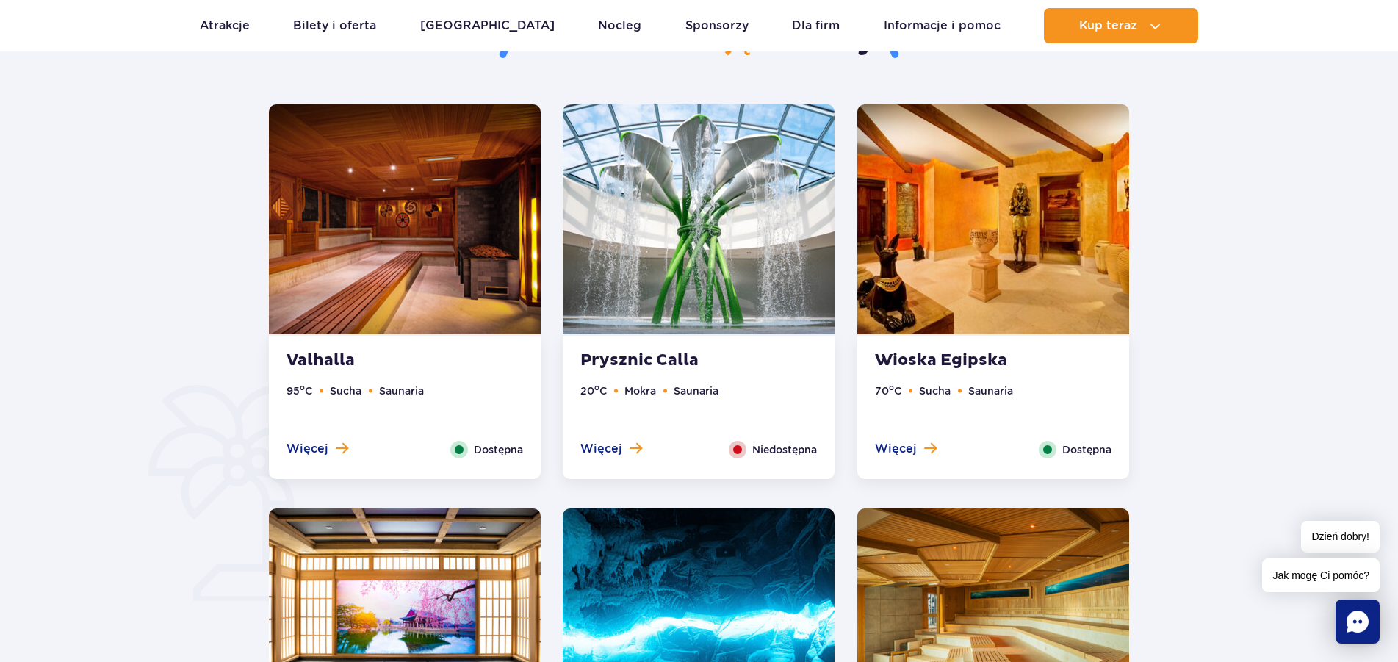
scroll to position [735, 0]
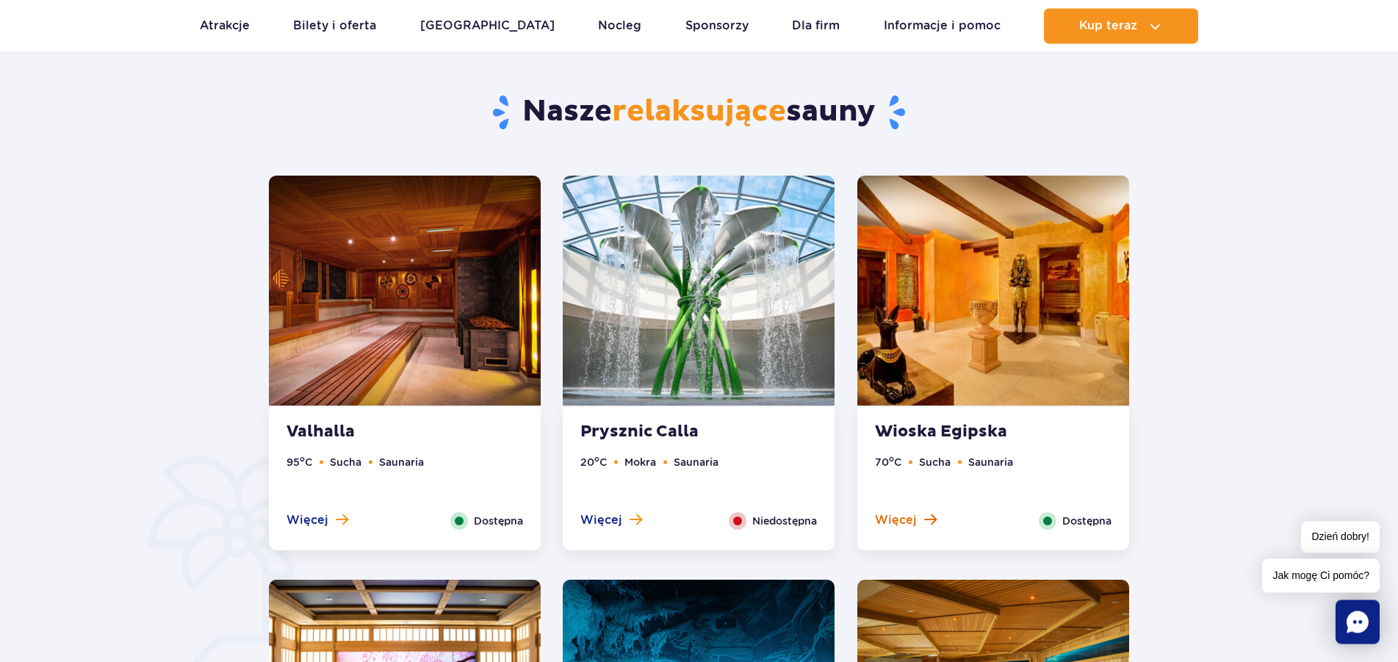
click at [914, 519] on span "Więcej" at bounding box center [896, 520] width 42 height 16
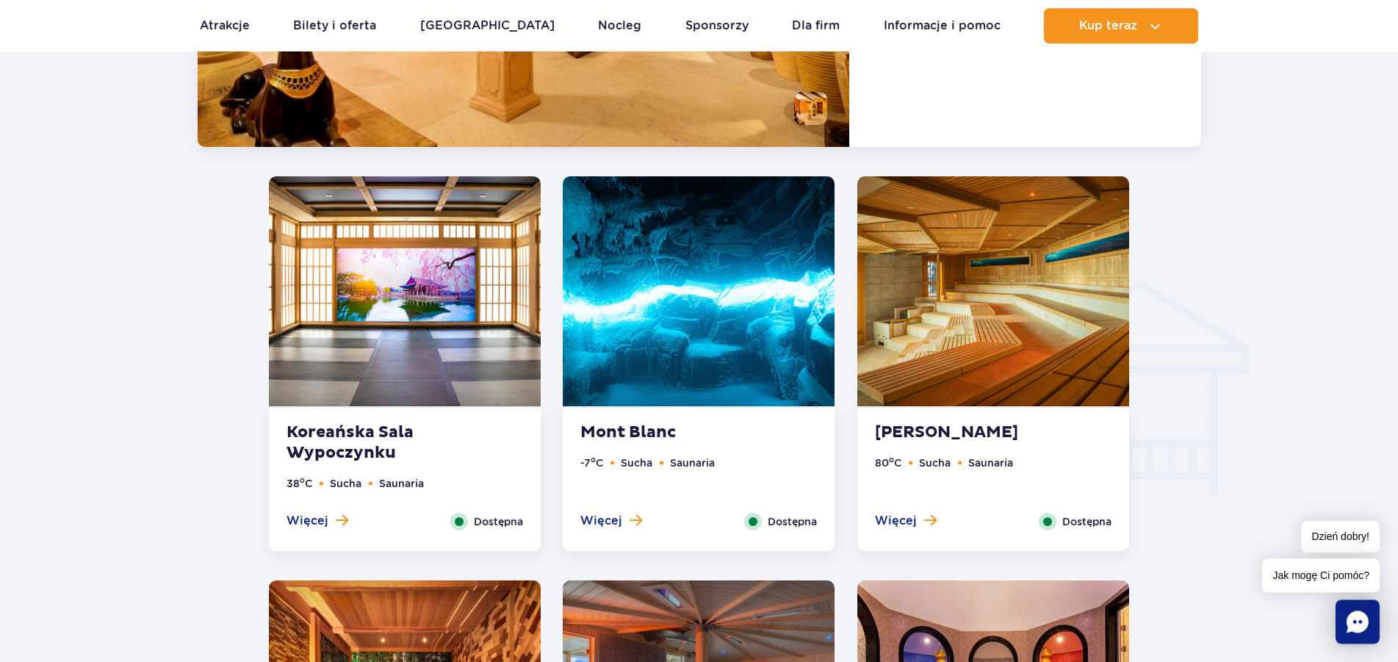
scroll to position [1605, 0]
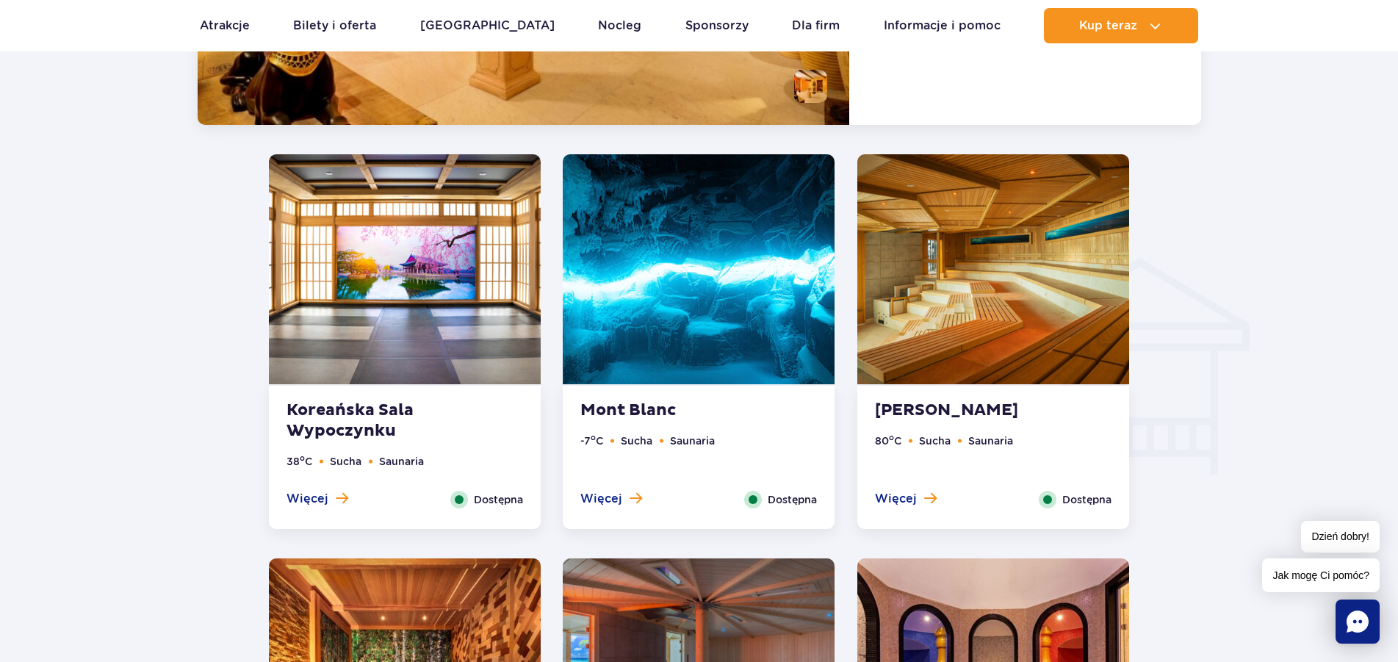
click at [602, 486] on ul "-7 o C Sucha Saunaria" at bounding box center [698, 462] width 237 height 58
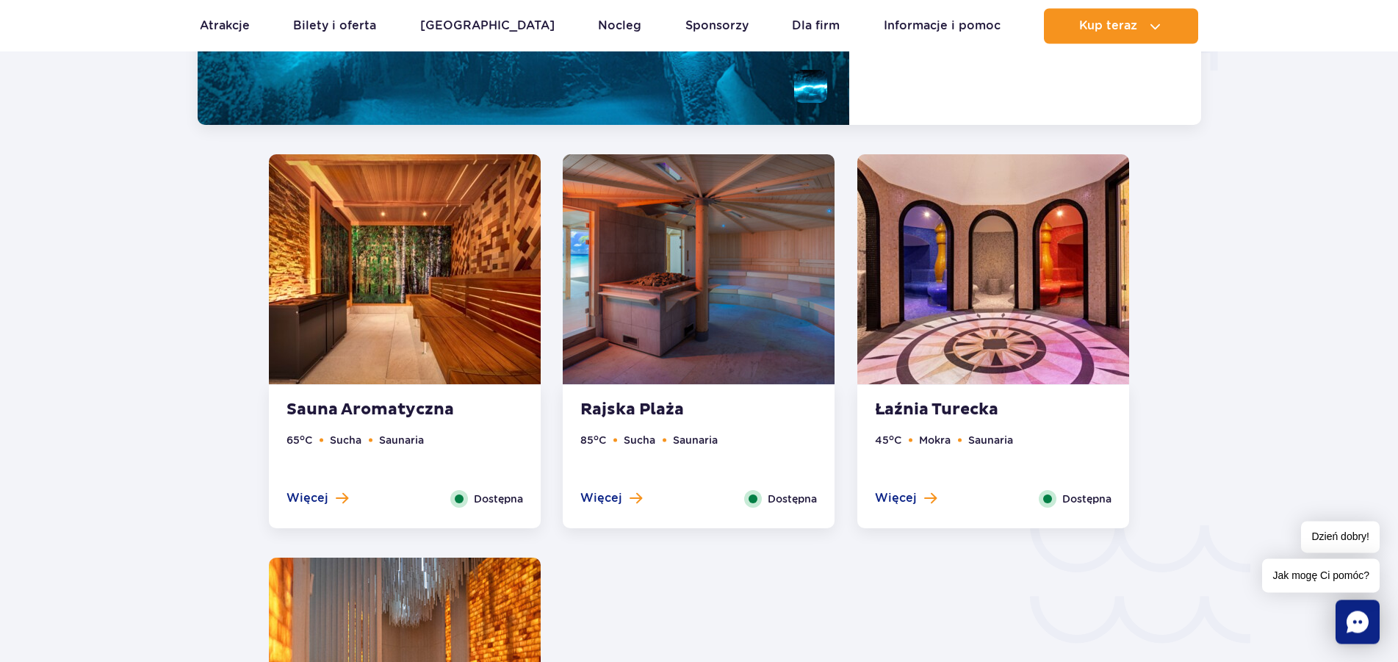
scroll to position [2084, 0]
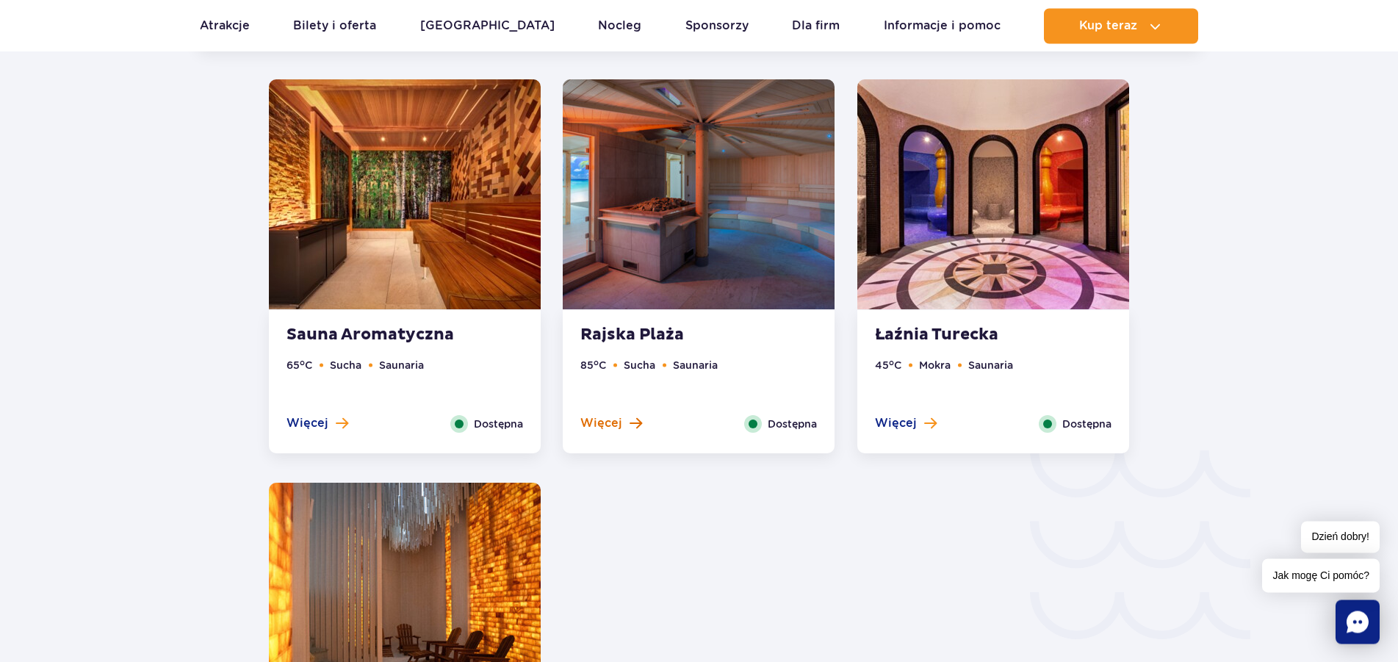
click at [602, 427] on span "Więcej" at bounding box center [601, 423] width 42 height 16
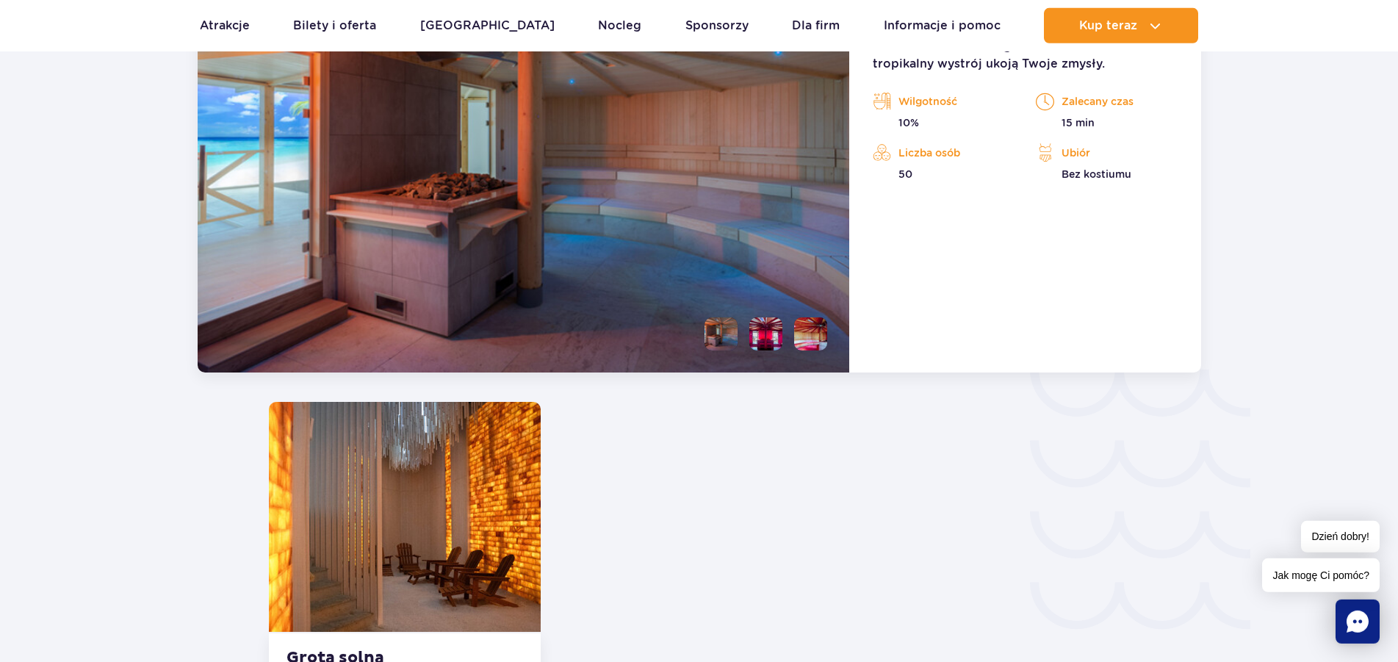
scroll to position [2113, 0]
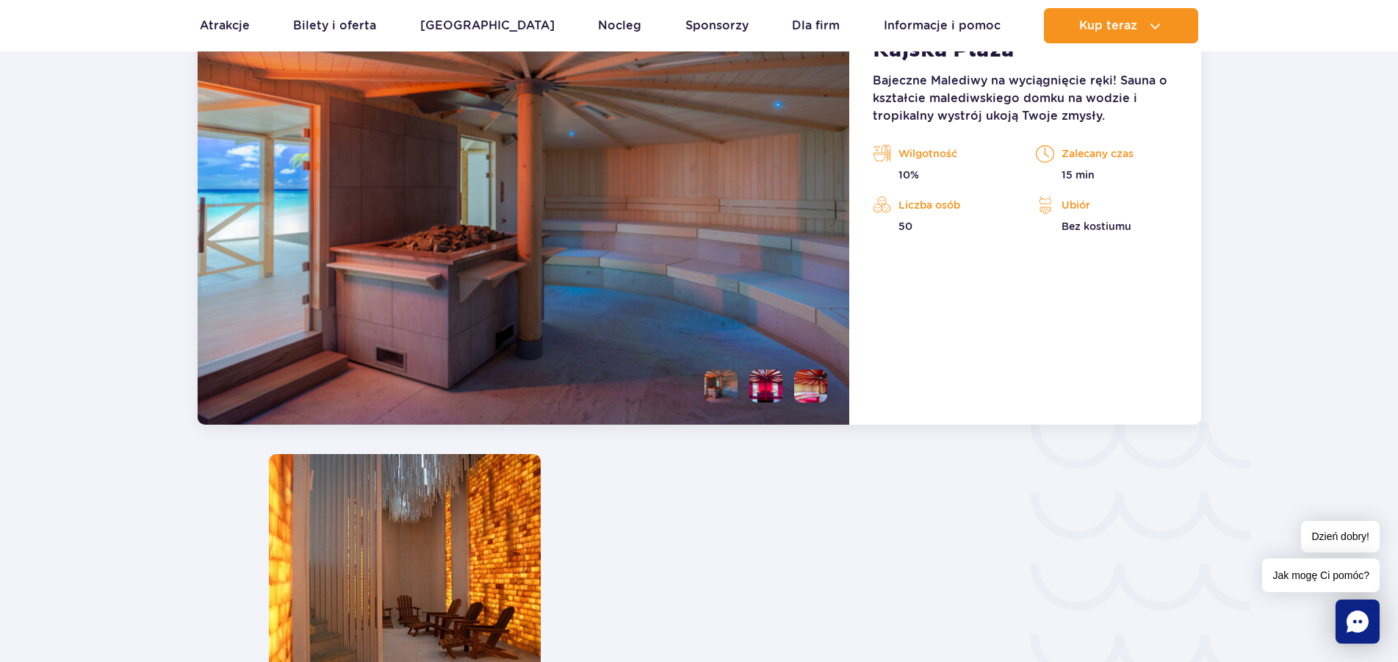
click at [804, 390] on li at bounding box center [810, 386] width 33 height 33
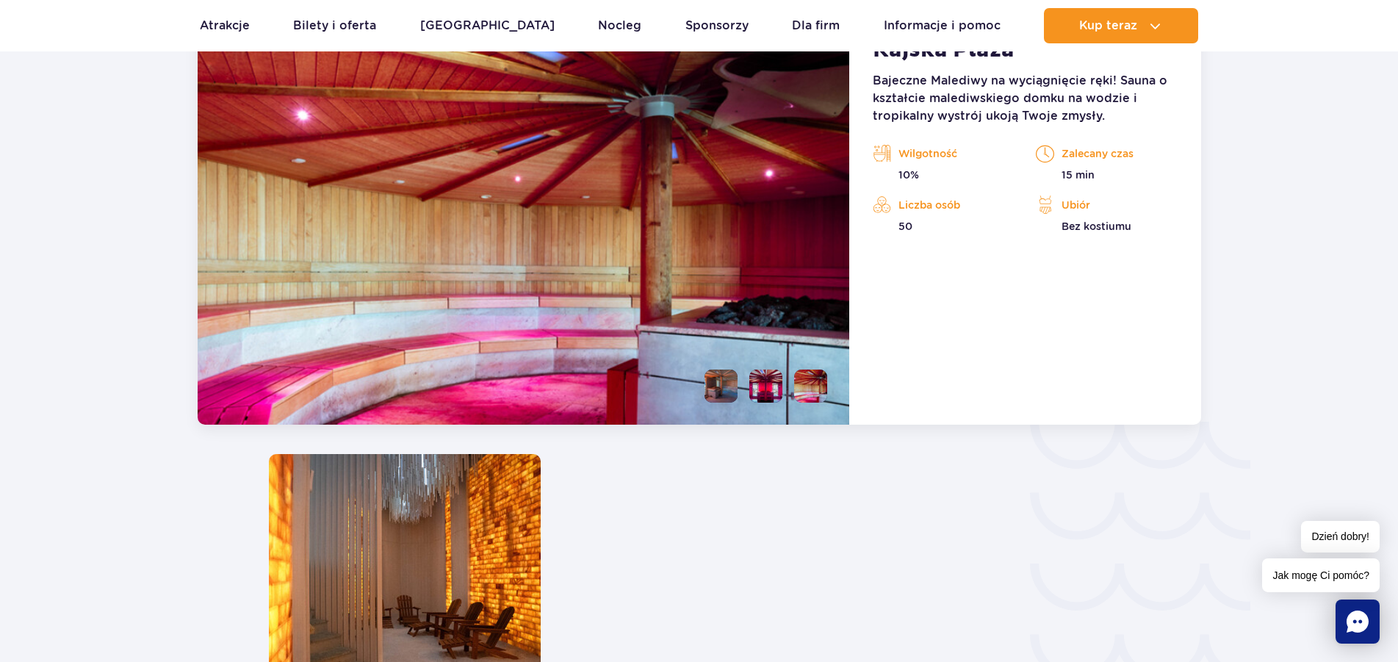
click at [766, 390] on li at bounding box center [765, 386] width 33 height 33
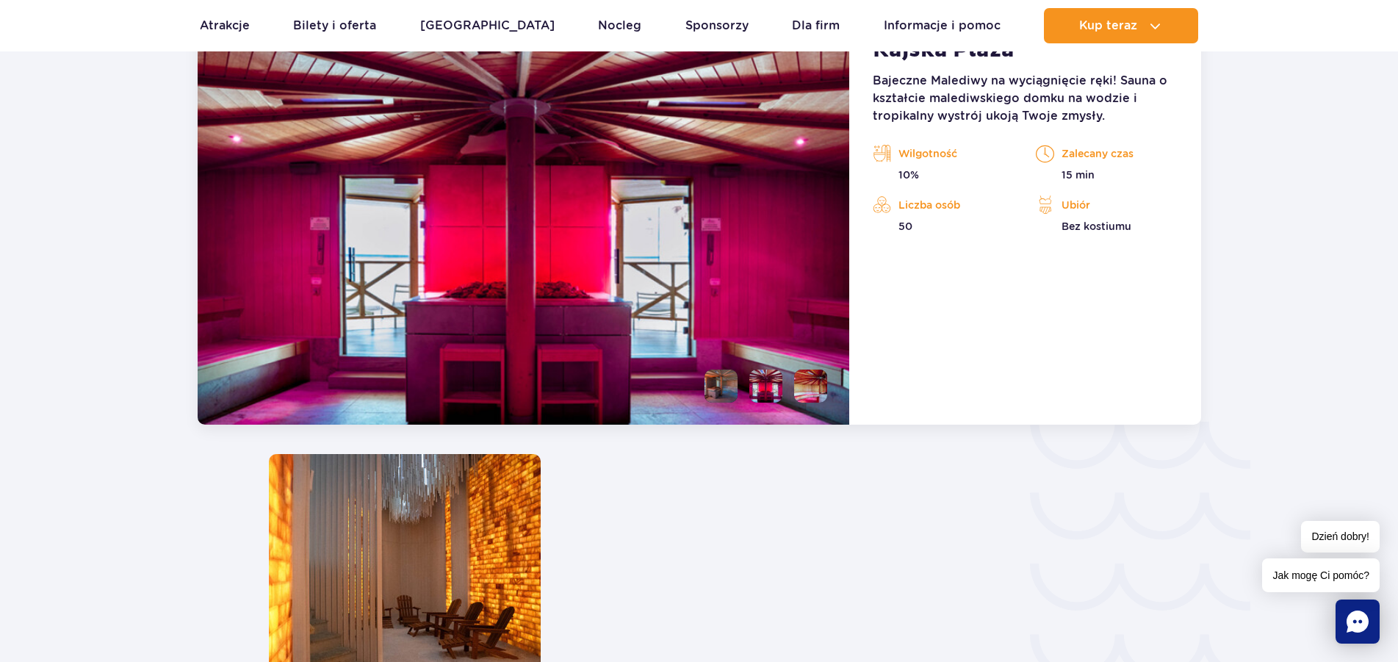
click at [730, 388] on li at bounding box center [721, 386] width 33 height 33
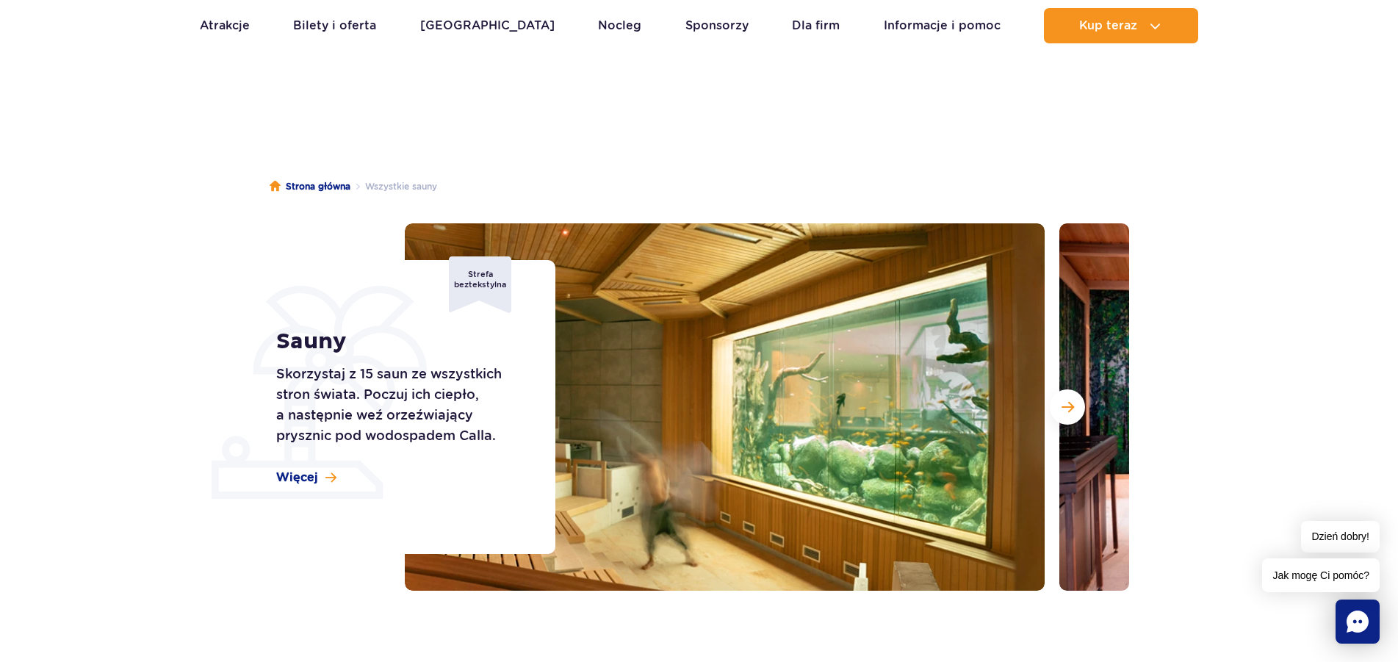
scroll to position [0, 0]
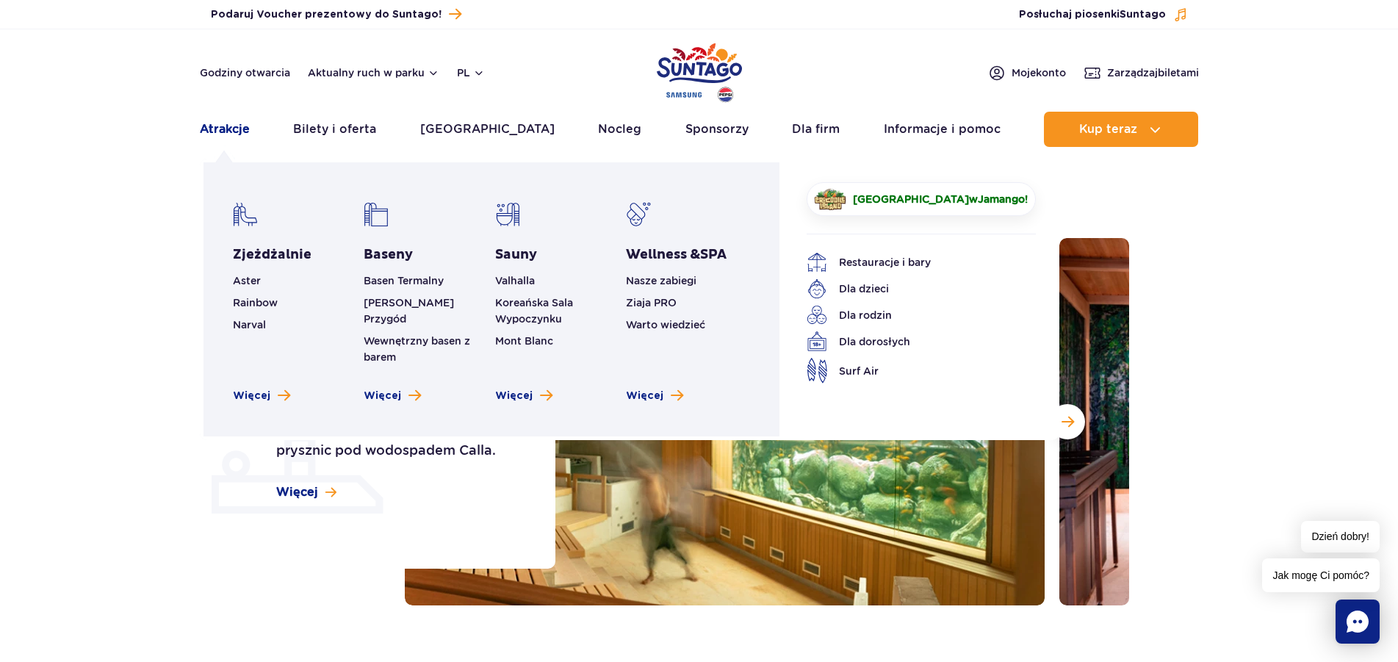
click at [227, 127] on link "Atrakcje" at bounding box center [225, 129] width 50 height 35
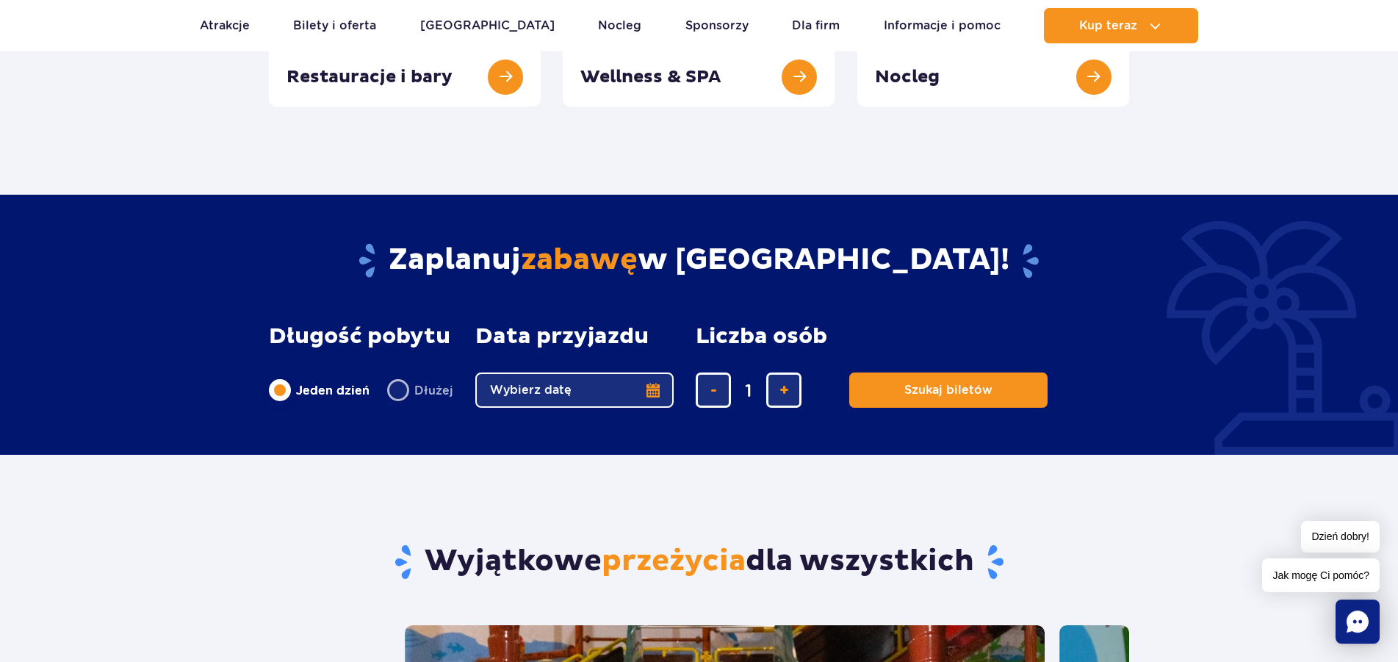
scroll to position [525, 0]
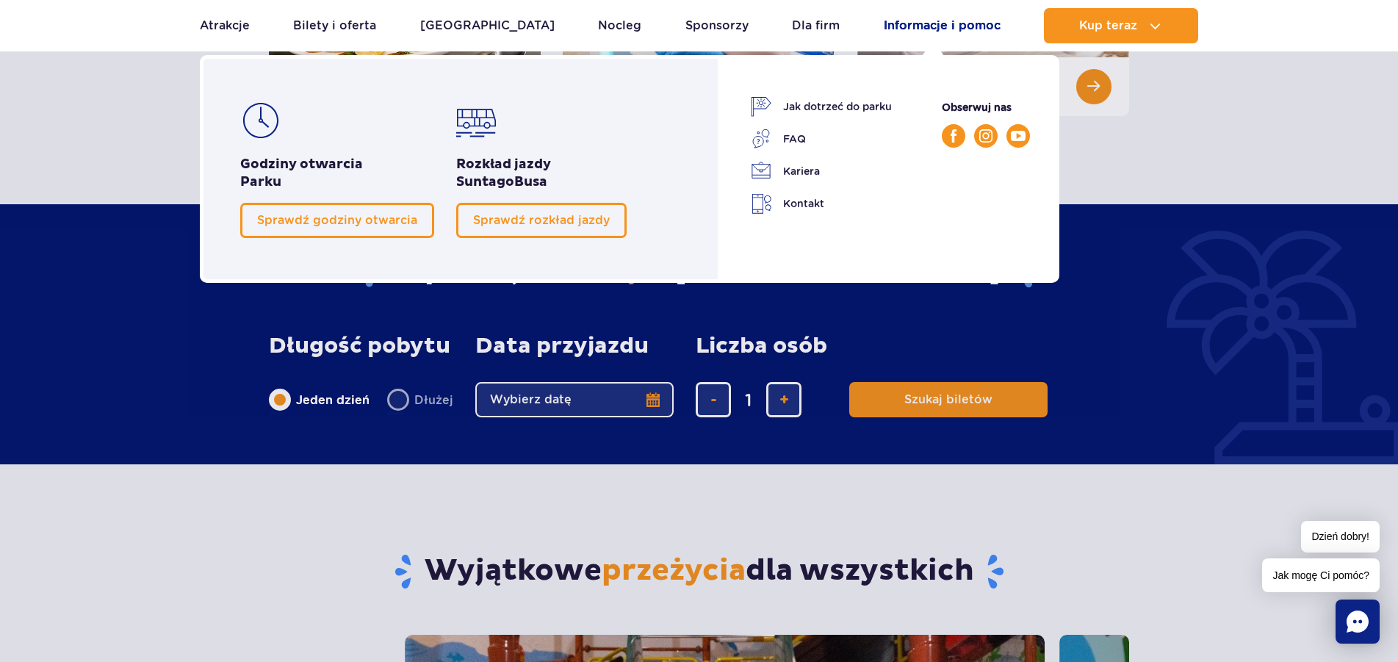
click at [957, 26] on link "Informacje i pomoc" at bounding box center [942, 25] width 117 height 35
